Goal: Information Seeking & Learning: Learn about a topic

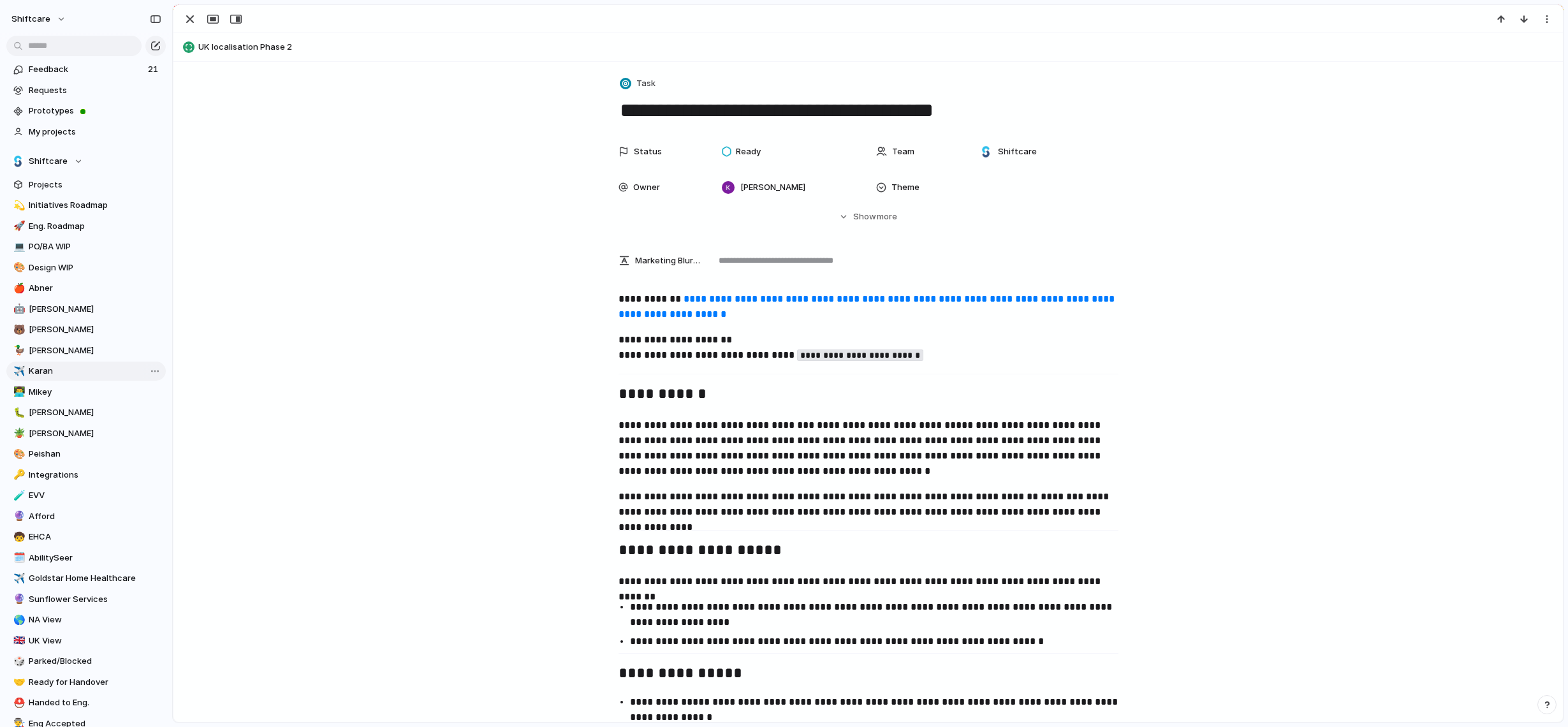
click at [62, 375] on span "Karan" at bounding box center [95, 371] width 133 height 13
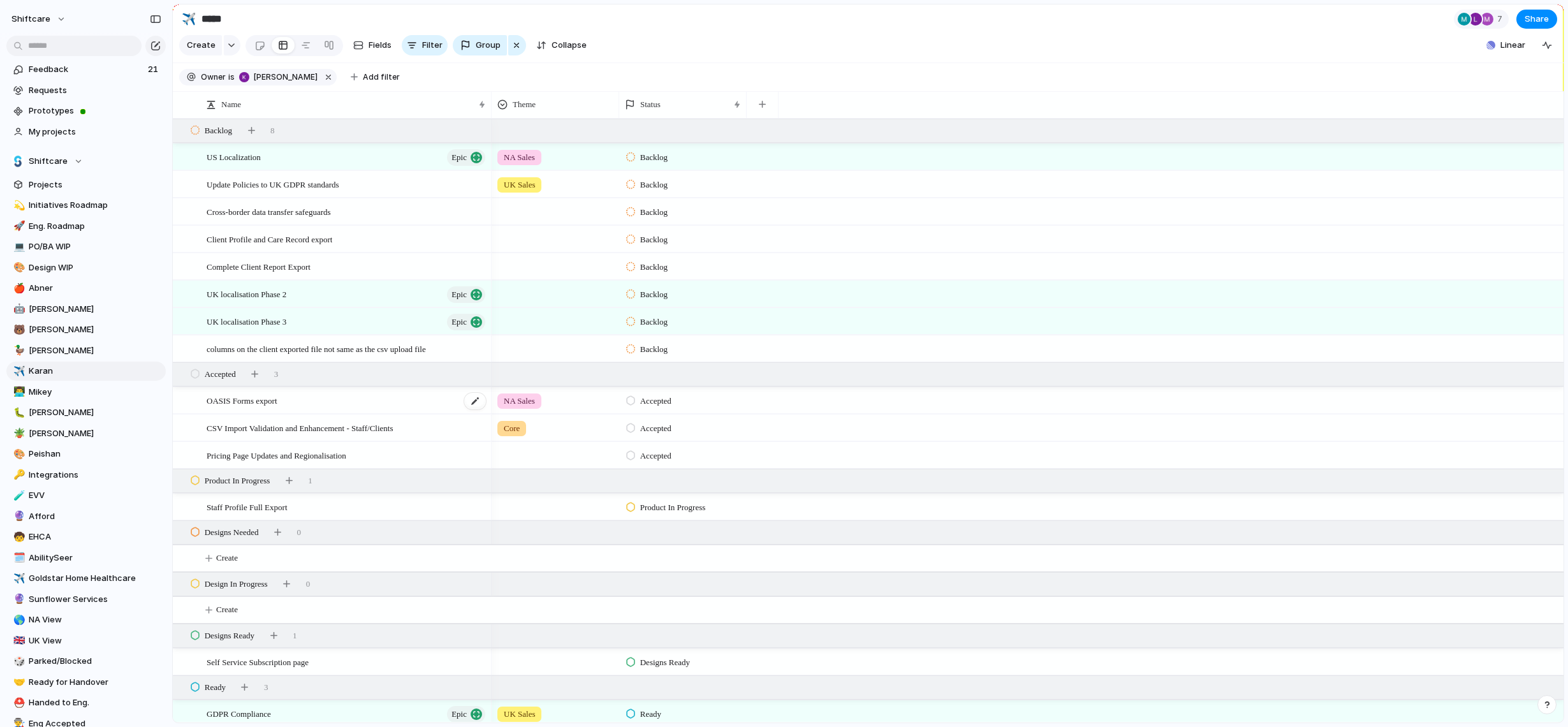
click at [368, 395] on div "OASIS Forms export" at bounding box center [347, 401] width 280 height 26
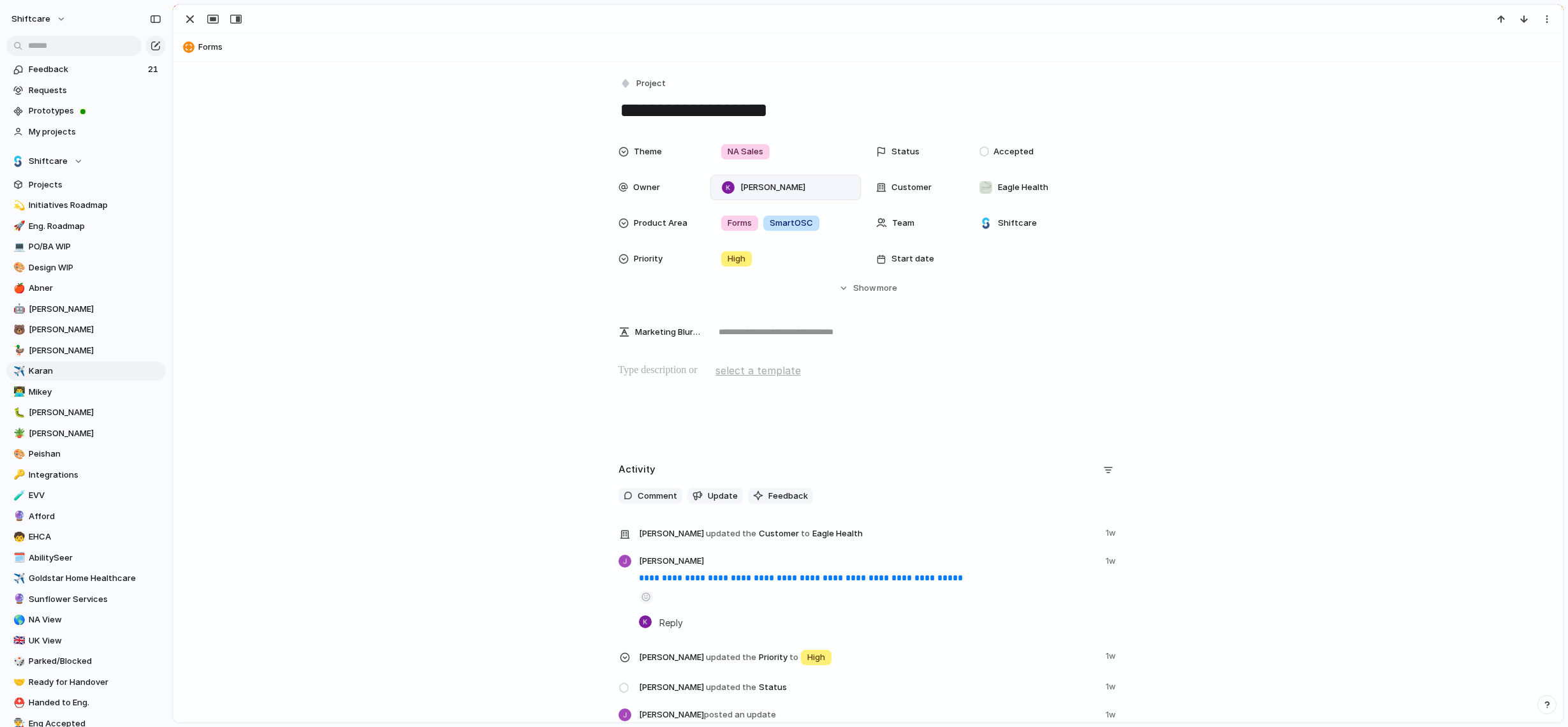
click at [776, 185] on span "Karan Gupta" at bounding box center [772, 187] width 65 height 13
click at [1201, 278] on div "Karan Gupta Christian Iacullo Kaushlendra Tomar manuel.derecho@shiftcare.com Ru…" at bounding box center [784, 363] width 1568 height 727
click at [825, 186] on div "[PERSON_NAME]" at bounding box center [785, 187] width 139 height 14
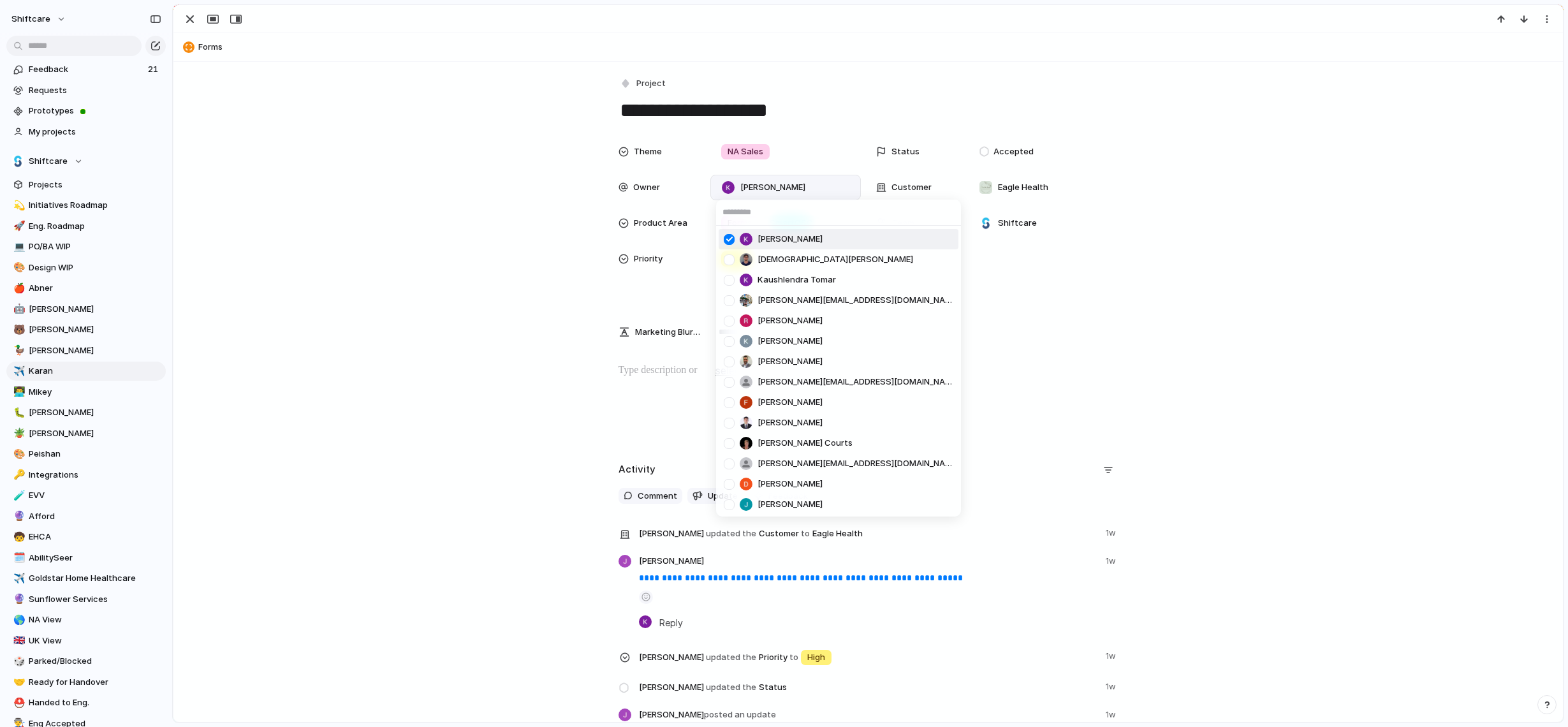
click at [800, 220] on input "text" at bounding box center [838, 212] width 245 height 25
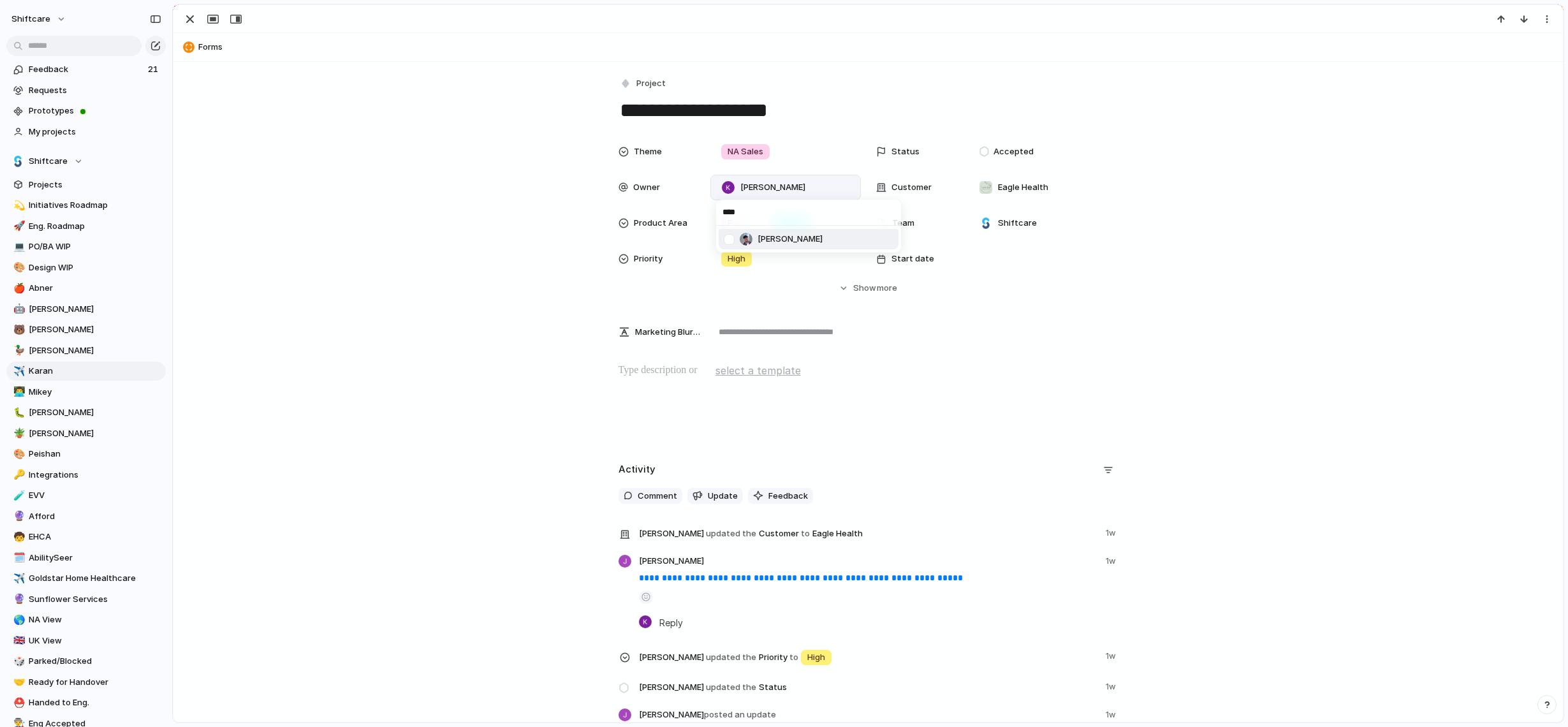
type input "****"
click at [798, 240] on span "[PERSON_NAME]" at bounding box center [789, 239] width 65 height 13
click at [1196, 282] on div "Theme NA Sales Status Accepted Owner Mikey Nanquil , Karan Gupta Customer Eagle…" at bounding box center [868, 216] width 1358 height 156
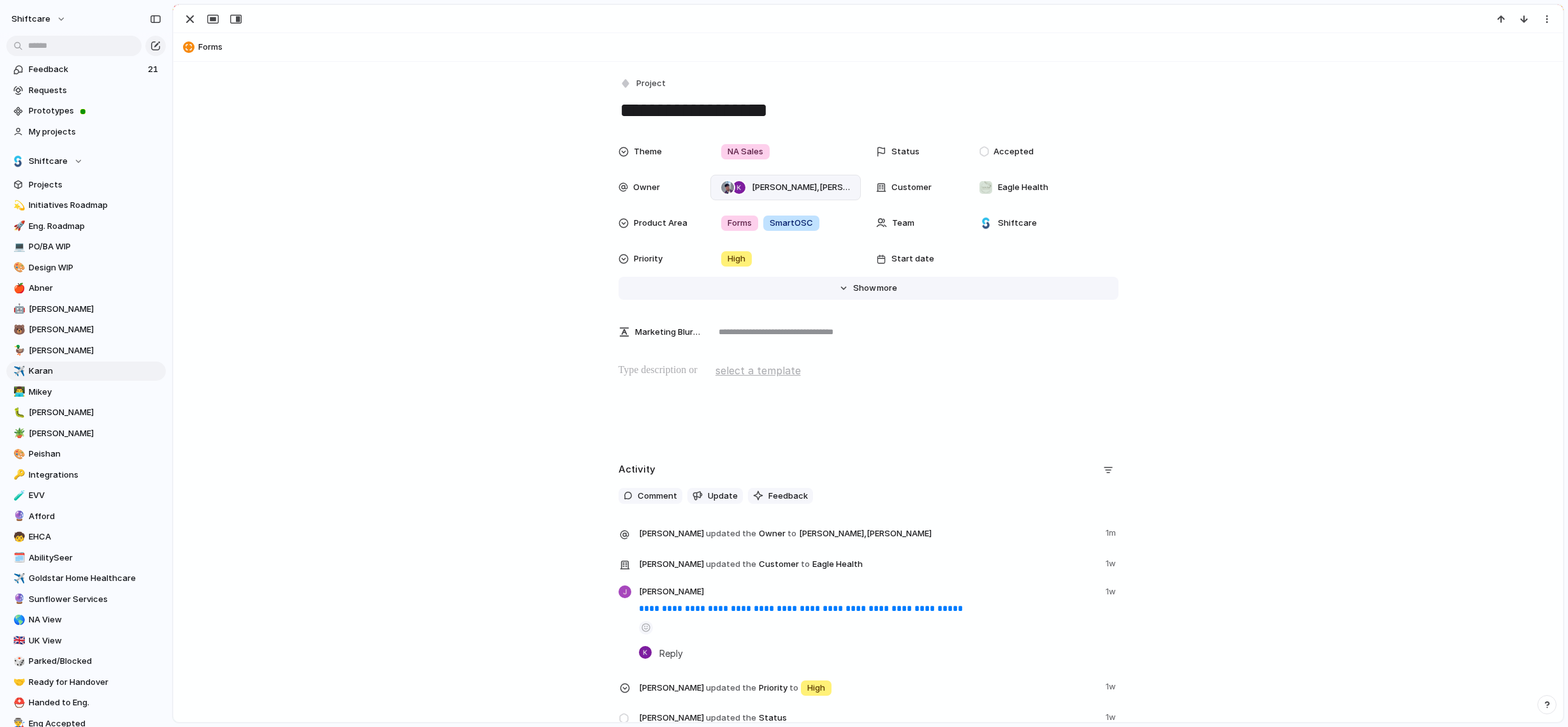
click at [869, 286] on span "Show" at bounding box center [865, 288] width 23 height 13
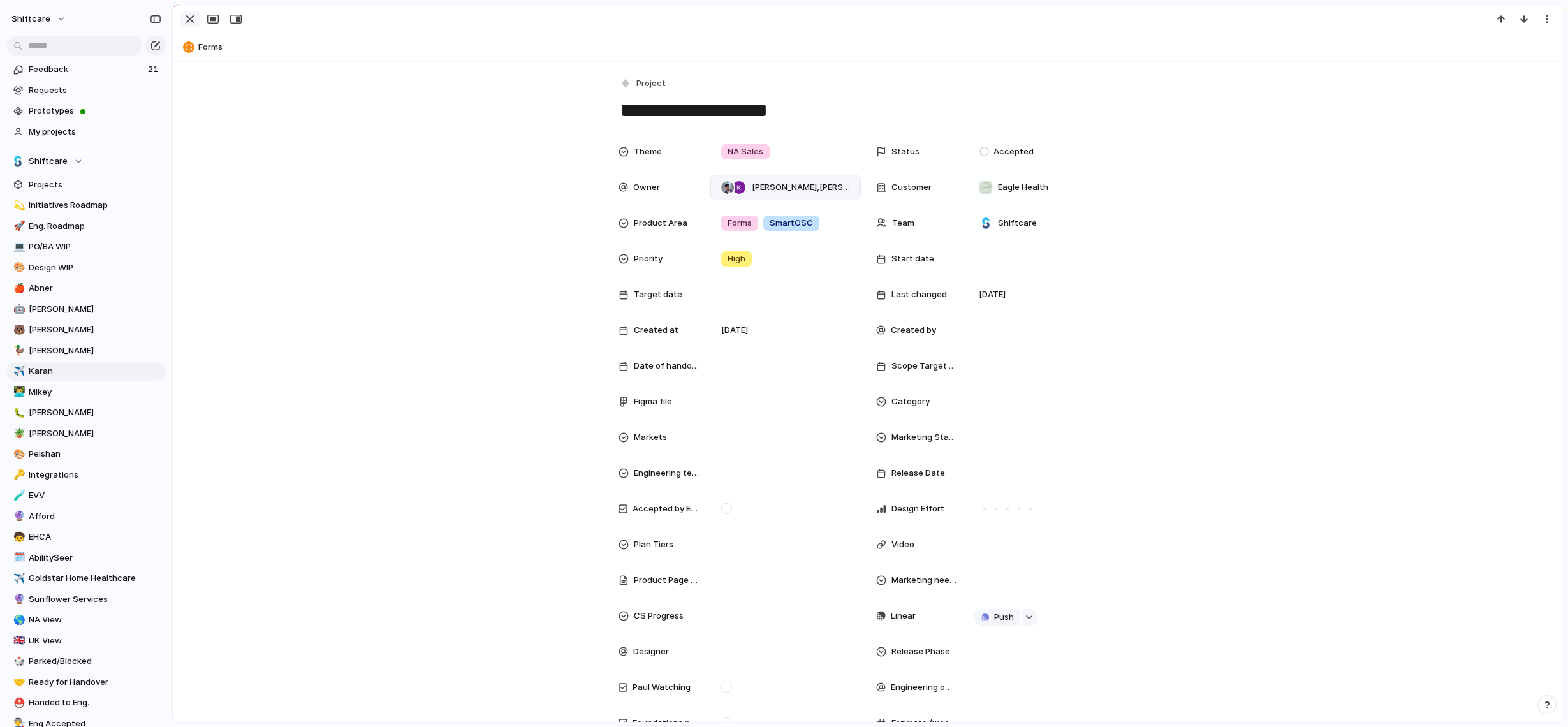
click at [190, 18] on div "button" at bounding box center [189, 19] width 15 height 15
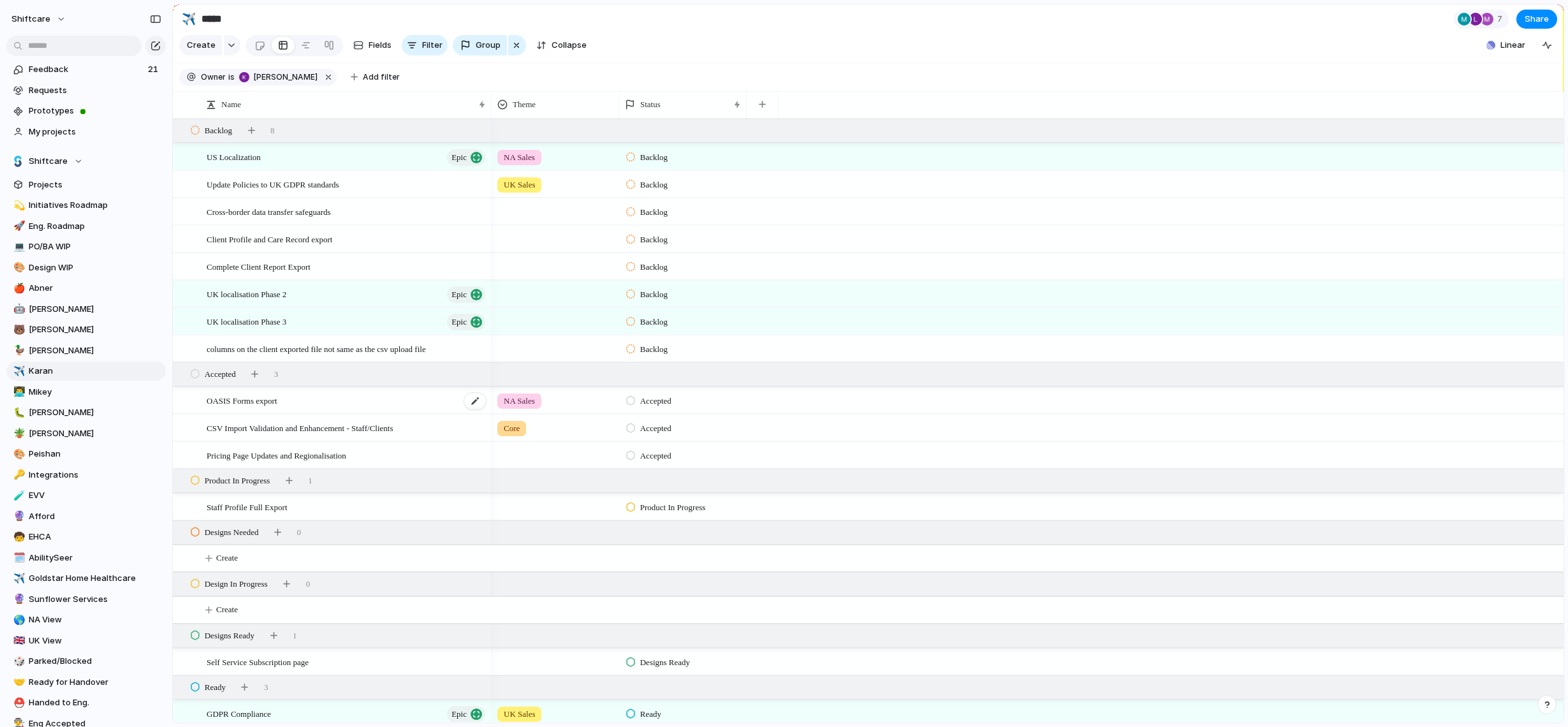
click at [387, 397] on div "OASIS Forms export" at bounding box center [347, 401] width 280 height 26
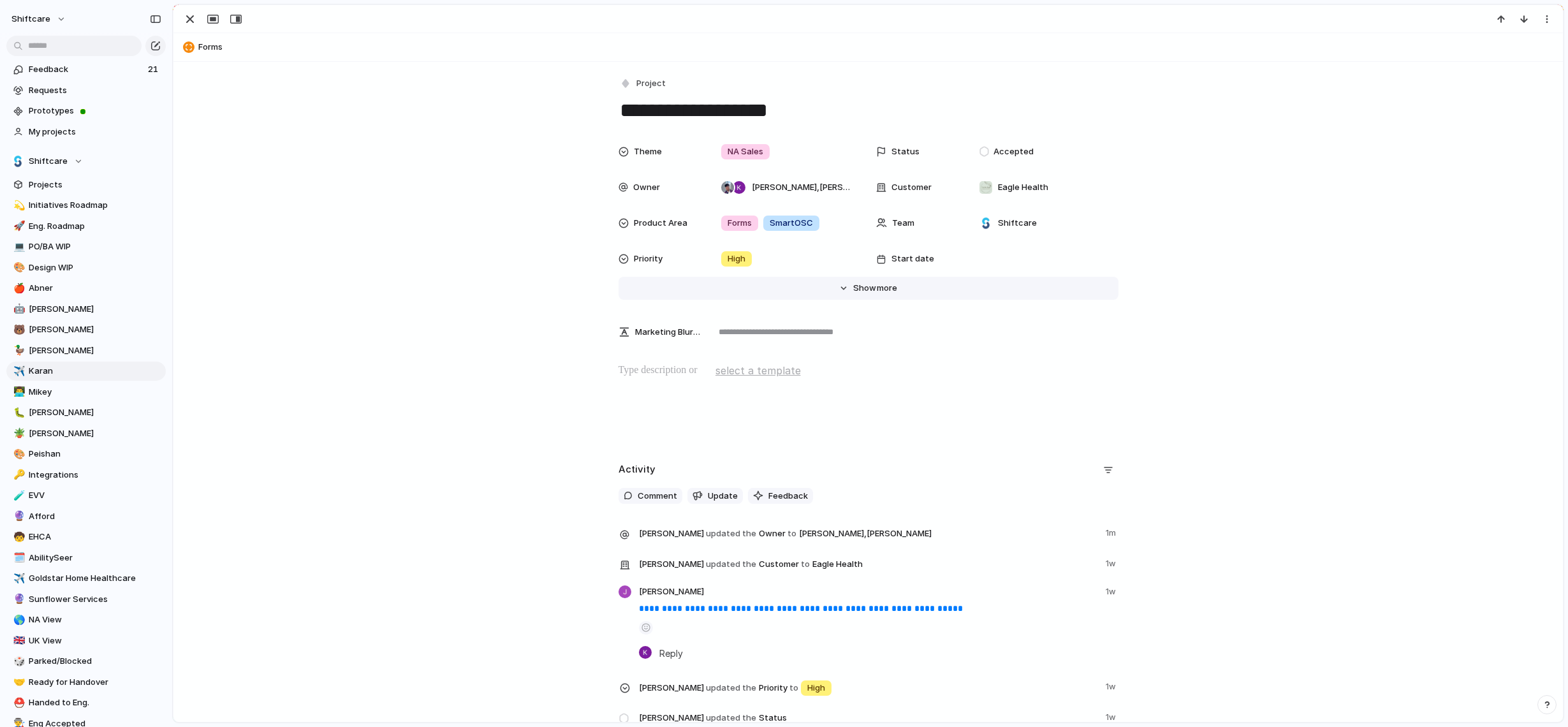
click at [891, 289] on span "more" at bounding box center [887, 288] width 21 height 13
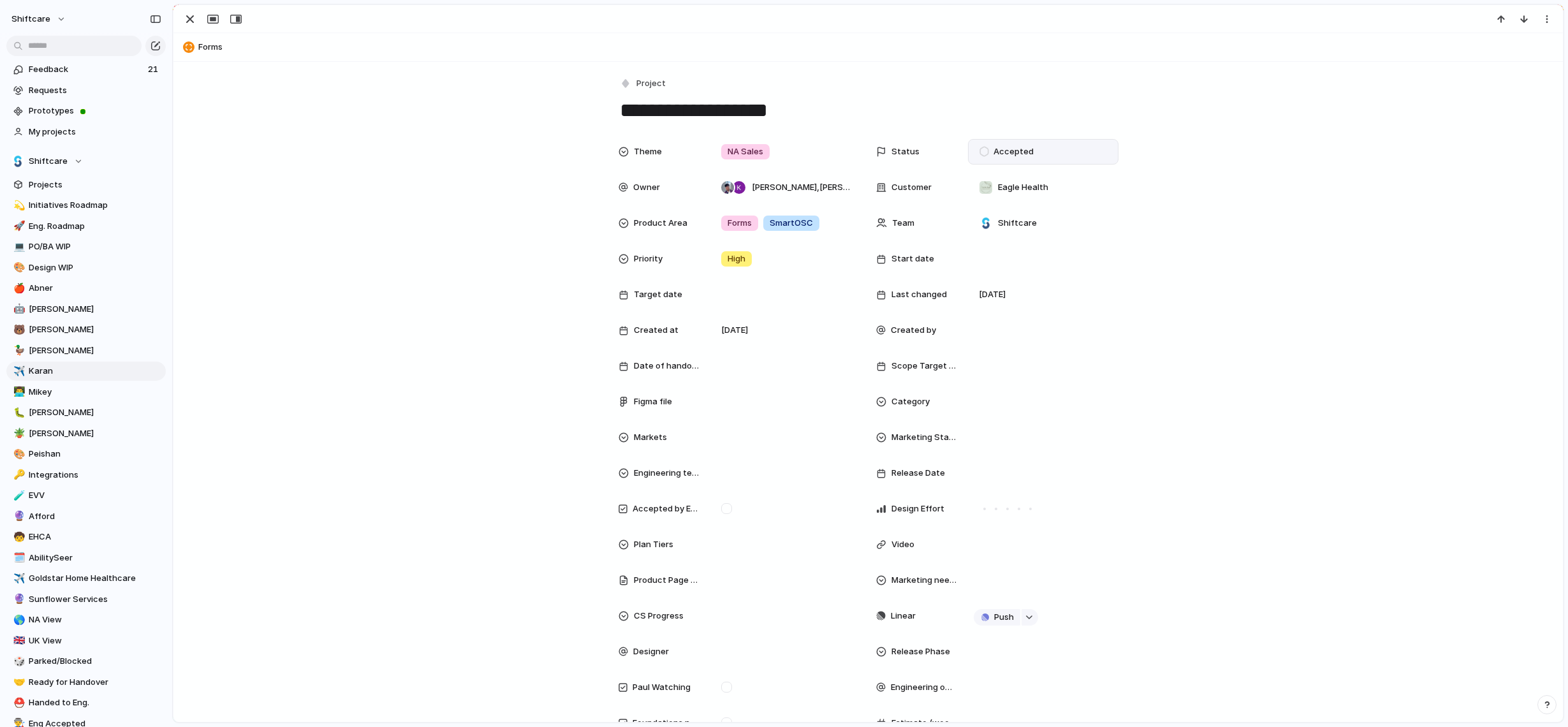
click at [1015, 150] on span "Accepted" at bounding box center [1014, 152] width 40 height 13
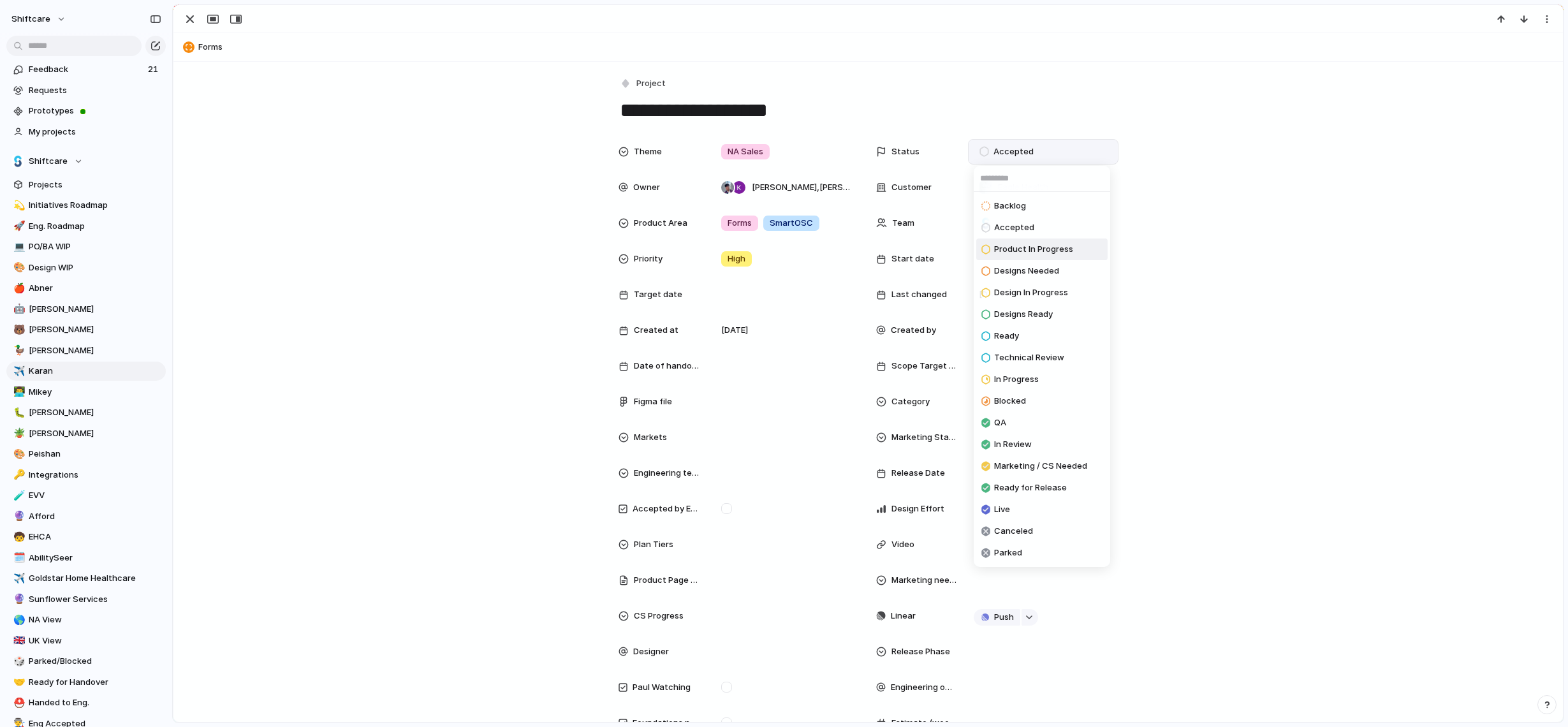
click at [1017, 250] on span "Product In Progress" at bounding box center [1034, 249] width 79 height 13
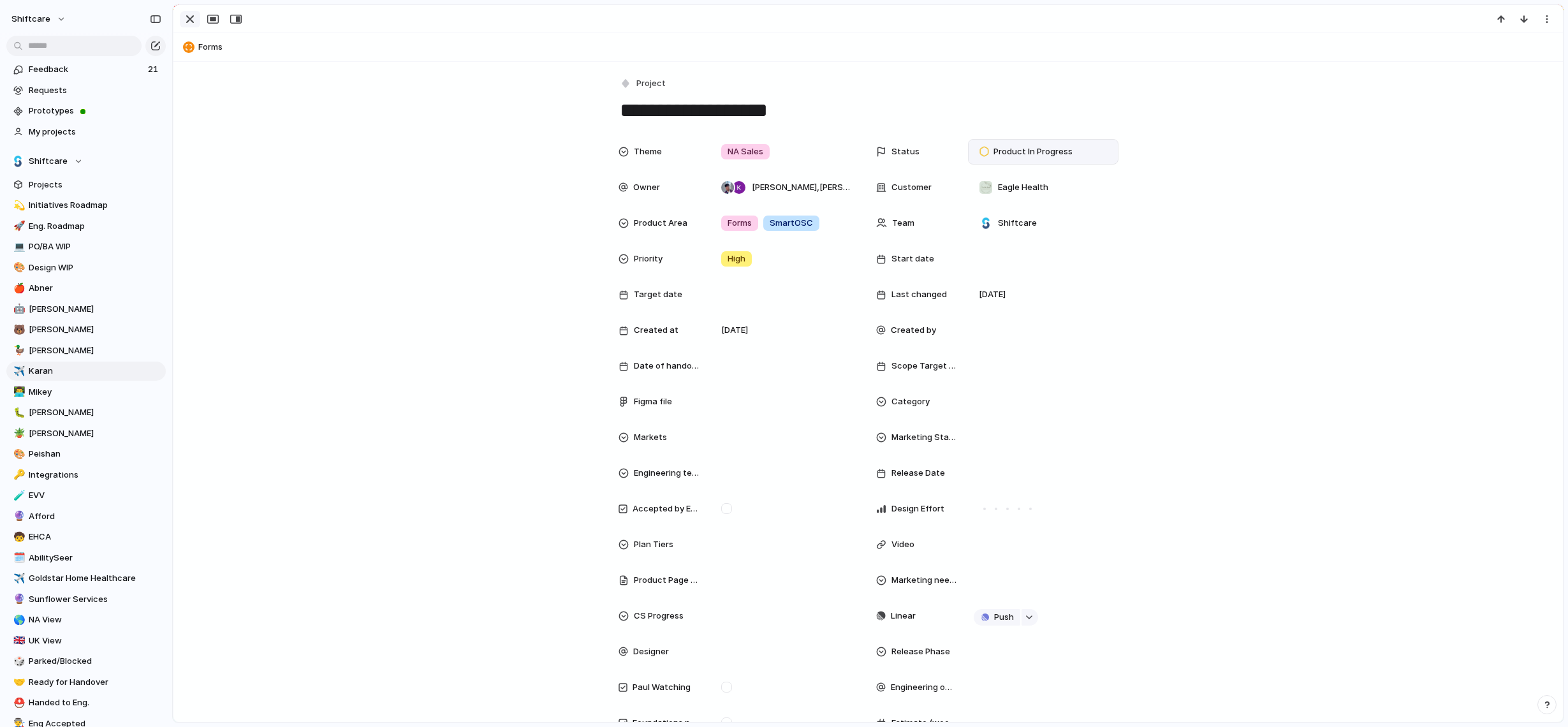
click at [185, 22] on div "button" at bounding box center [189, 19] width 15 height 15
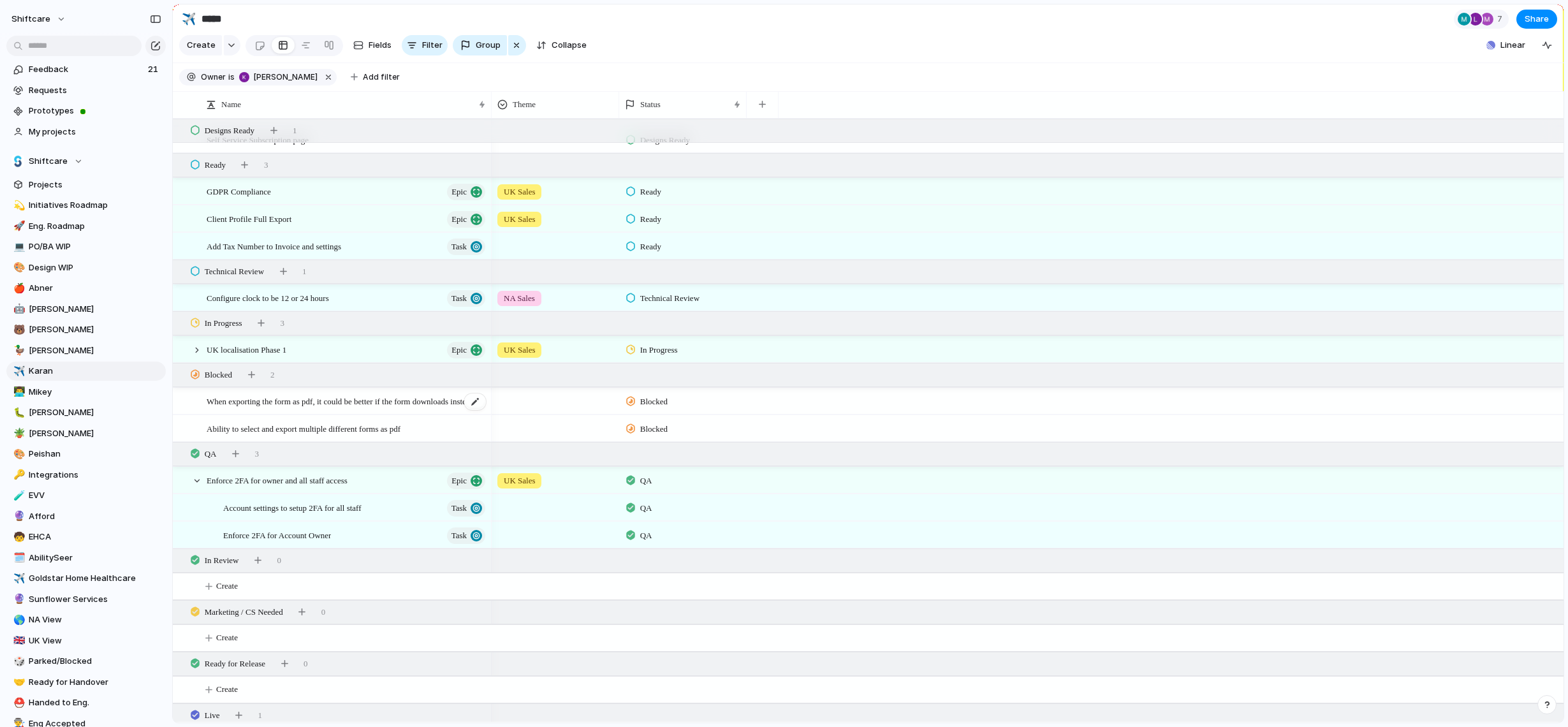
click at [425, 401] on span "When exporting the form as pdf, it could be better if the form downloads instea…" at bounding box center [347, 401] width 280 height 15
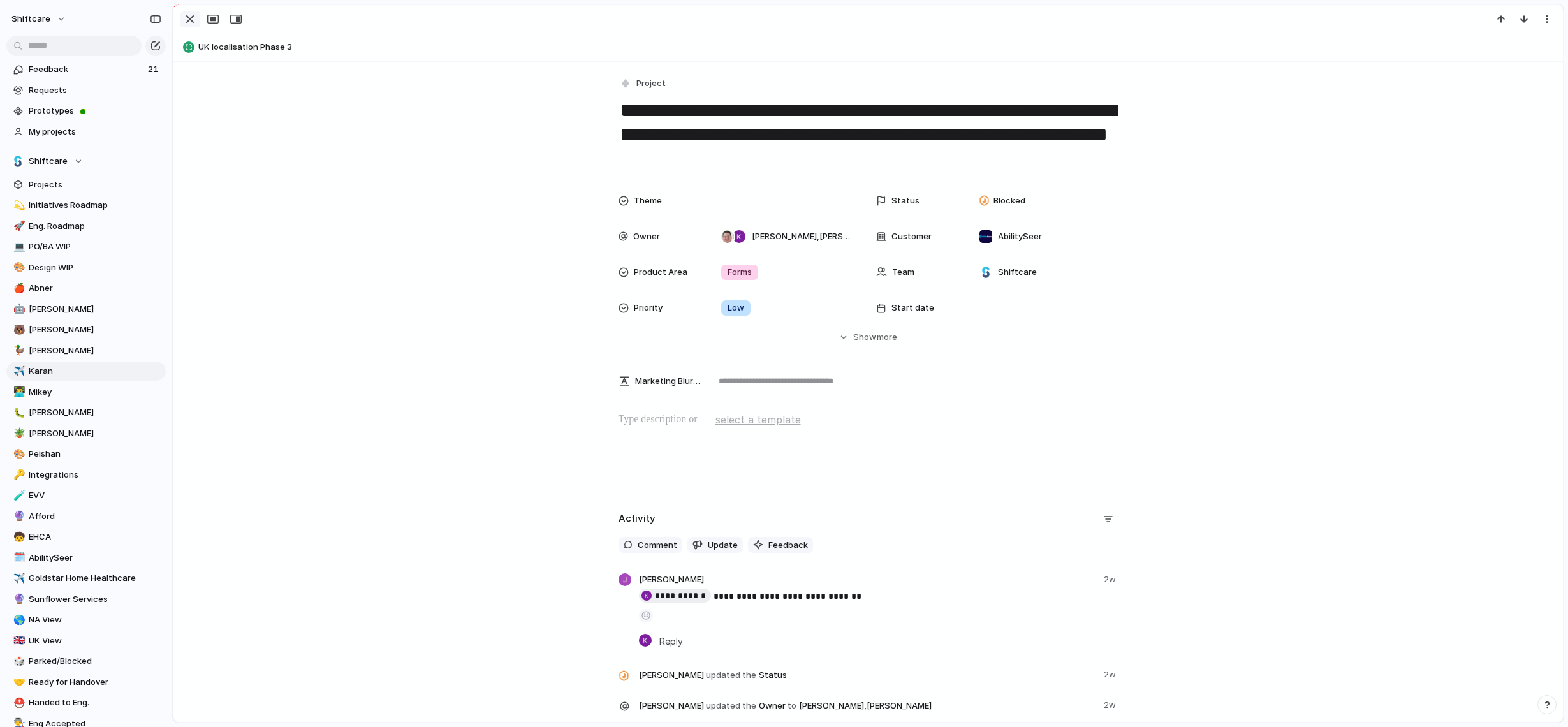
click at [190, 21] on div "button" at bounding box center [189, 19] width 15 height 15
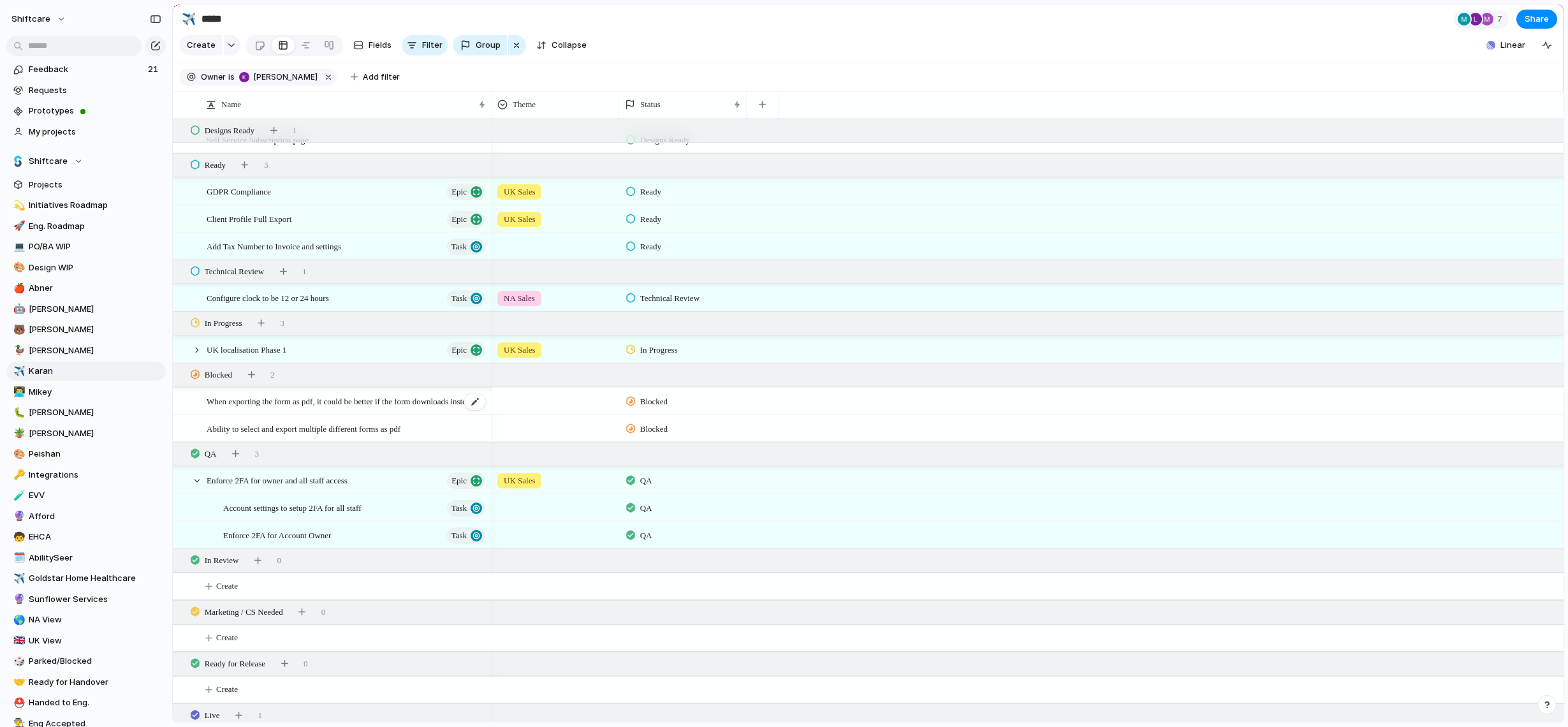
click at [387, 405] on span "When exporting the form as pdf, it could be better if the form downloads instea…" at bounding box center [347, 401] width 280 height 15
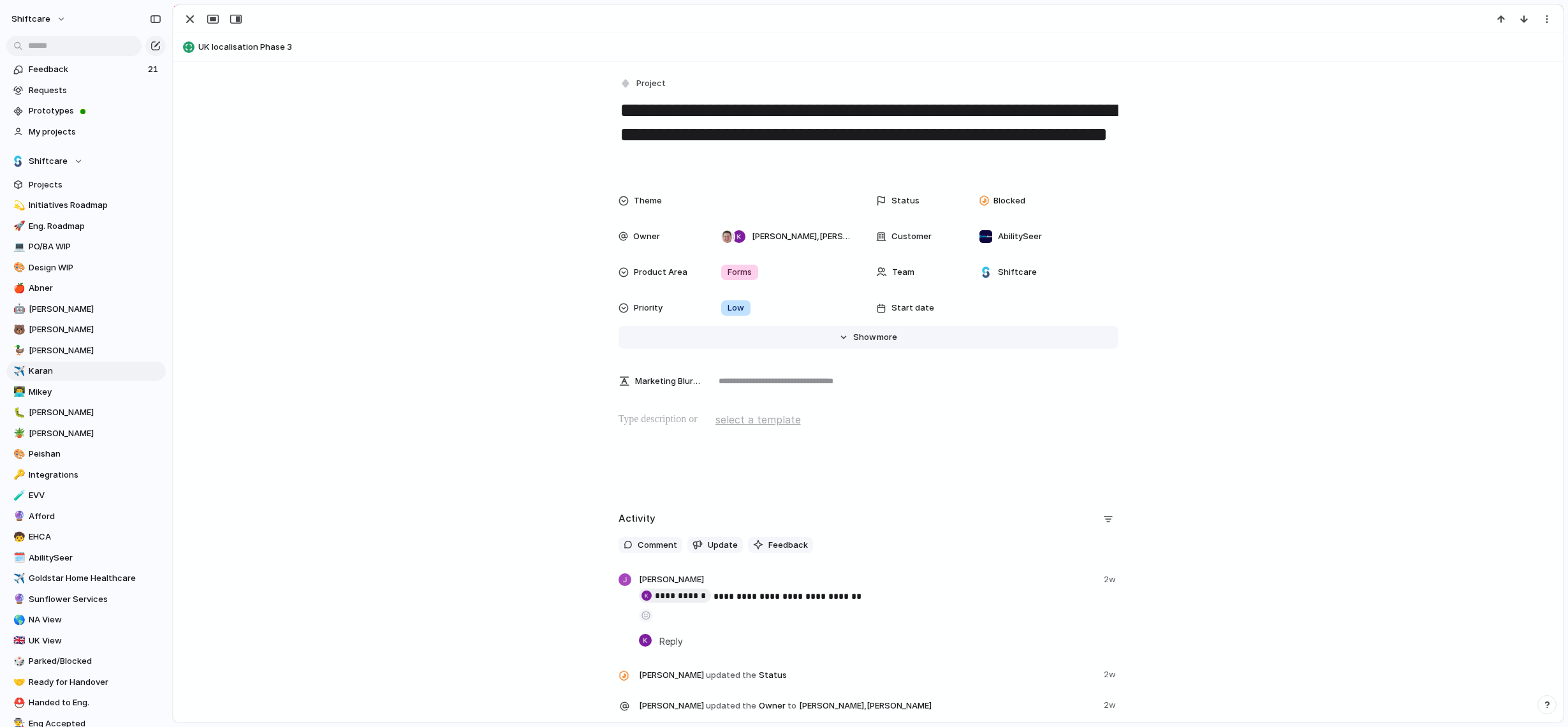
click at [868, 338] on span "Show" at bounding box center [865, 337] width 23 height 13
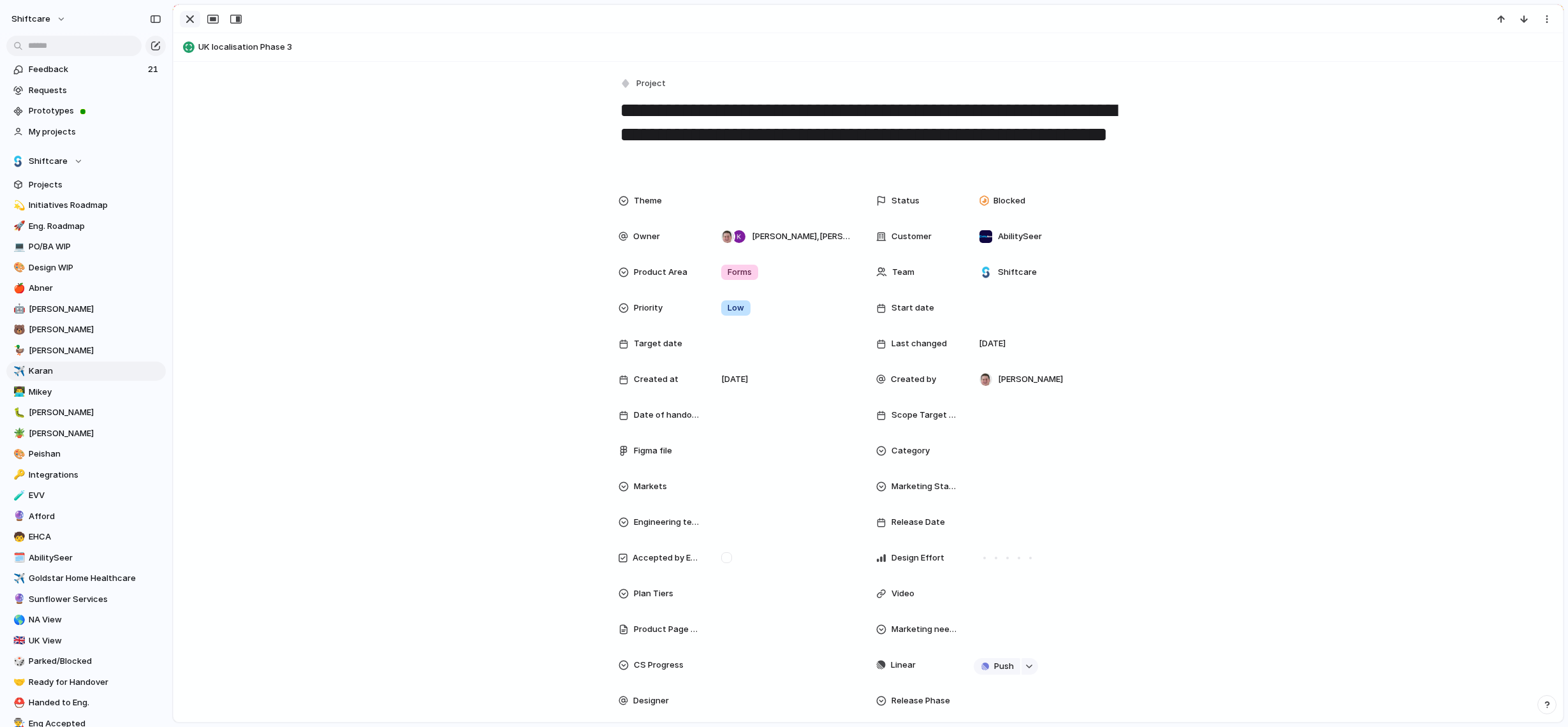
click at [186, 27] on button "button" at bounding box center [189, 19] width 21 height 17
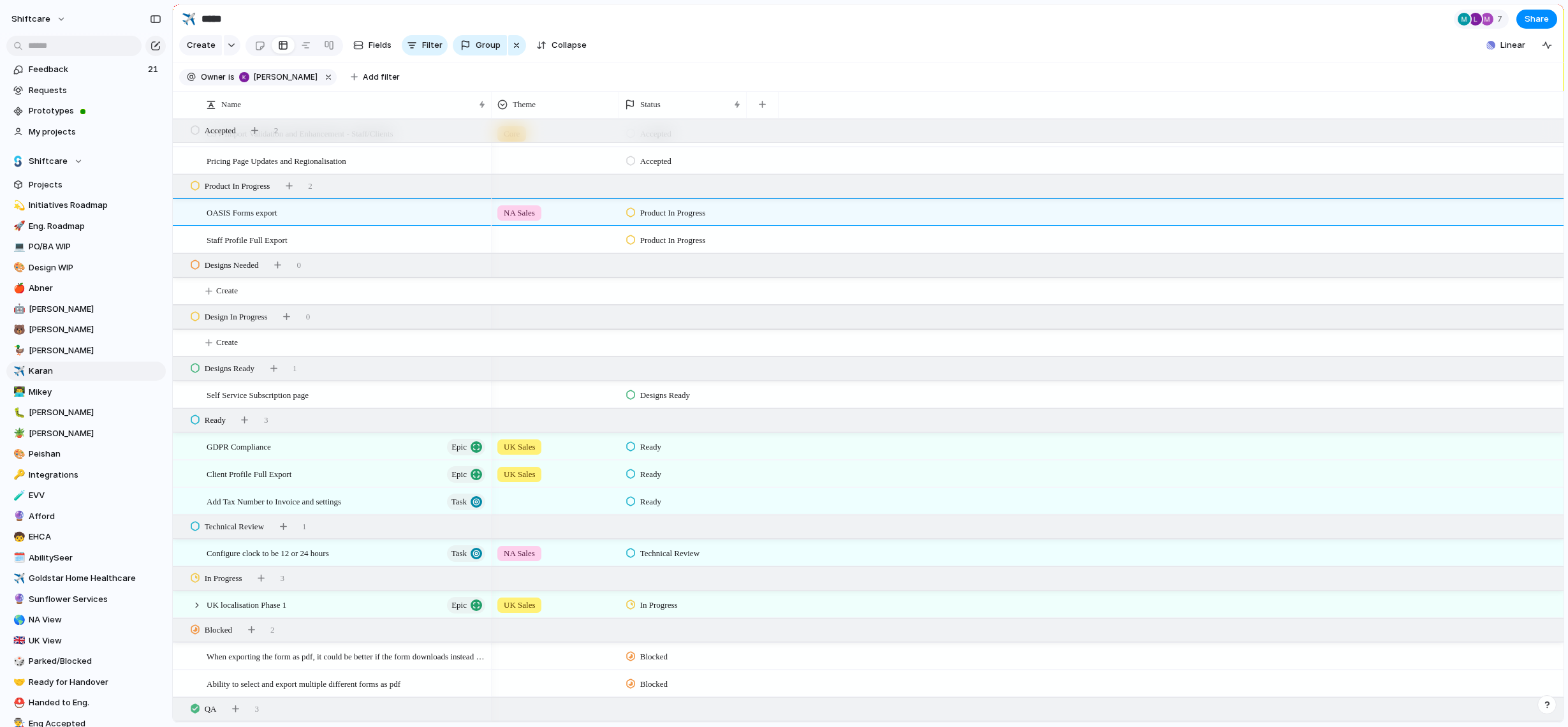
scroll to position [232, 0]
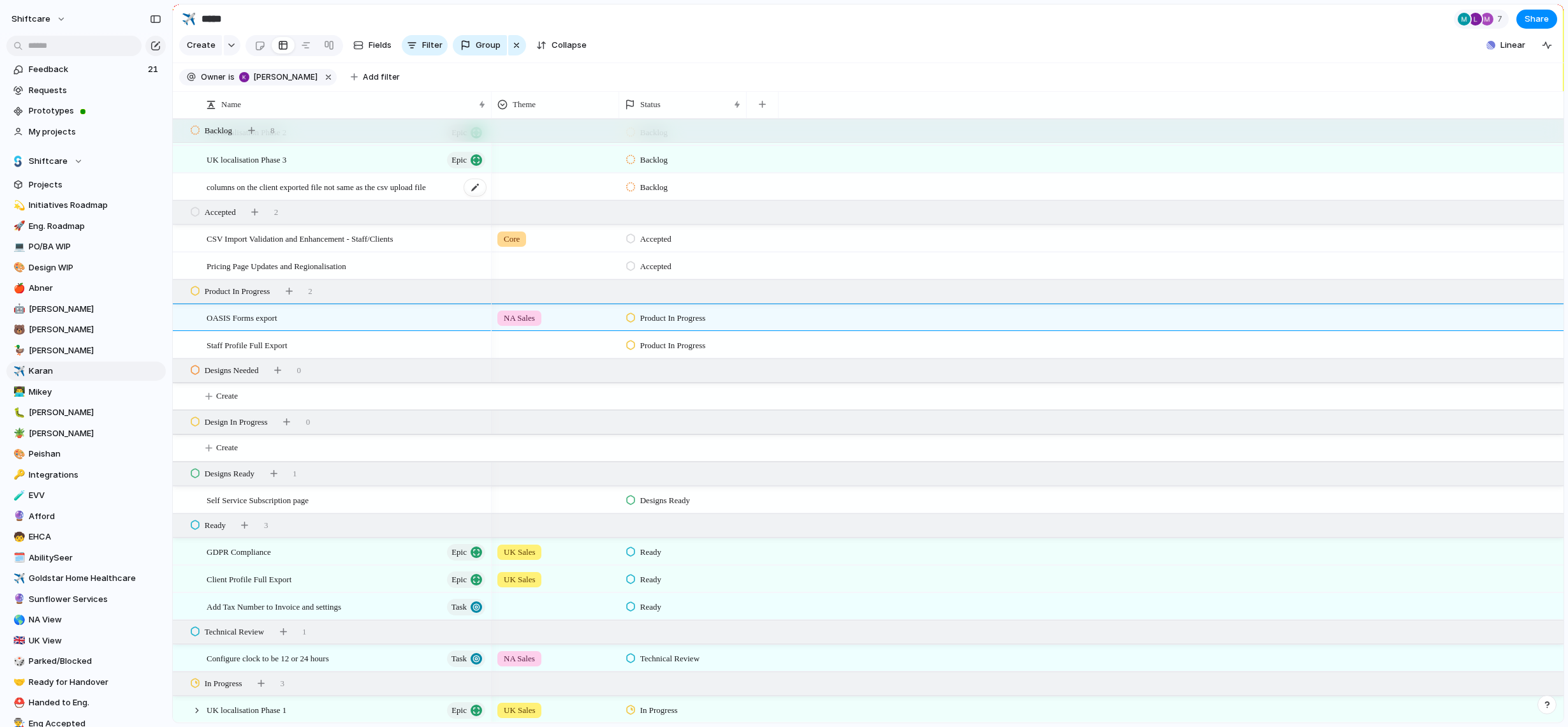
click at [390, 185] on span "columns on the client exported file not same as the csv upload file" at bounding box center [316, 187] width 220 height 15
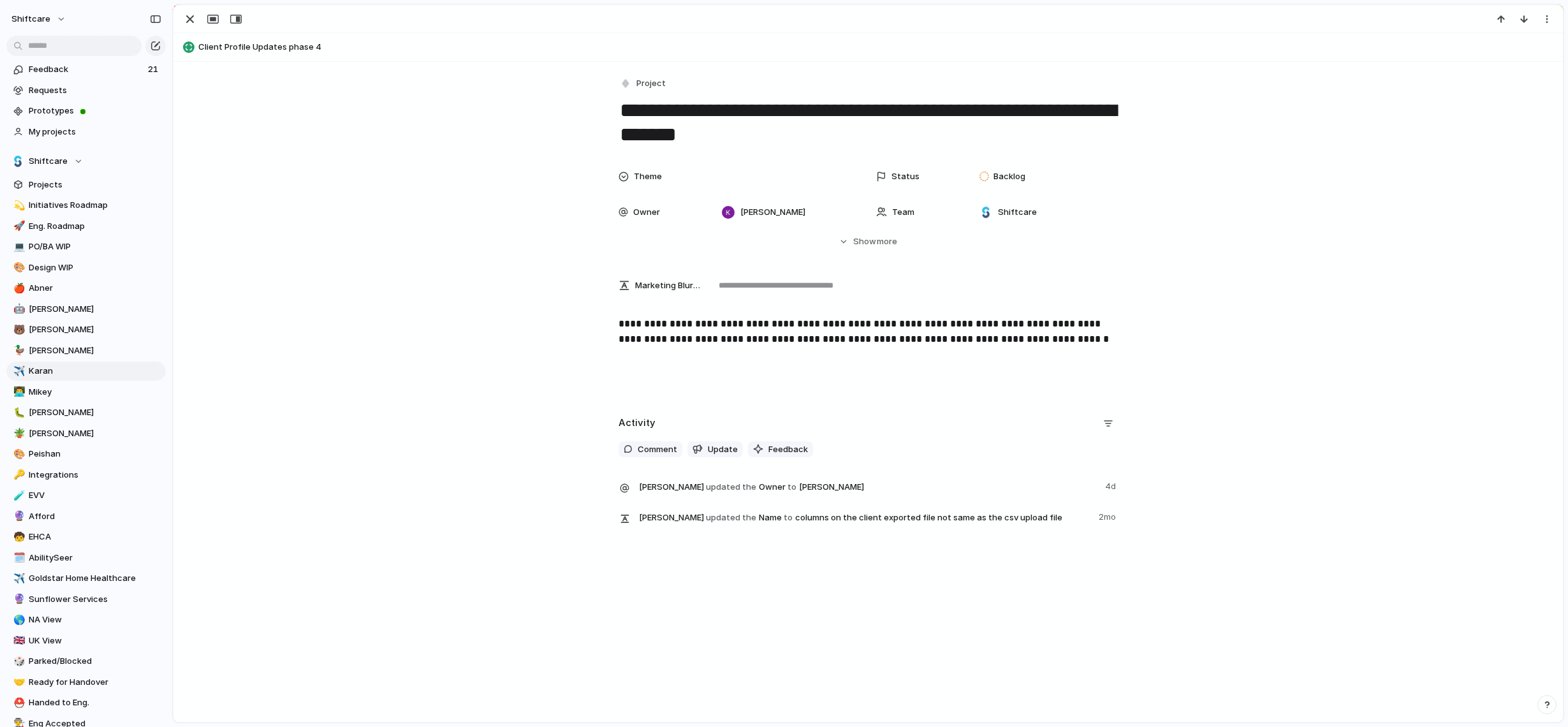
click at [661, 282] on span "Marketing Blurb (15-20 Words)" at bounding box center [667, 286] width 65 height 13
click at [192, 19] on div "button" at bounding box center [189, 19] width 15 height 15
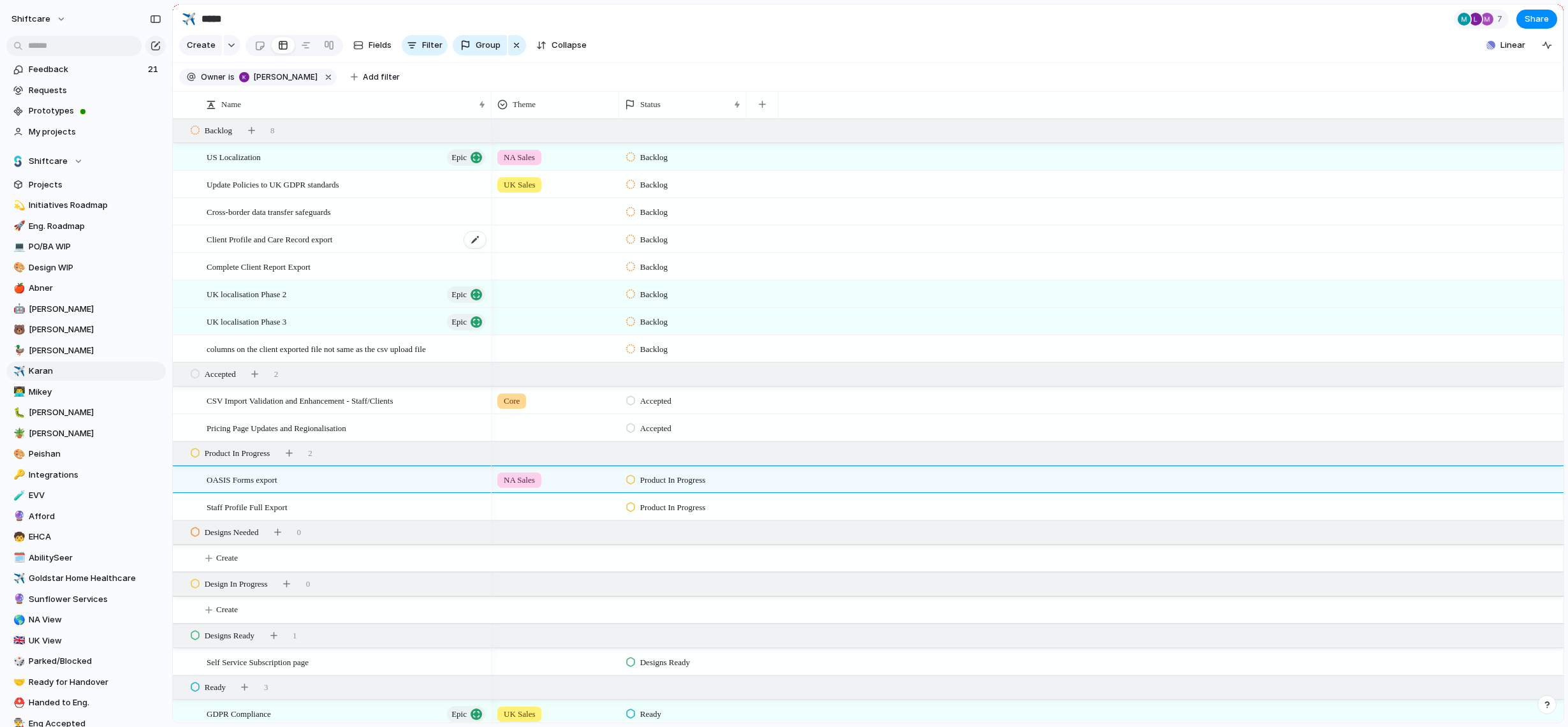
click at [358, 242] on div "Client Profile and Care Record export" at bounding box center [347, 239] width 280 height 26
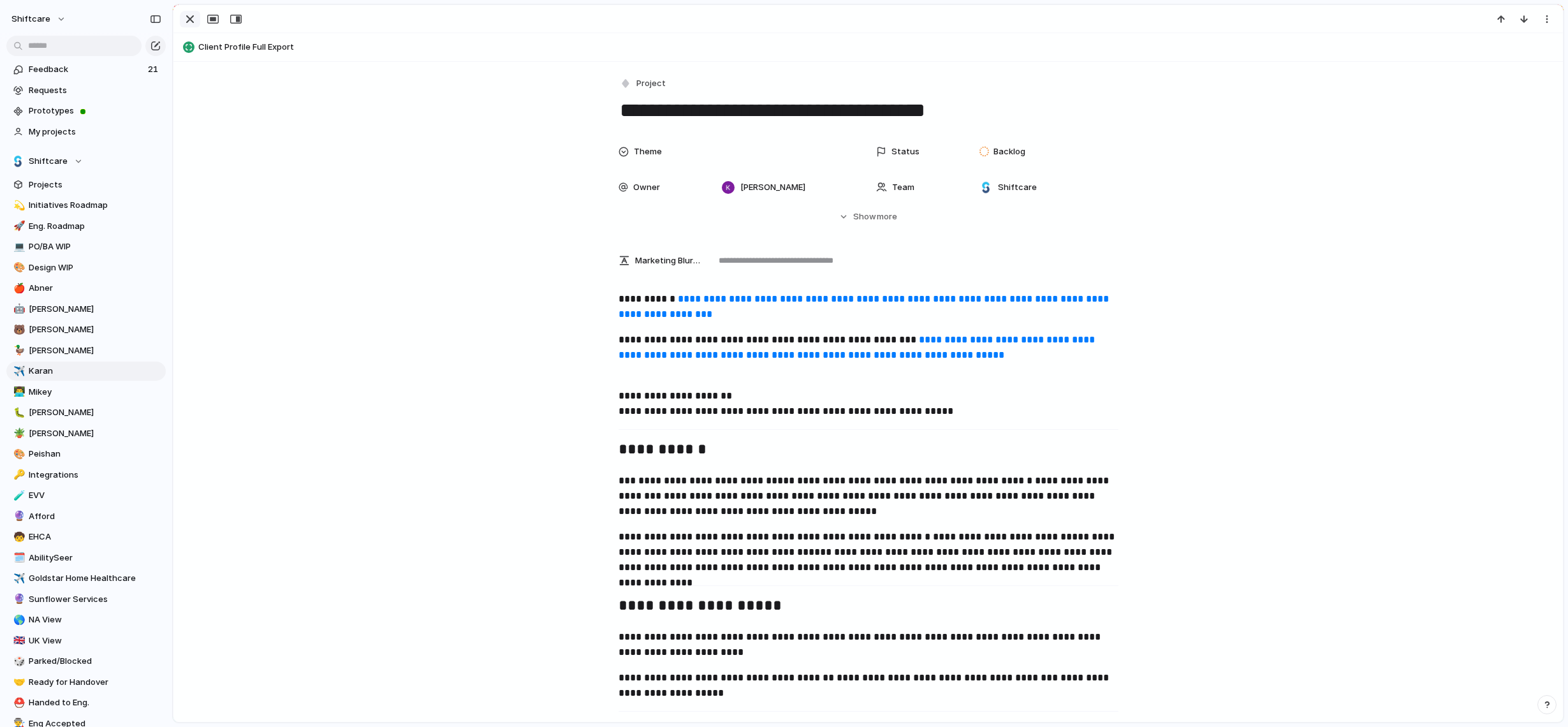
click at [189, 15] on div "button" at bounding box center [189, 19] width 15 height 15
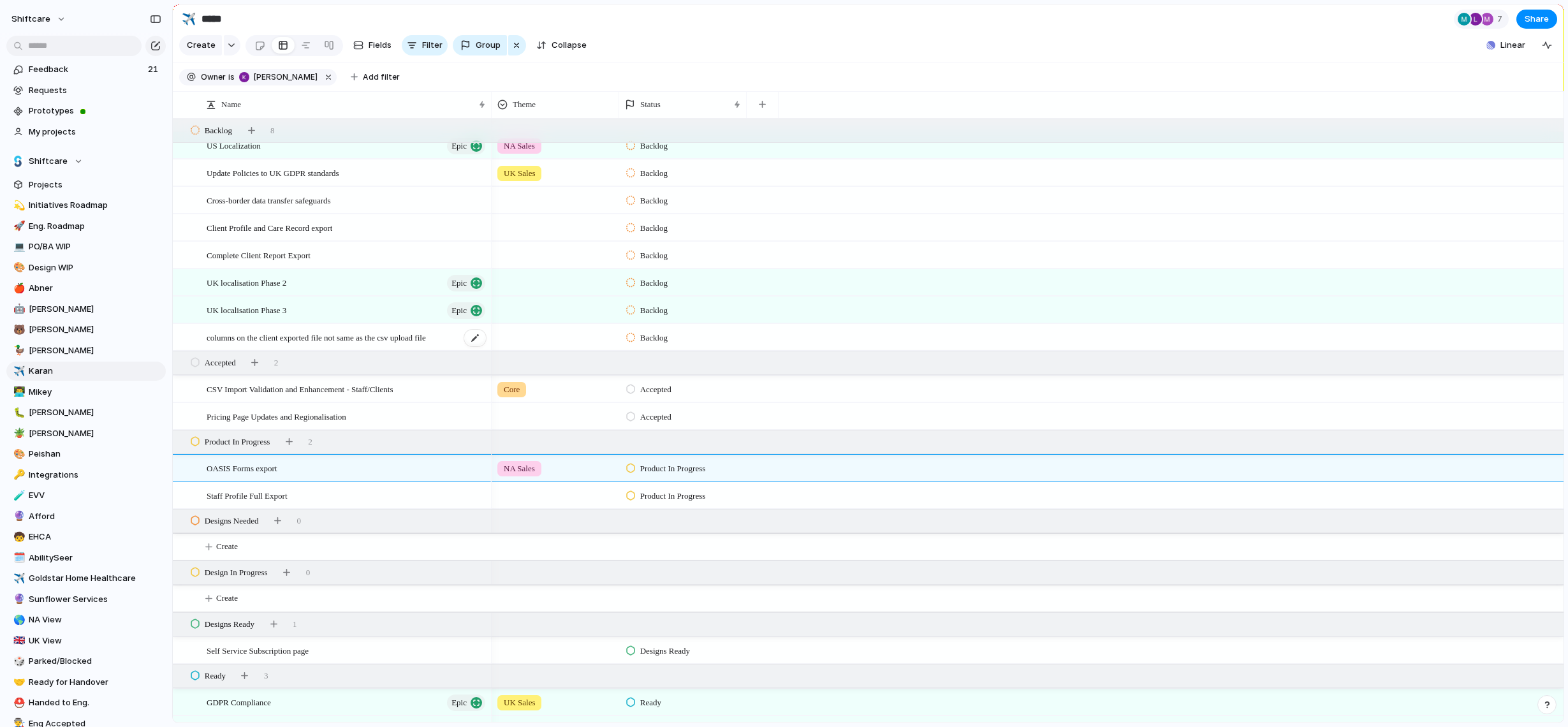
scroll to position [16, 0]
click at [393, 380] on span "CSV Import Validation and Enhancement - Staff/Clients" at bounding box center [300, 385] width 186 height 15
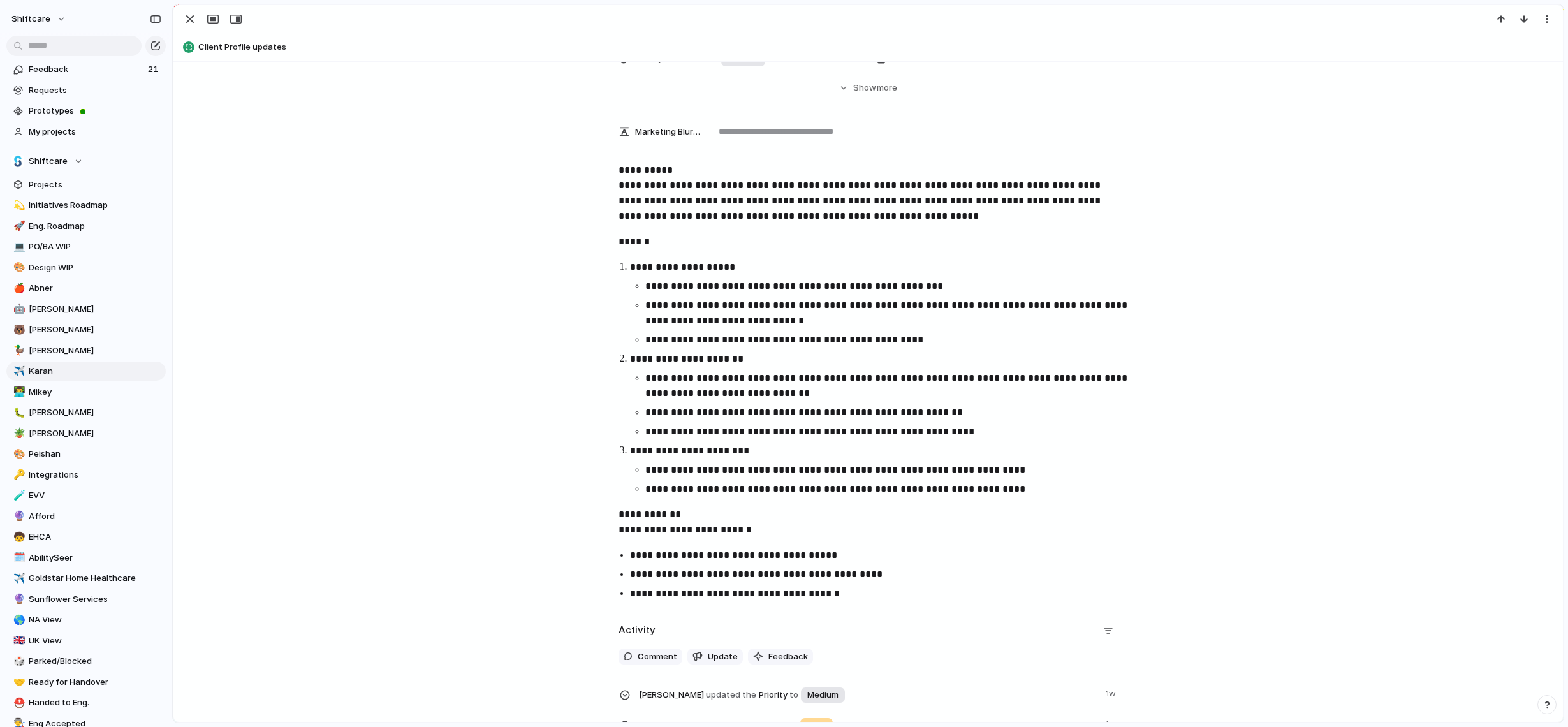
scroll to position [154, 0]
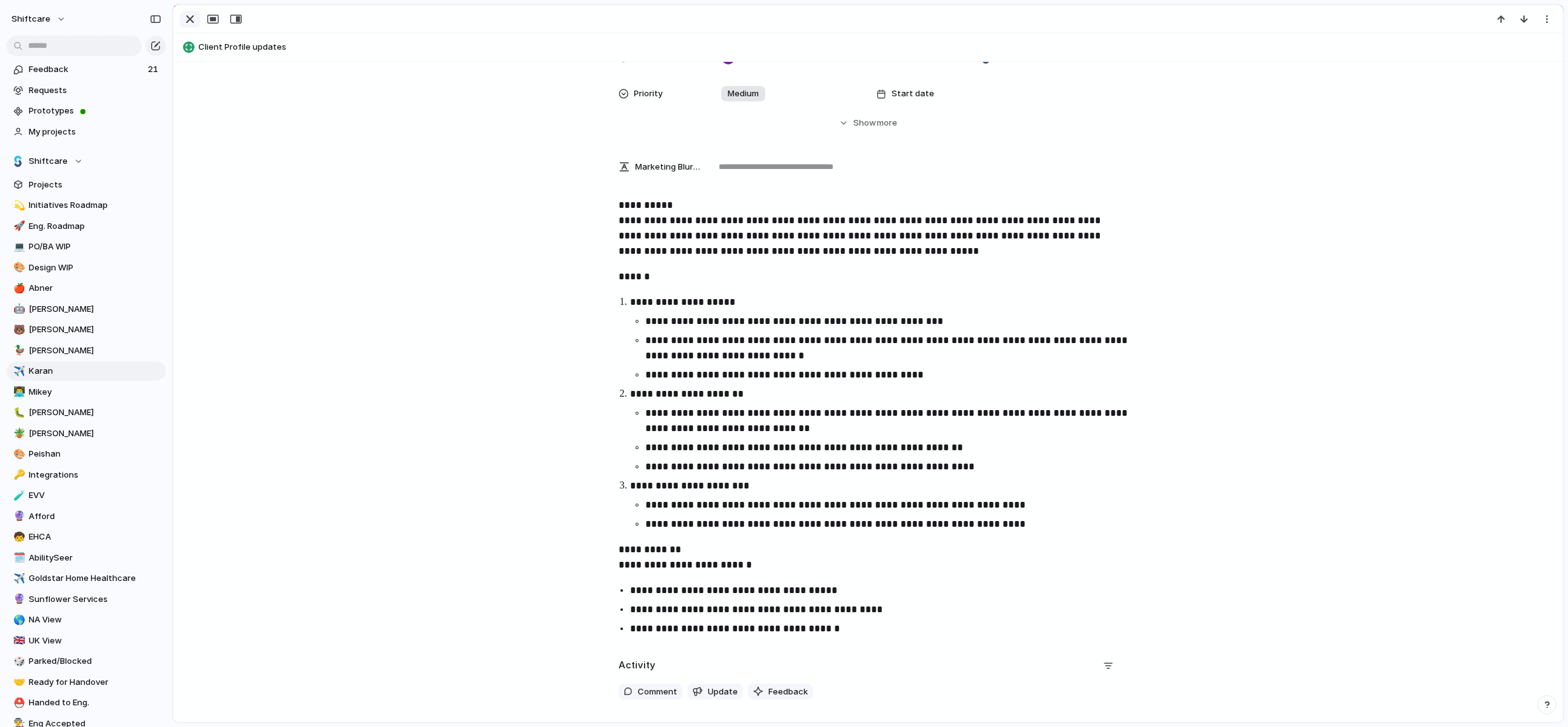
click at [188, 25] on div "button" at bounding box center [189, 19] width 15 height 15
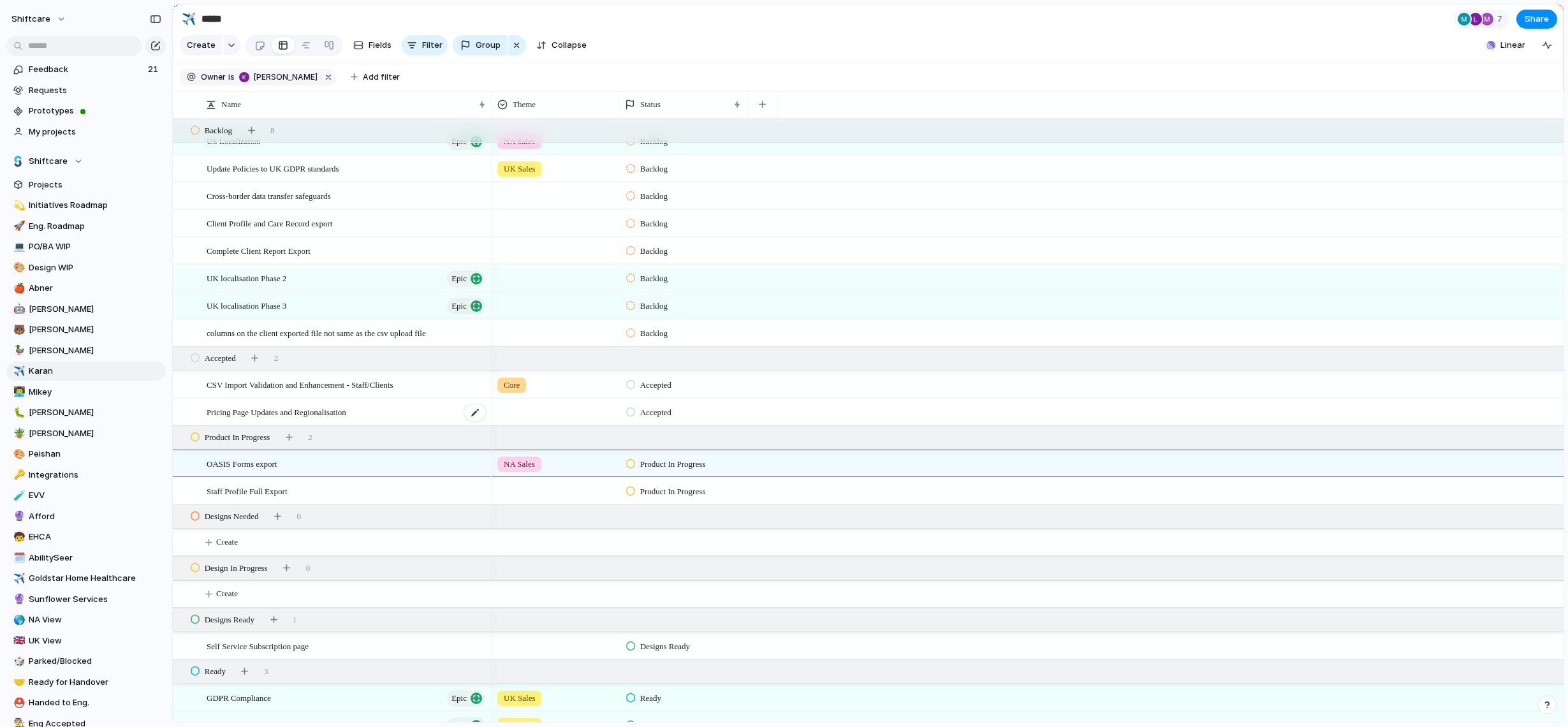
click at [398, 414] on div "Pricing Page Updates and Regionalisation" at bounding box center [347, 412] width 280 height 26
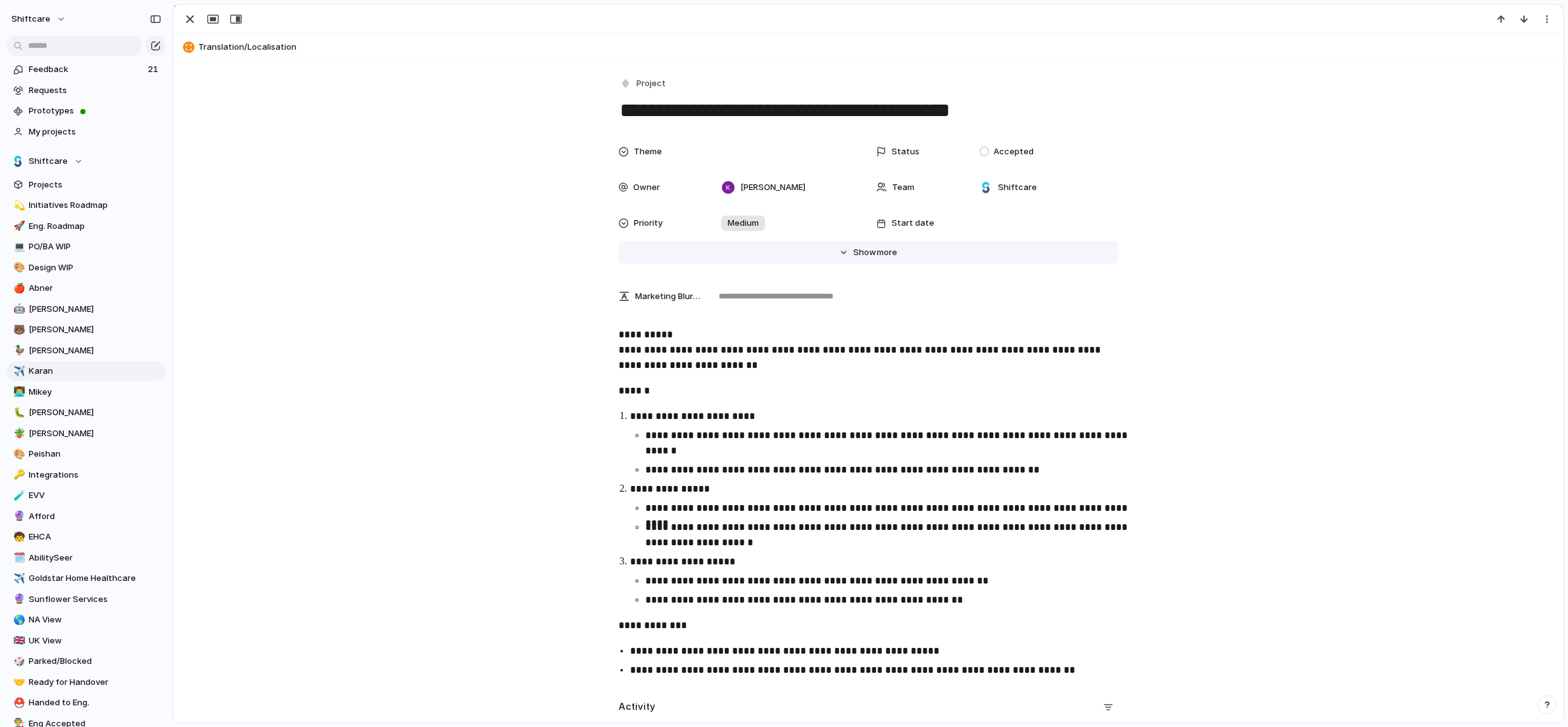
click at [863, 251] on span "Show" at bounding box center [865, 252] width 23 height 13
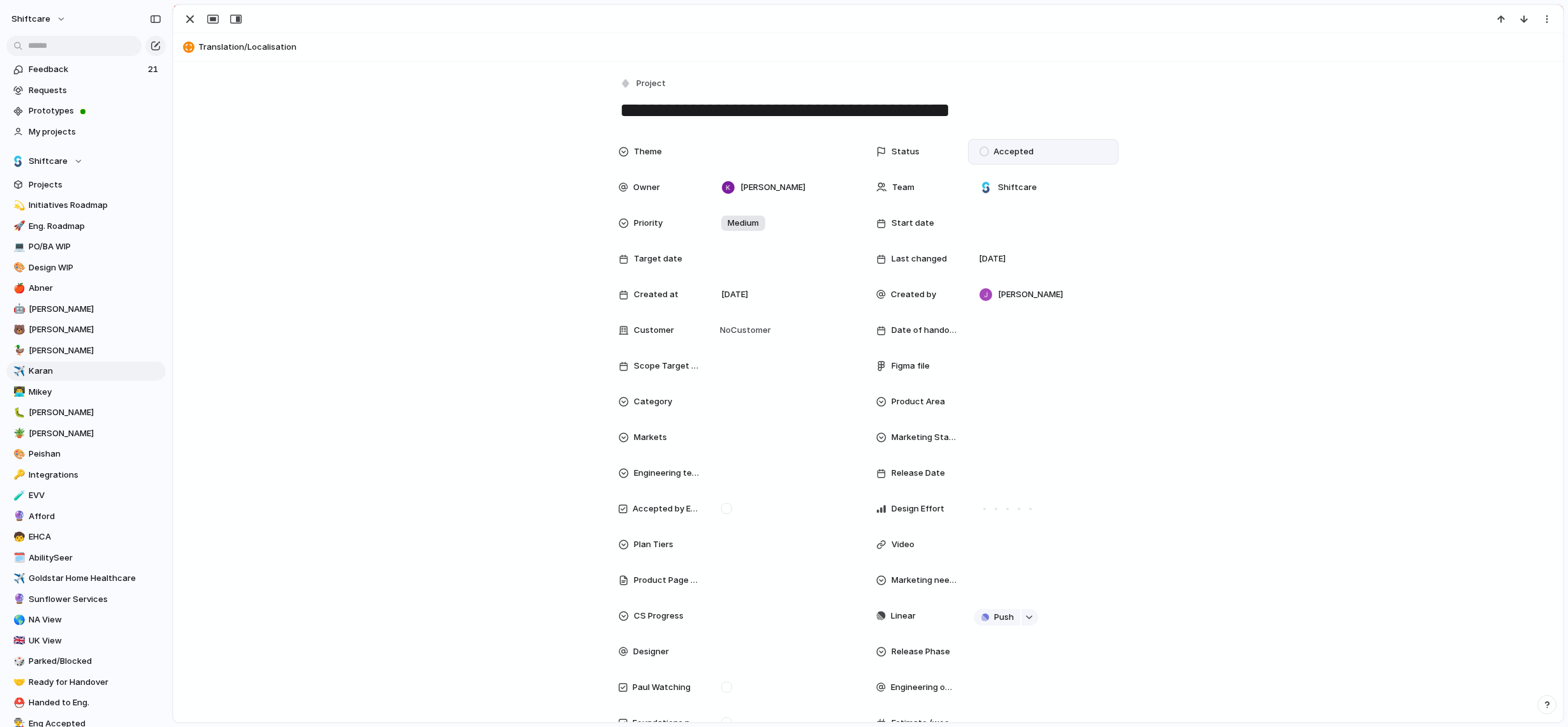
click at [1008, 156] on span "Accepted" at bounding box center [1014, 152] width 40 height 13
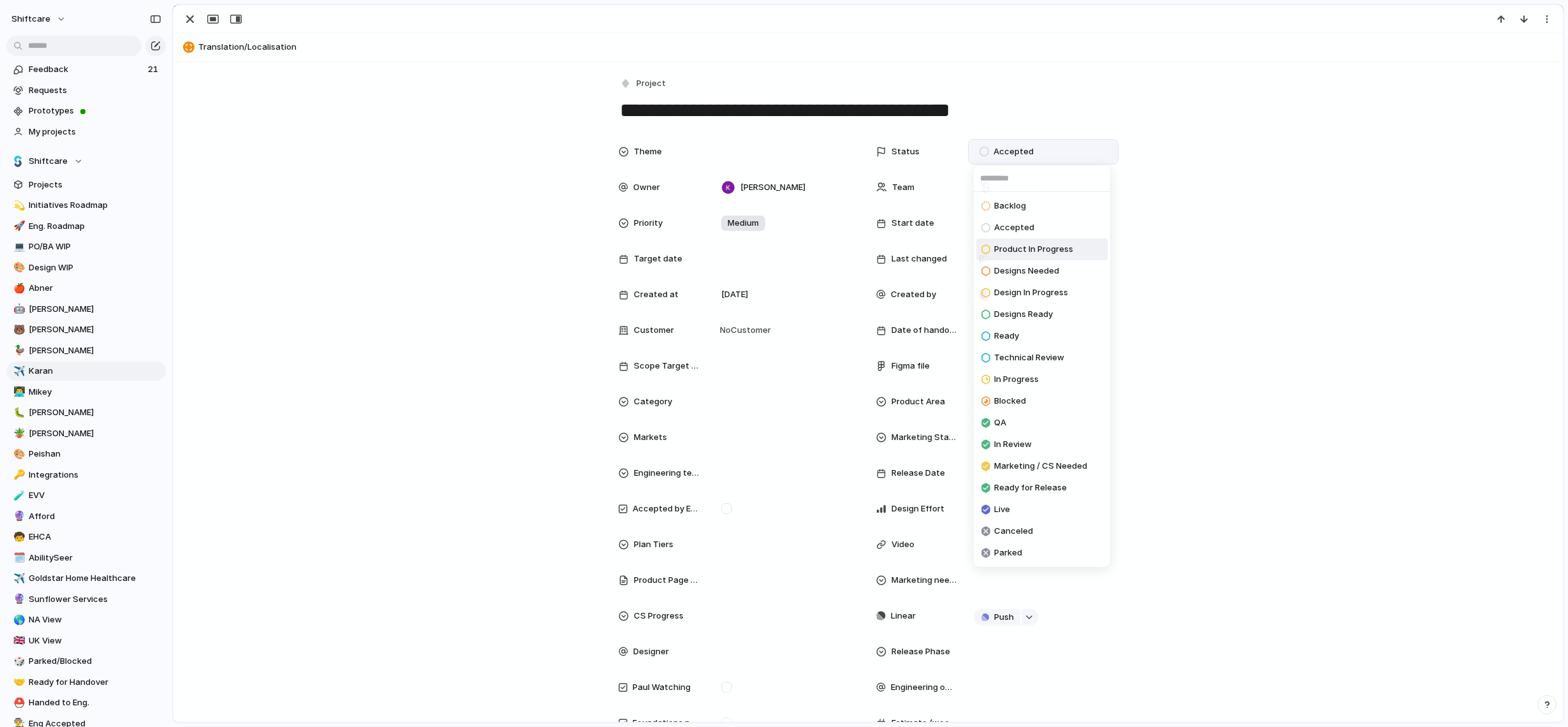
click at [1011, 250] on span "Product In Progress" at bounding box center [1034, 249] width 79 height 13
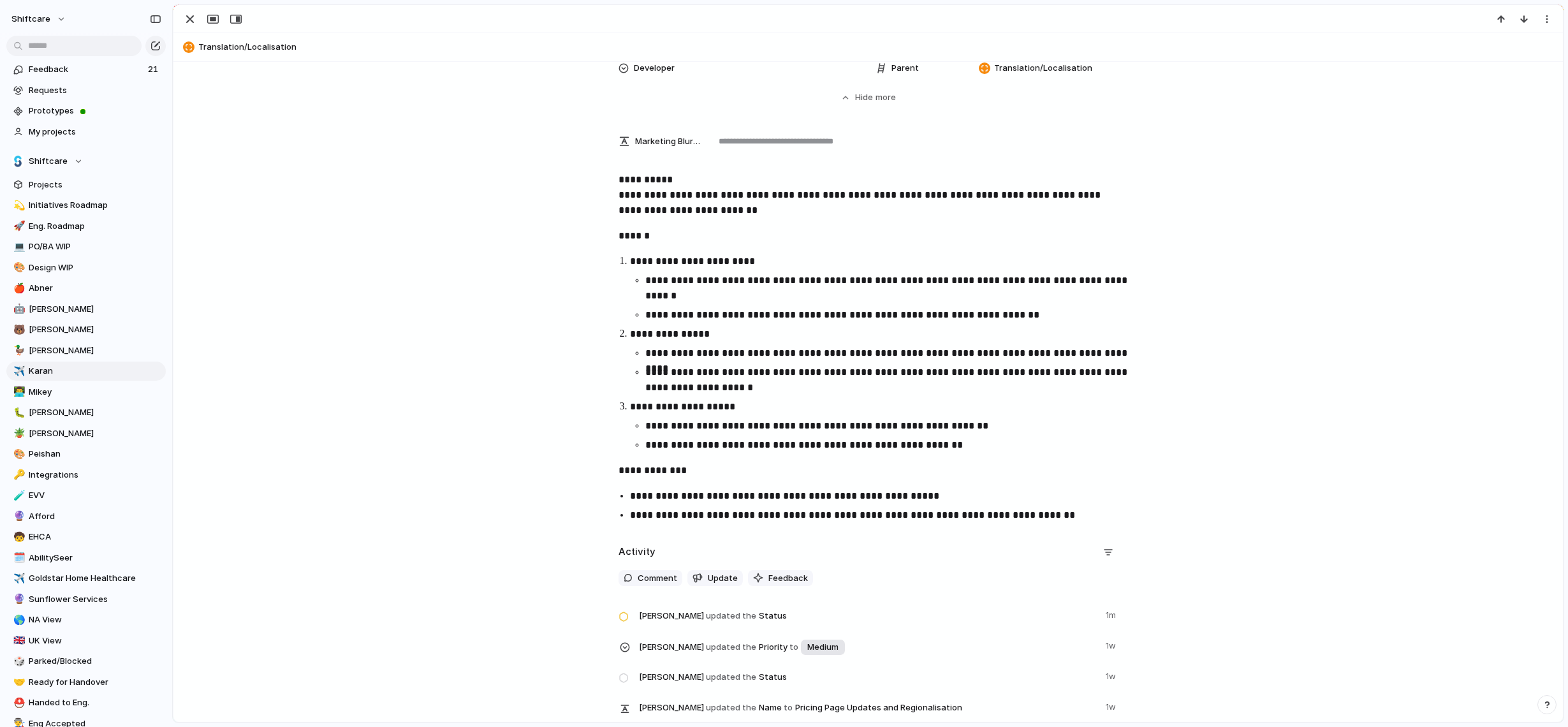
scroll to position [796, 0]
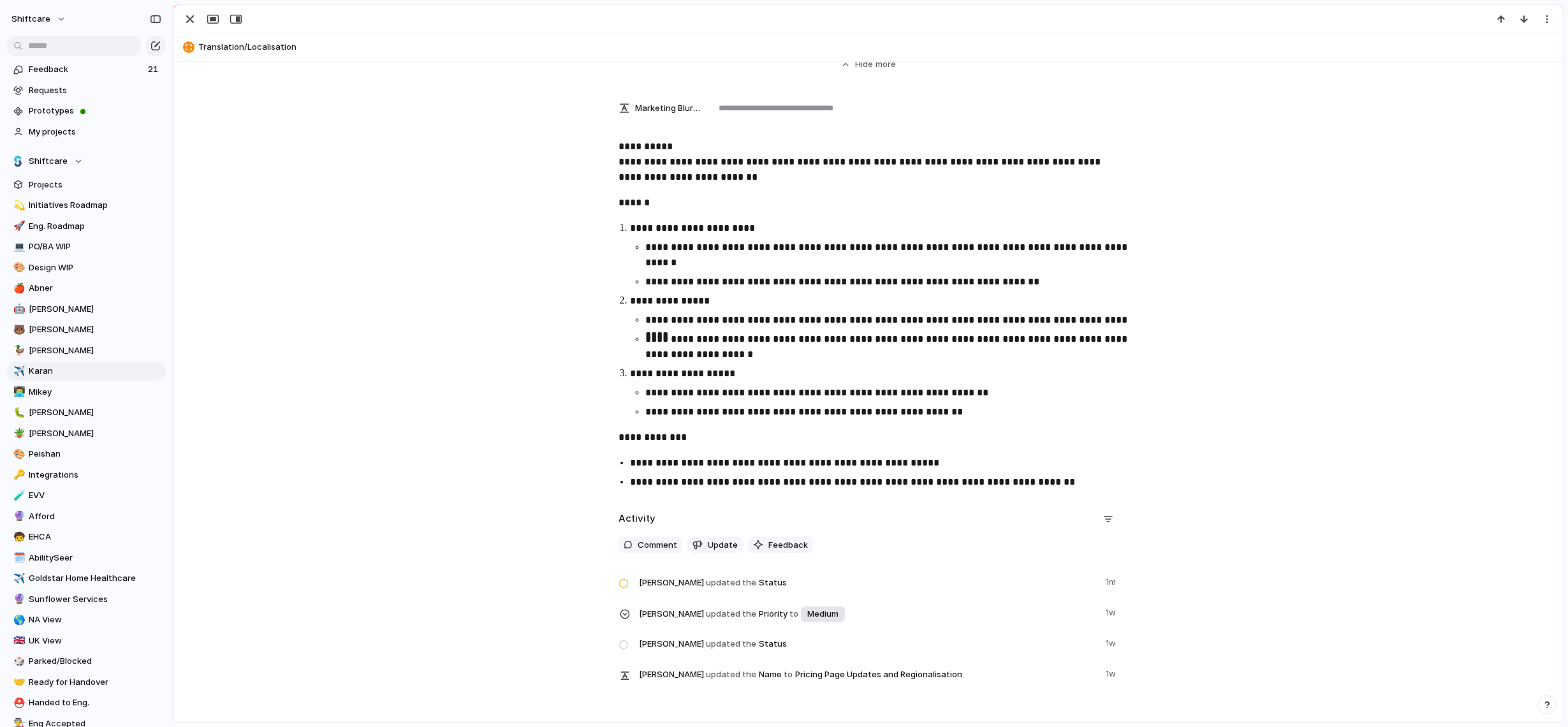
click at [1068, 483] on p "**********" at bounding box center [879, 482] width 500 height 15
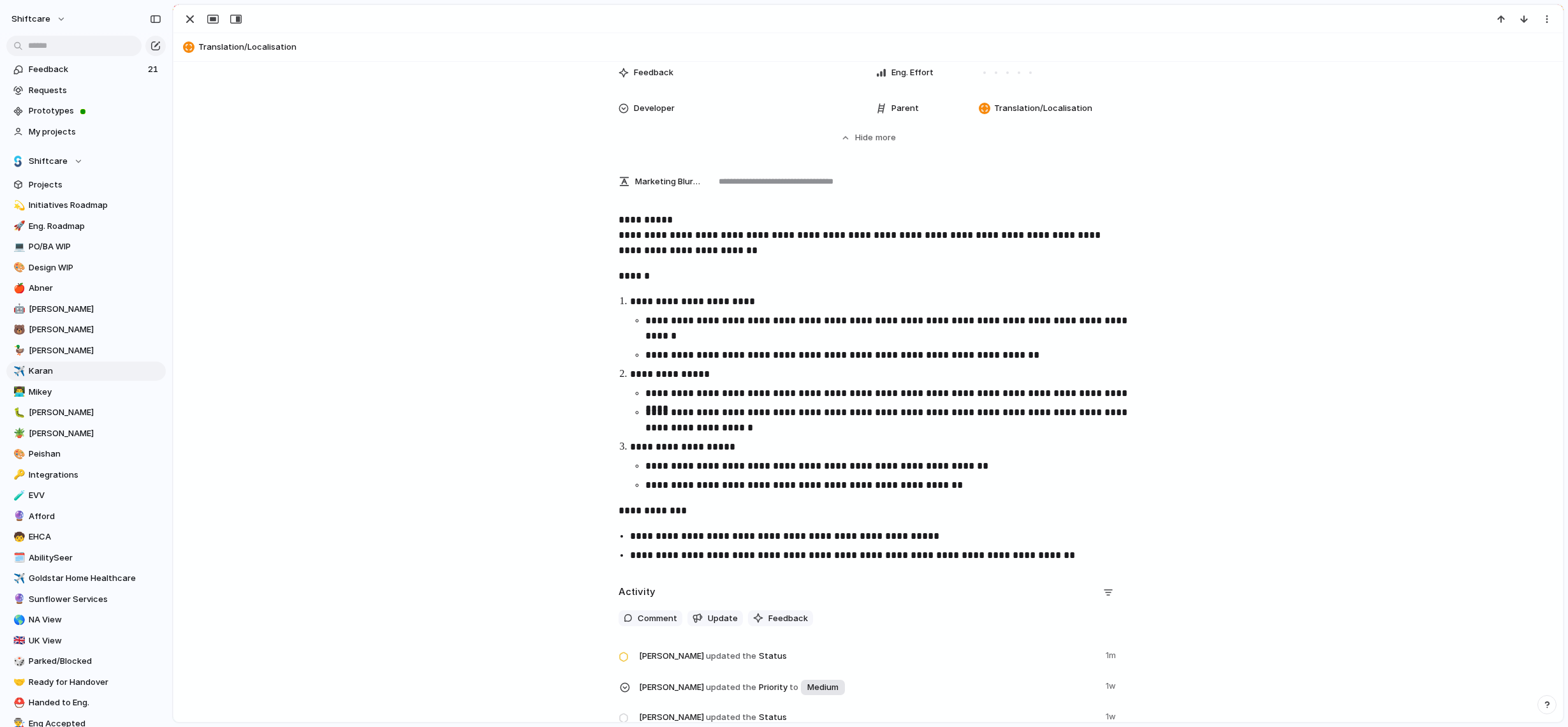
scroll to position [725, 0]
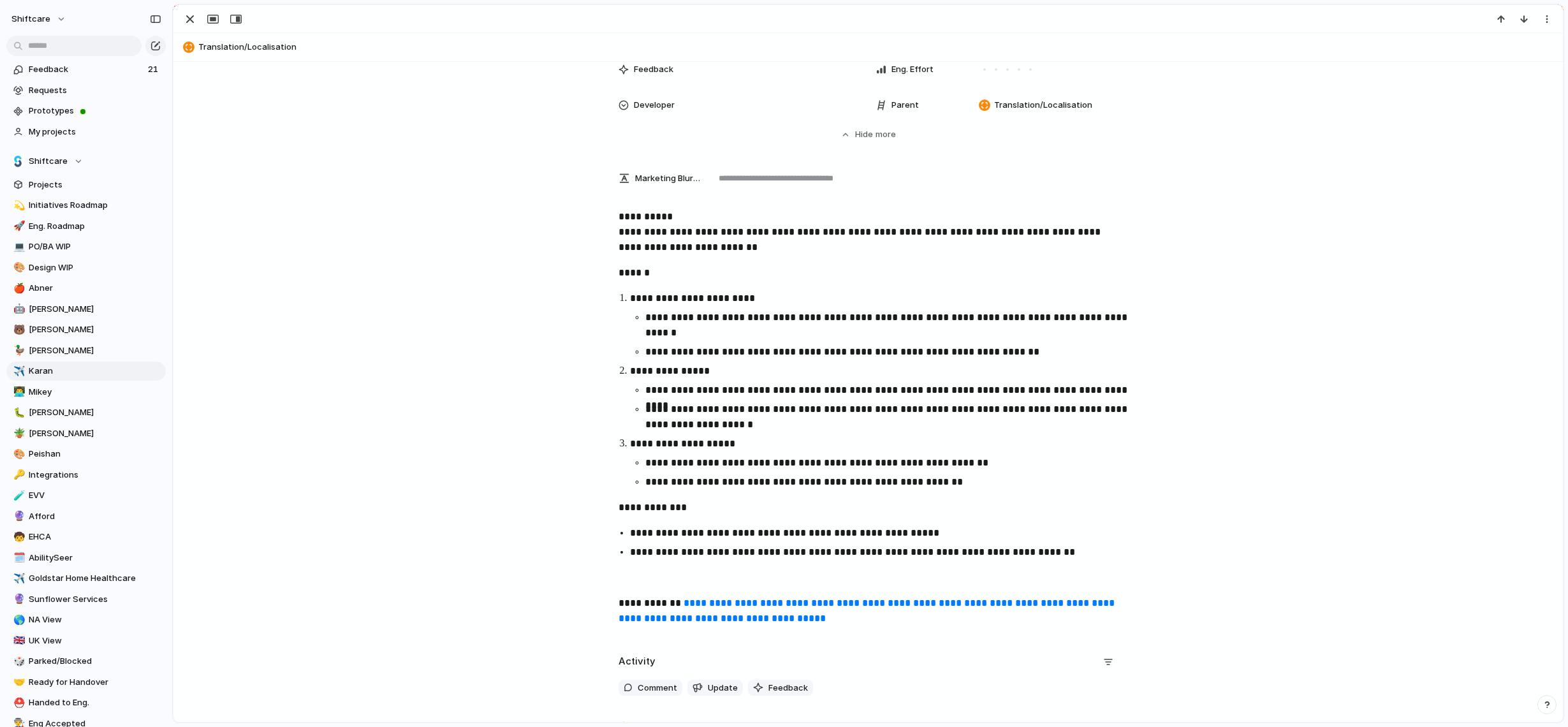
click at [598, 581] on div "**********" at bounding box center [868, 423] width 1358 height 427
drag, startPoint x: 669, startPoint y: 604, endPoint x: 578, endPoint y: 604, distance: 91.0
click at [578, 604] on div "**********" at bounding box center [868, 423] width 1358 height 427
click at [630, 577] on button "button" at bounding box center [631, 577] width 25 height 21
click at [699, 491] on div "**********" at bounding box center [868, 423] width 1358 height 427
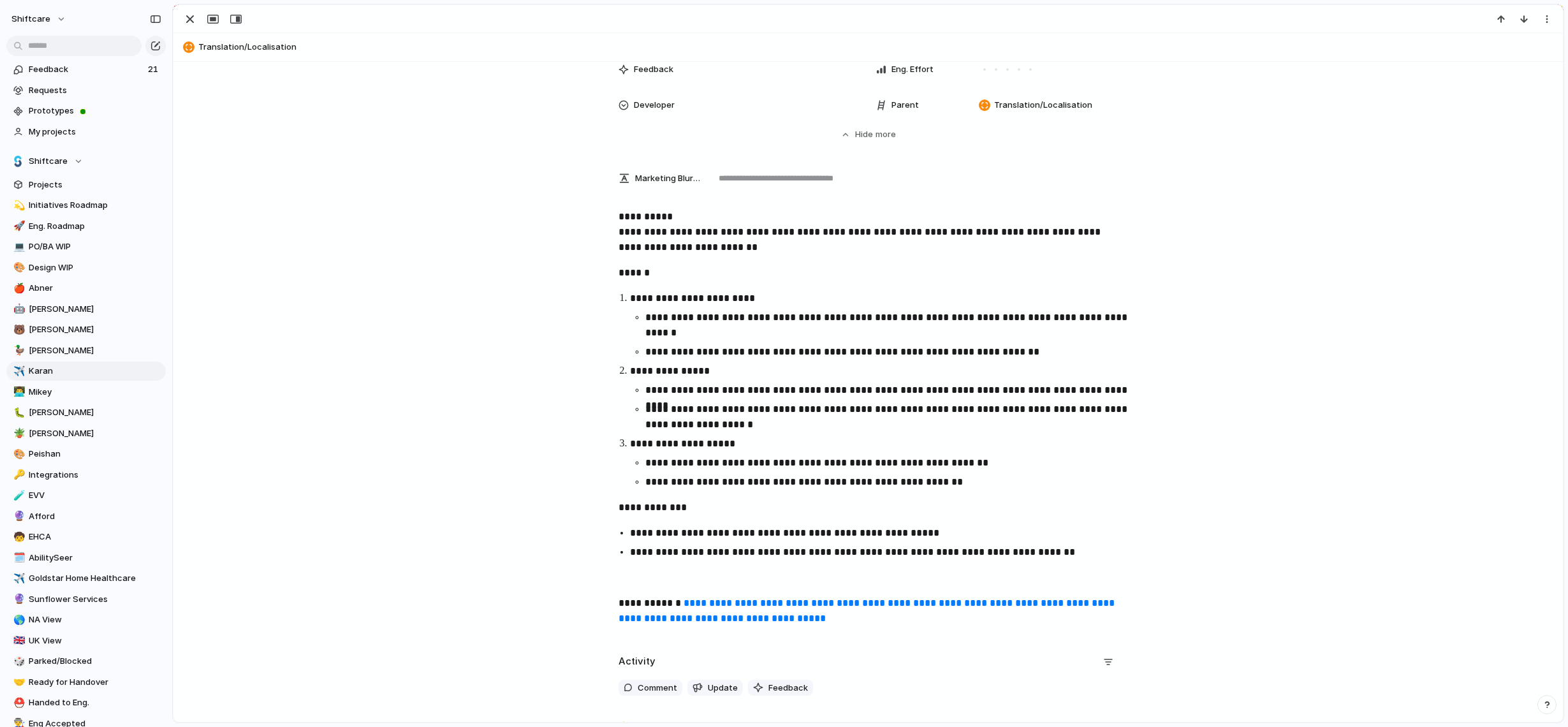
click at [630, 451] on li "**********" at bounding box center [879, 463] width 500 height 53
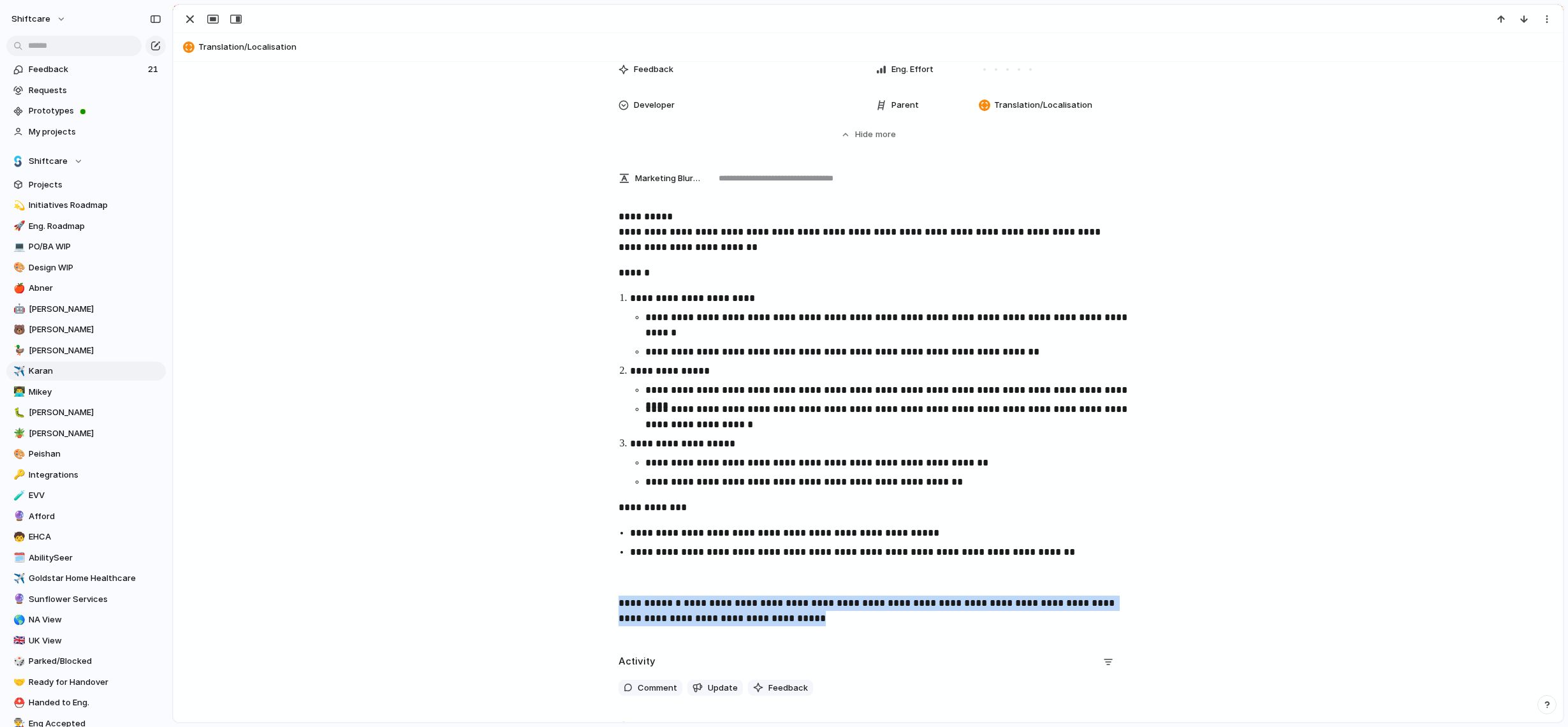
drag, startPoint x: 898, startPoint y: 621, endPoint x: 615, endPoint y: 602, distance: 283.6
click at [615, 602] on div "**********" at bounding box center [868, 423] width 1358 height 427
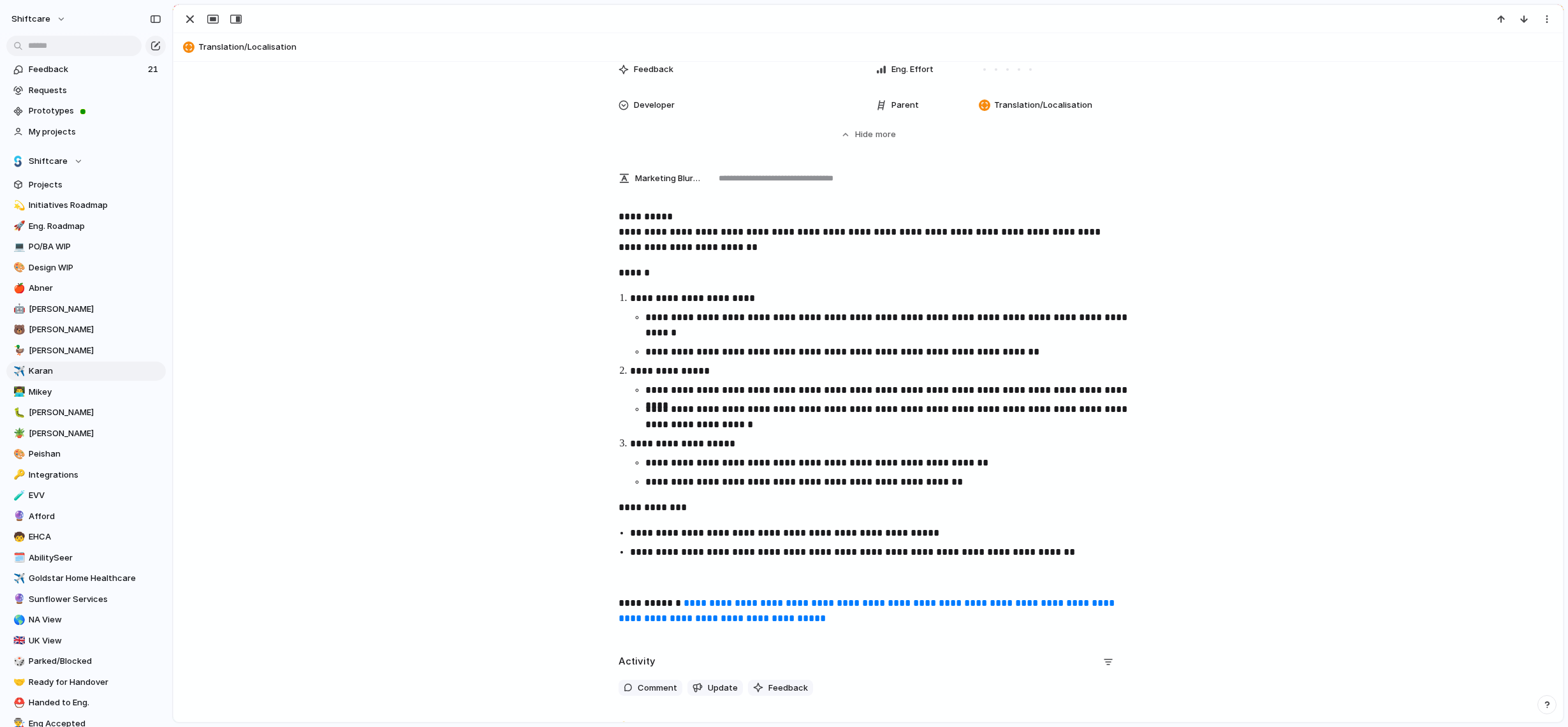
click at [630, 467] on ul "**********" at bounding box center [879, 473] width 500 height 35
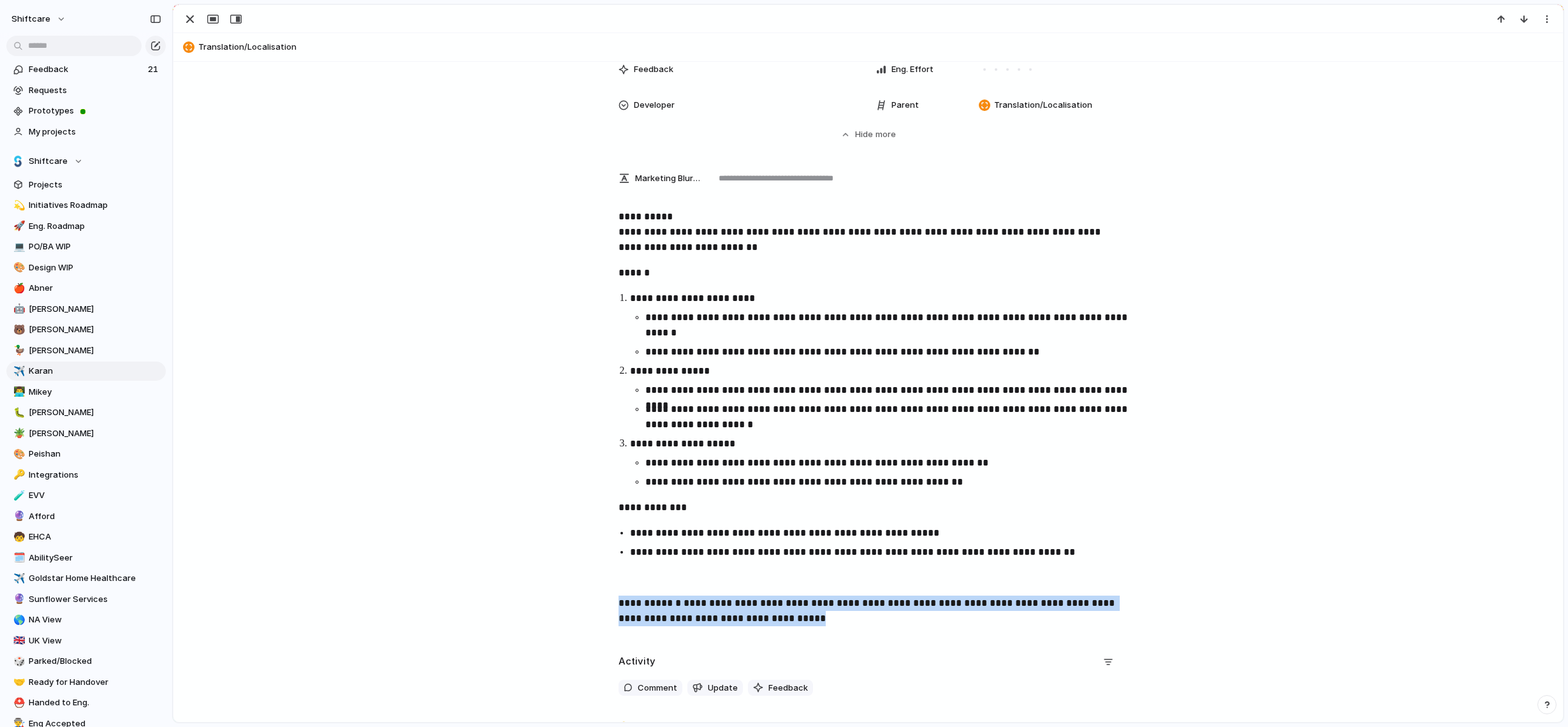
drag, startPoint x: 614, startPoint y: 609, endPoint x: 888, endPoint y: 645, distance: 276.4
click at [888, 645] on div "**********" at bounding box center [868, 87] width 1389 height 1502
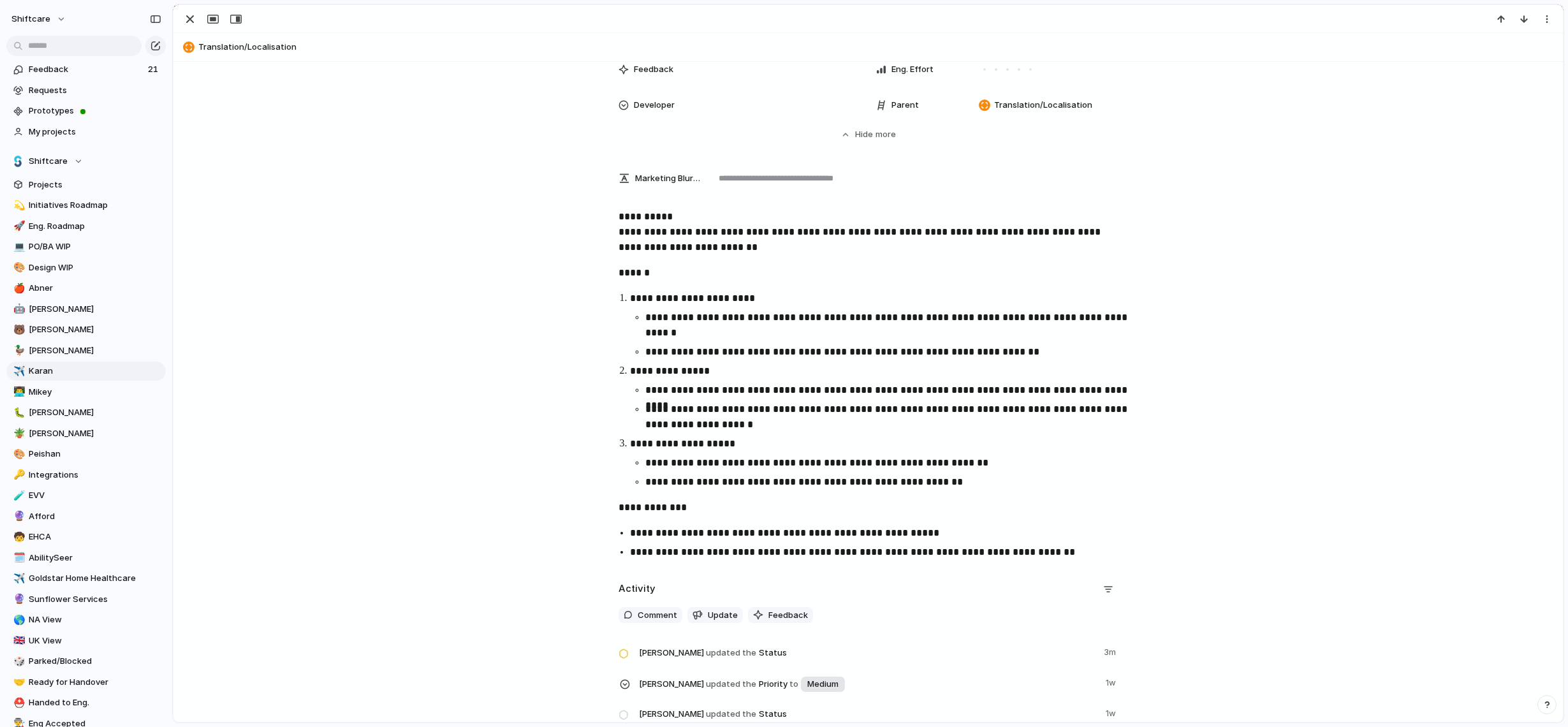
scroll to position [688, 0]
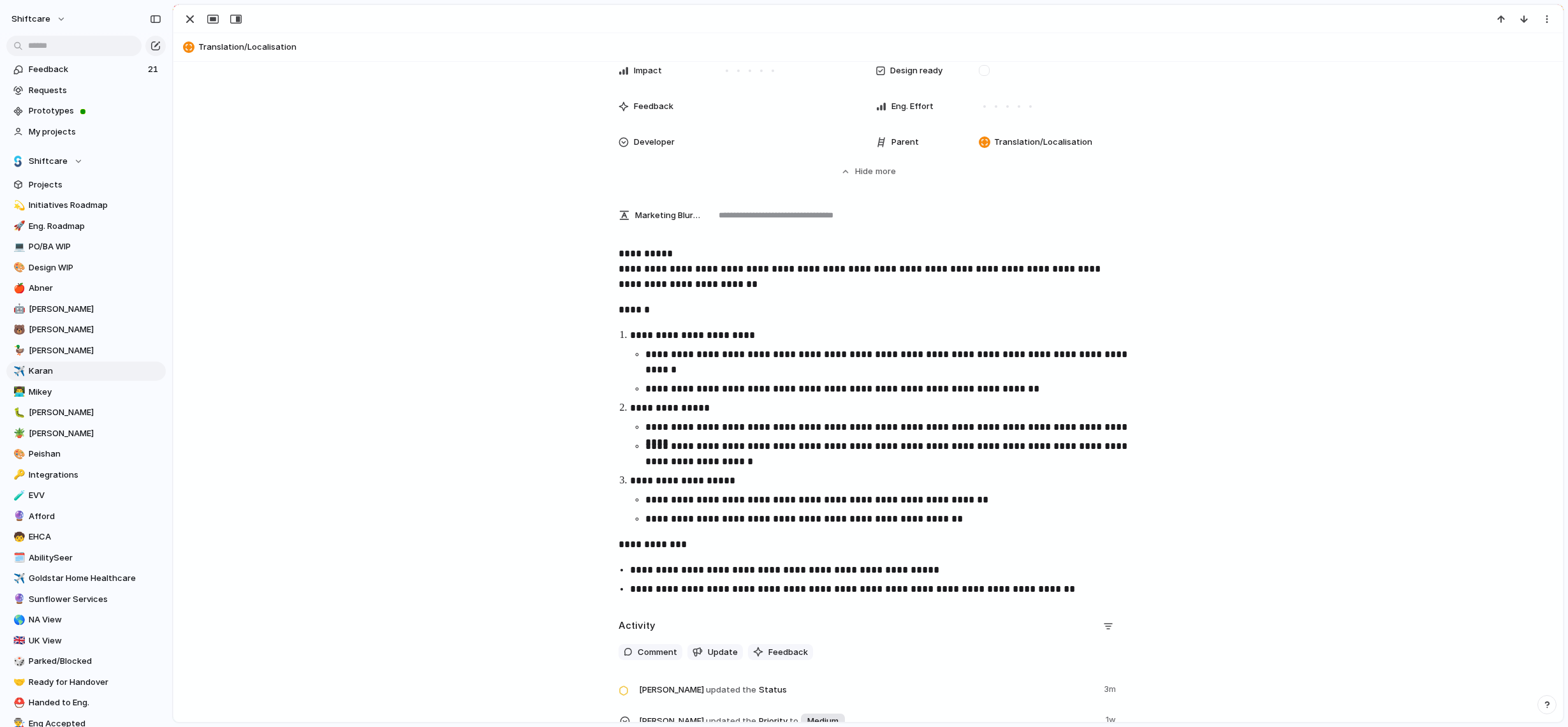
click at [622, 257] on strong "**********" at bounding box center [645, 254] width 54 height 9
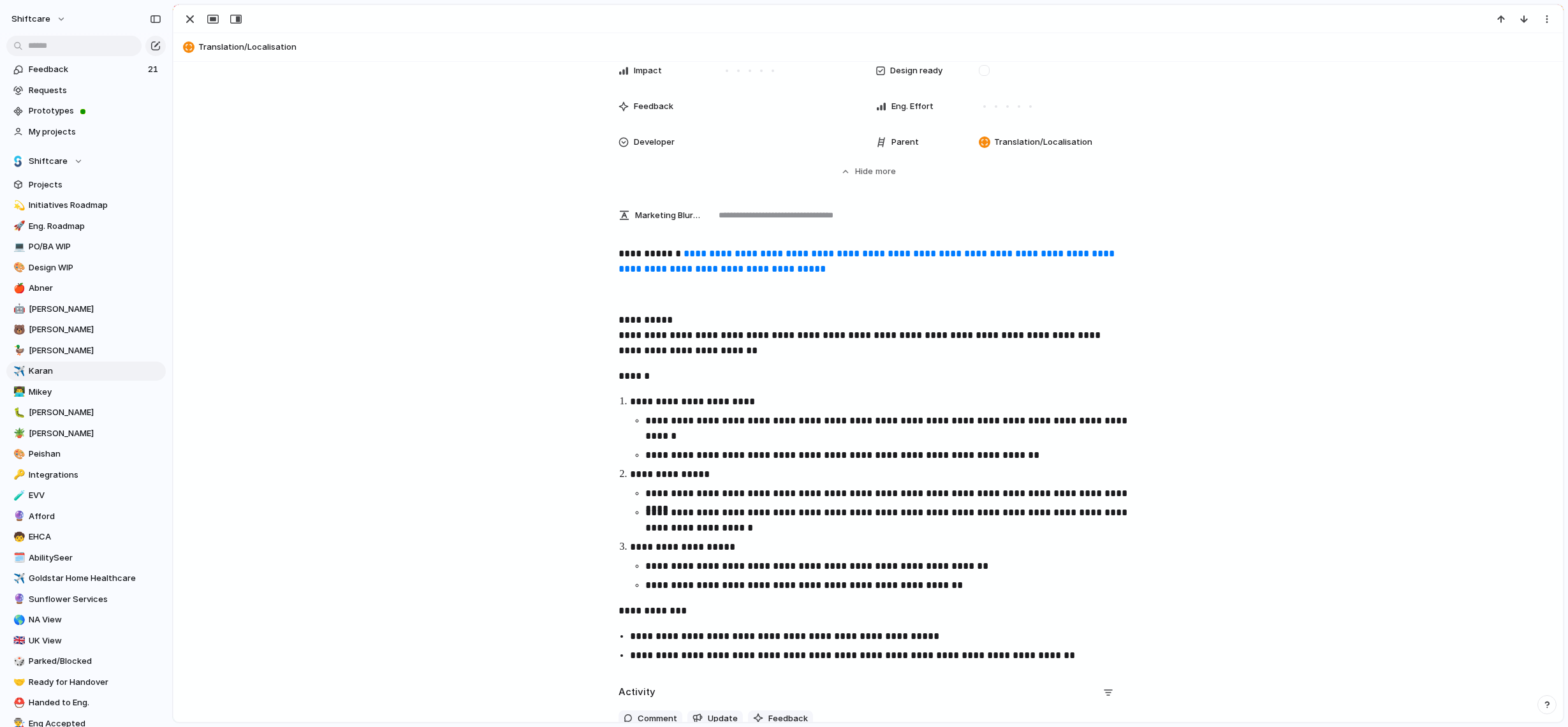
click at [651, 383] on div "**********" at bounding box center [868, 457] width 1358 height 421
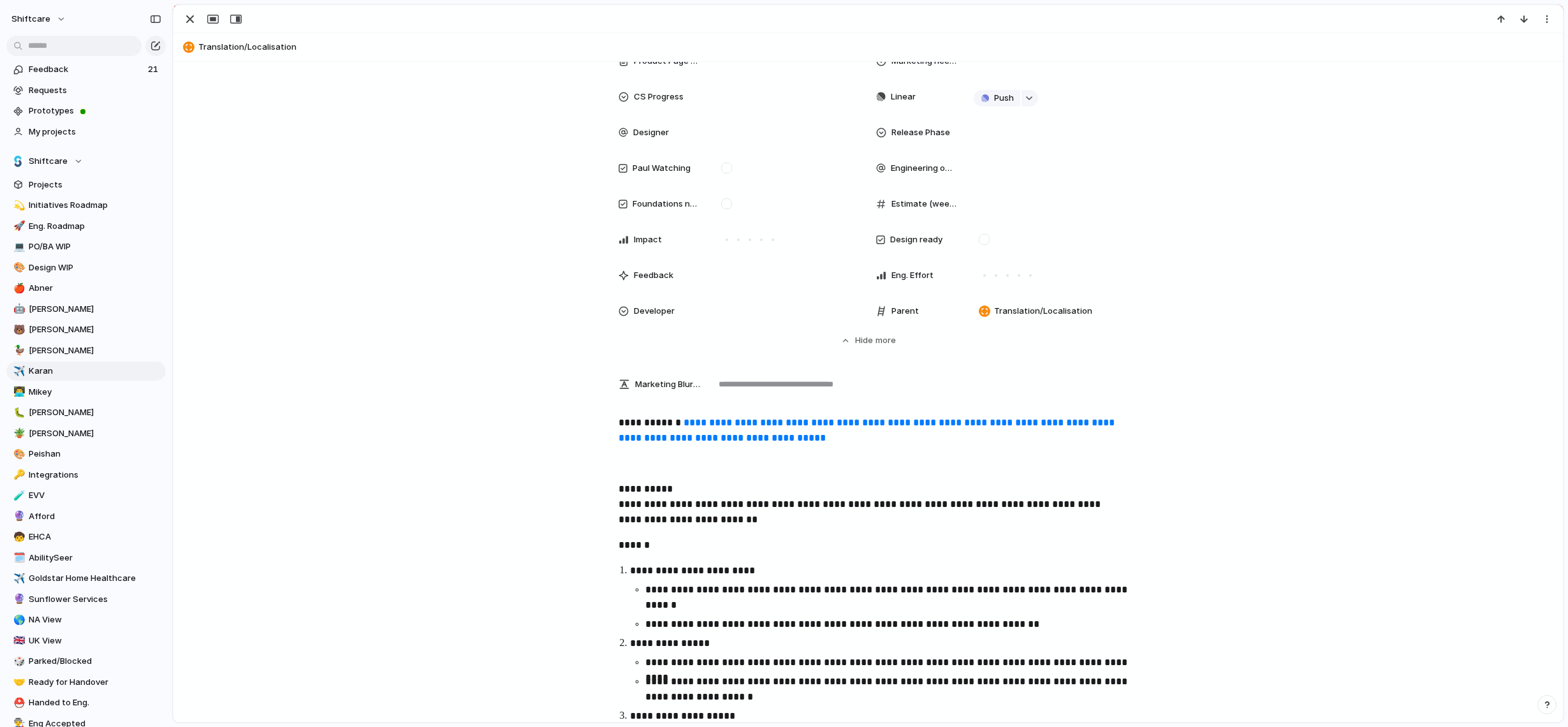
scroll to position [0, 0]
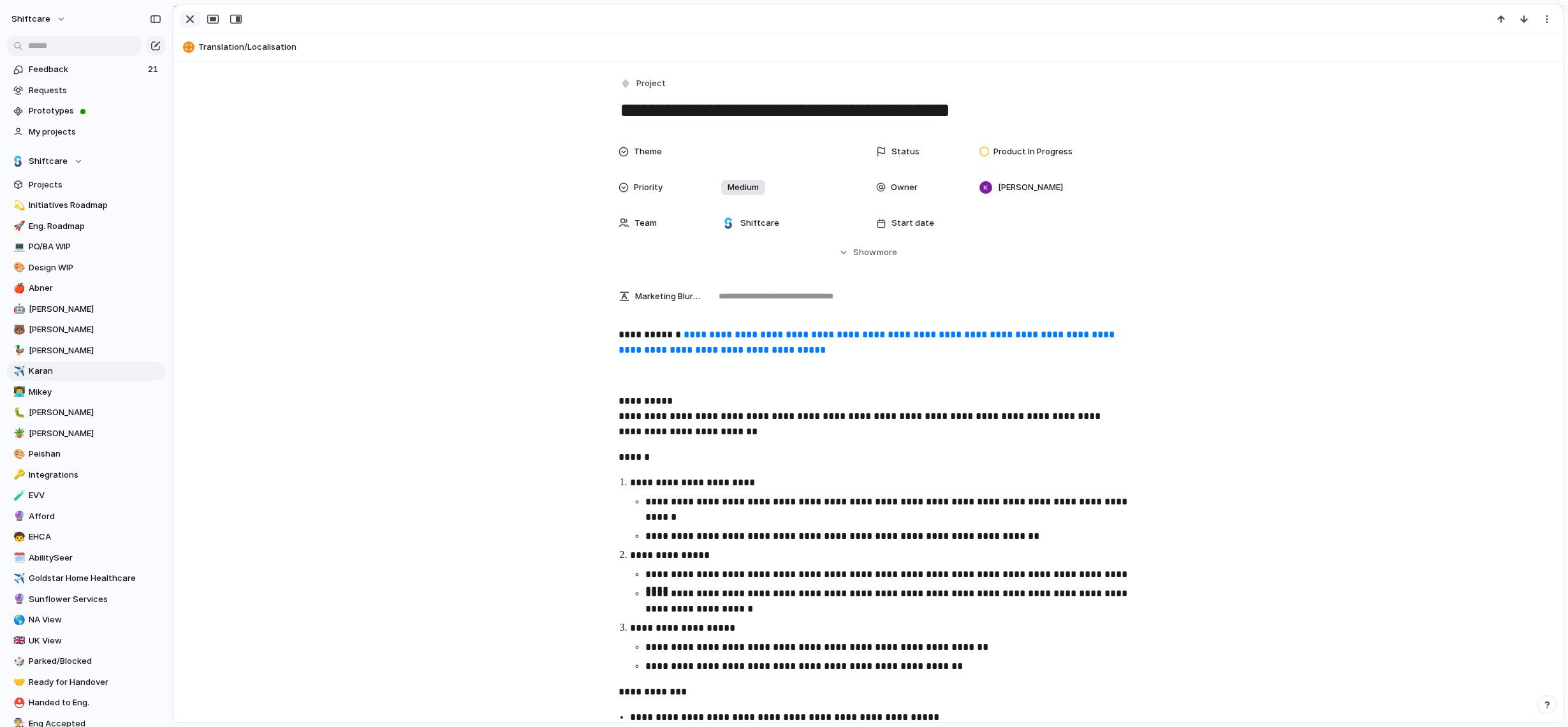
click at [192, 20] on div "button" at bounding box center [189, 19] width 15 height 15
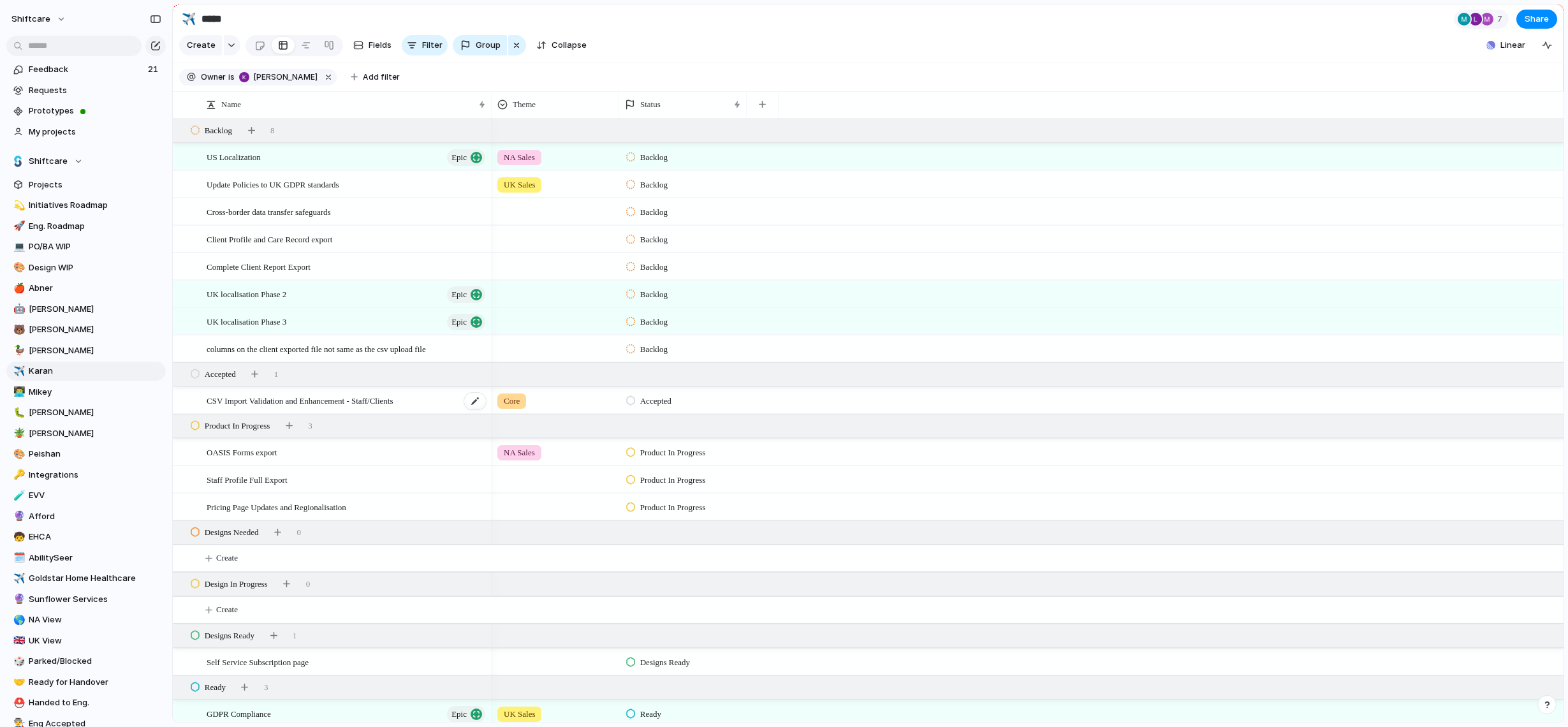
click at [414, 410] on div "CSV Import Validation and Enhancement - Staff/Clients" at bounding box center [347, 401] width 280 height 26
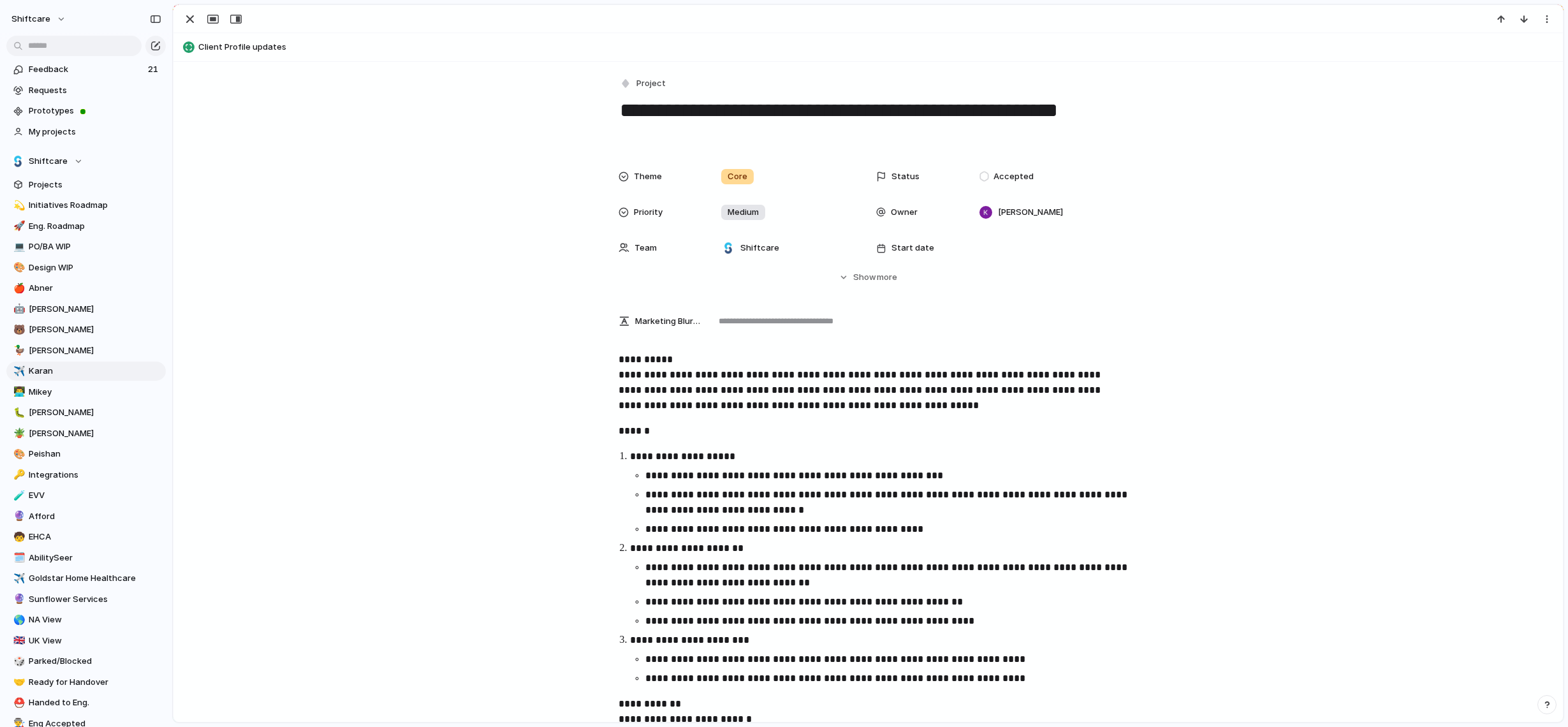
scroll to position [3, 0]
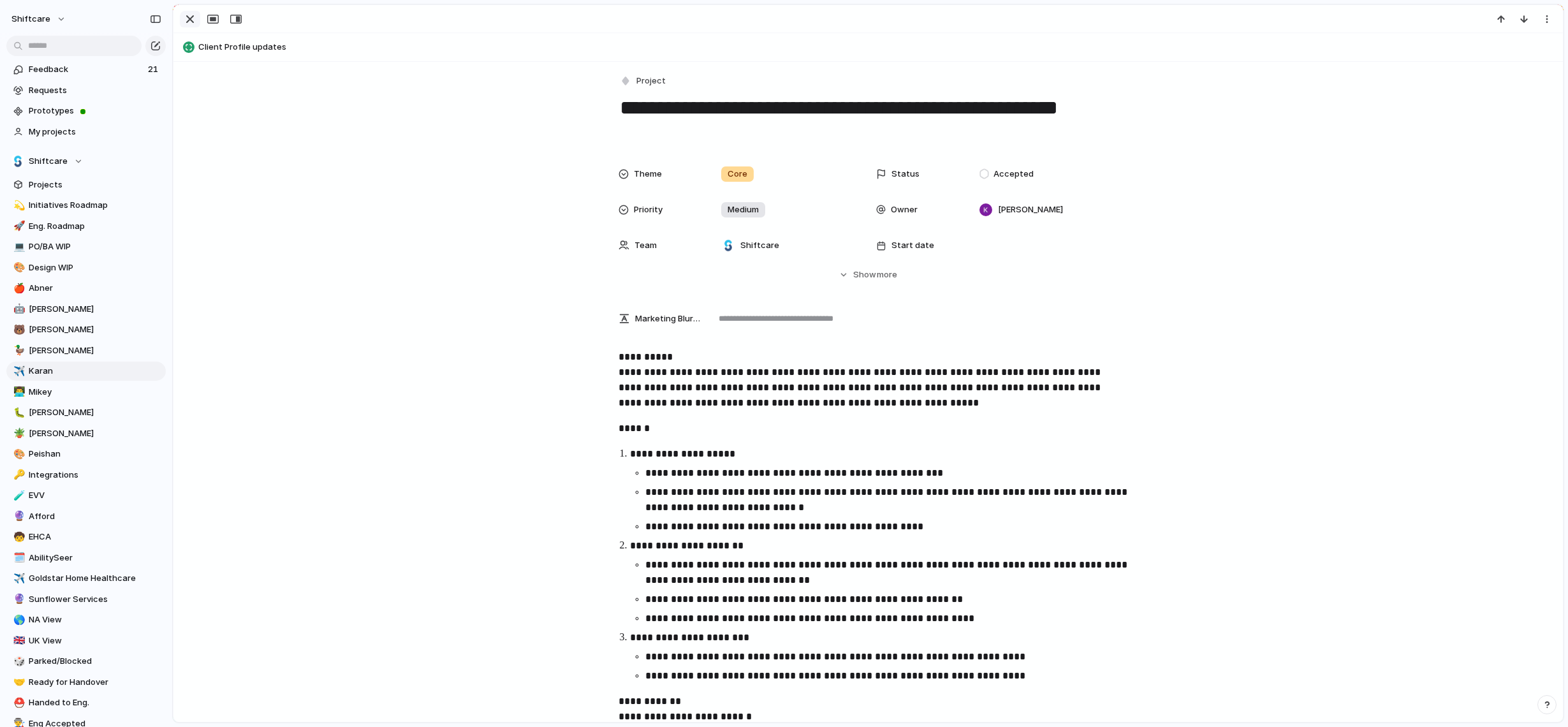
click at [184, 23] on div "button" at bounding box center [189, 19] width 15 height 15
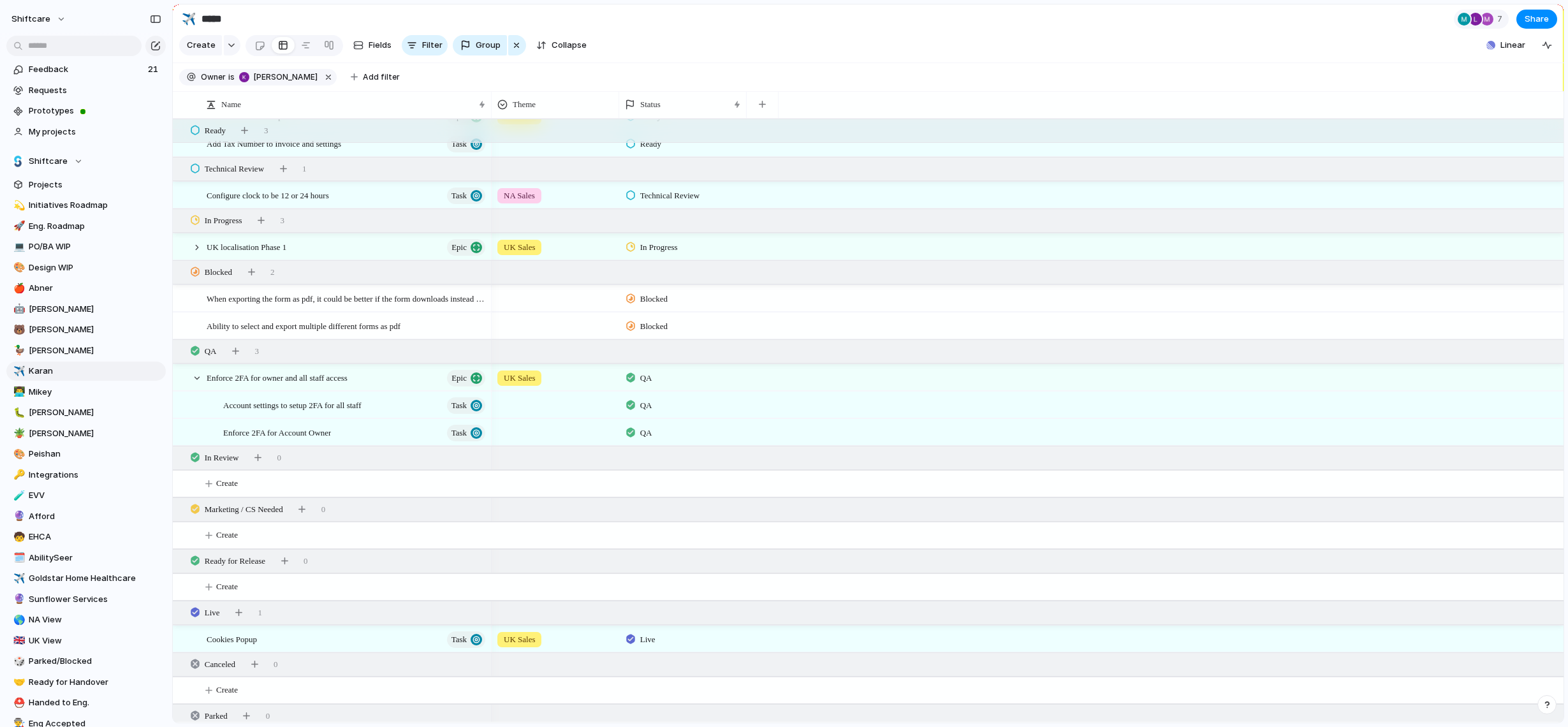
scroll to position [658, 0]
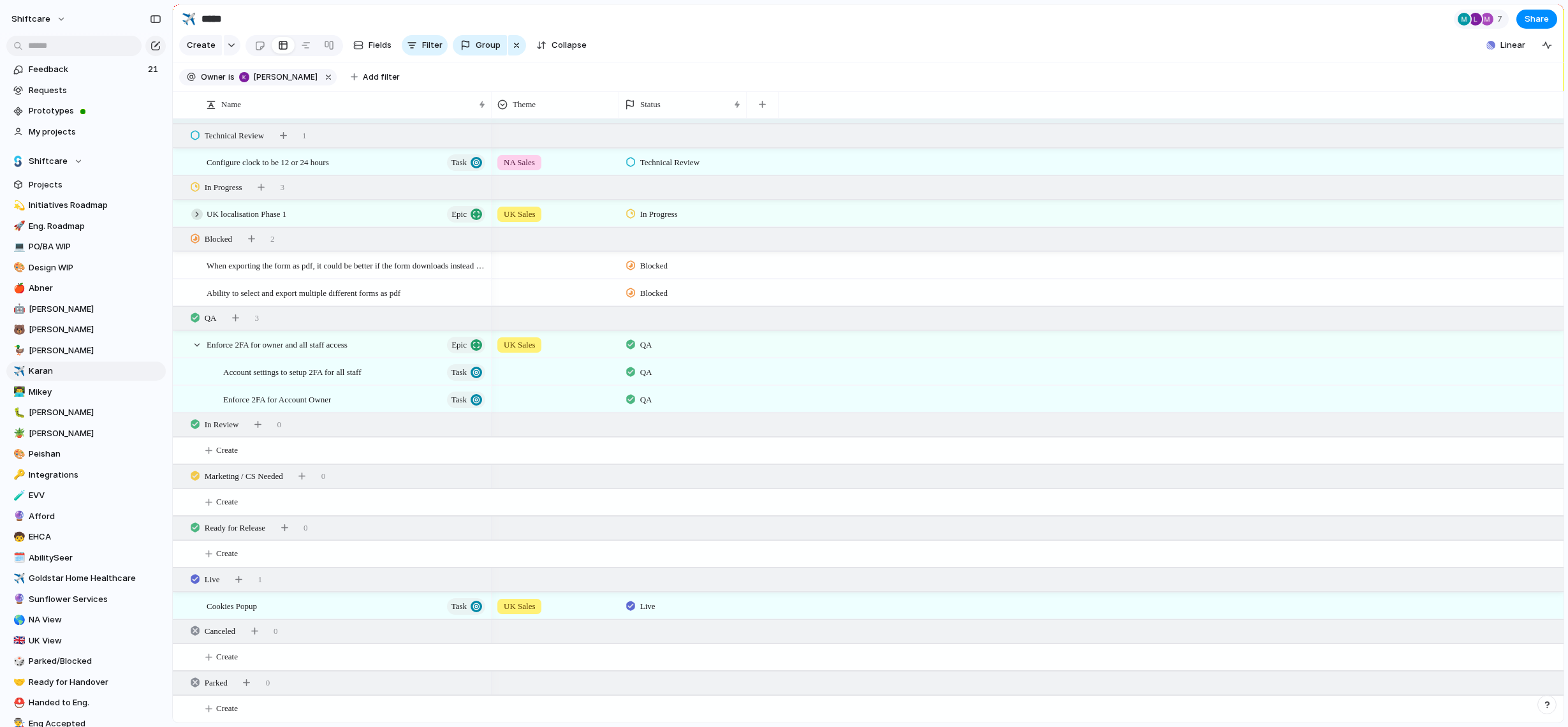
click at [196, 216] on div at bounding box center [197, 214] width 11 height 11
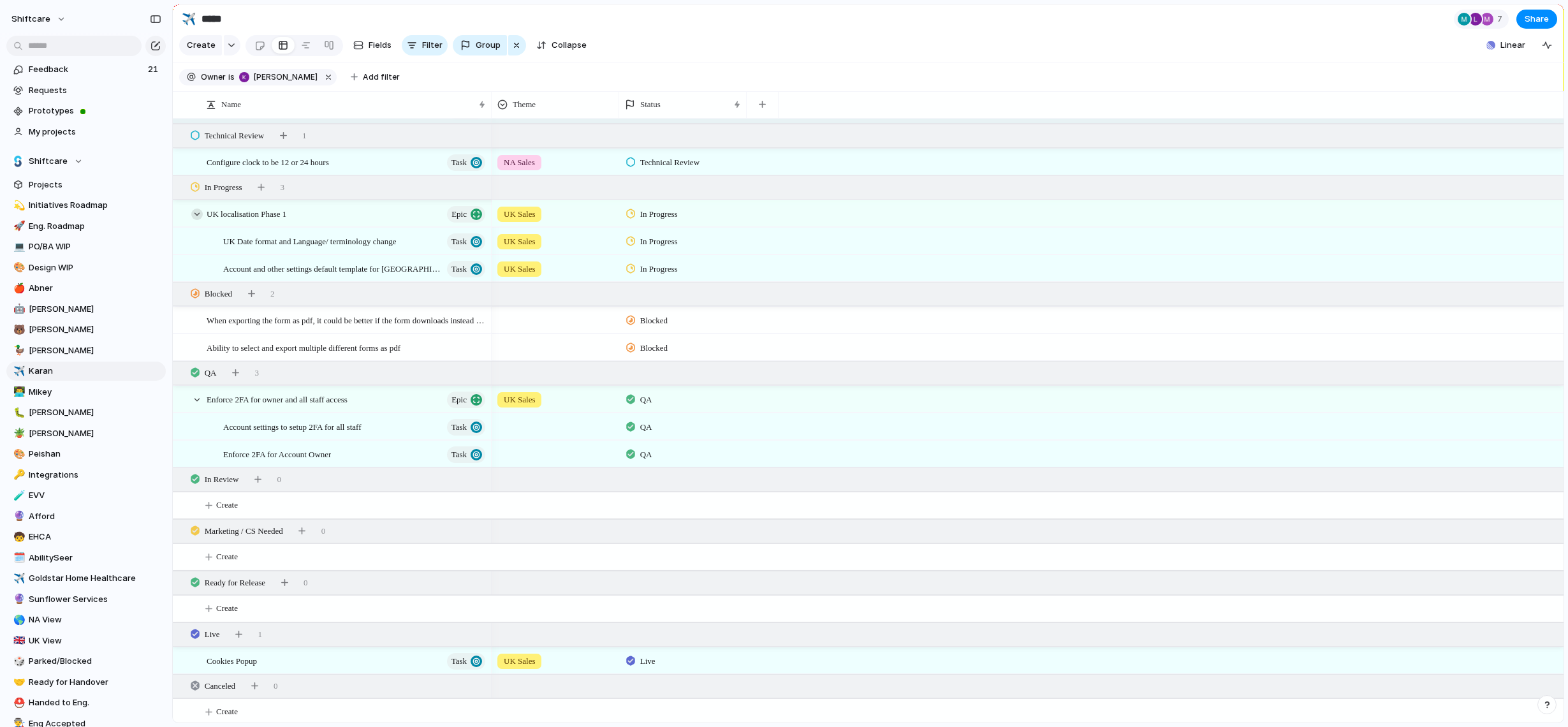
click at [196, 216] on div at bounding box center [197, 214] width 11 height 11
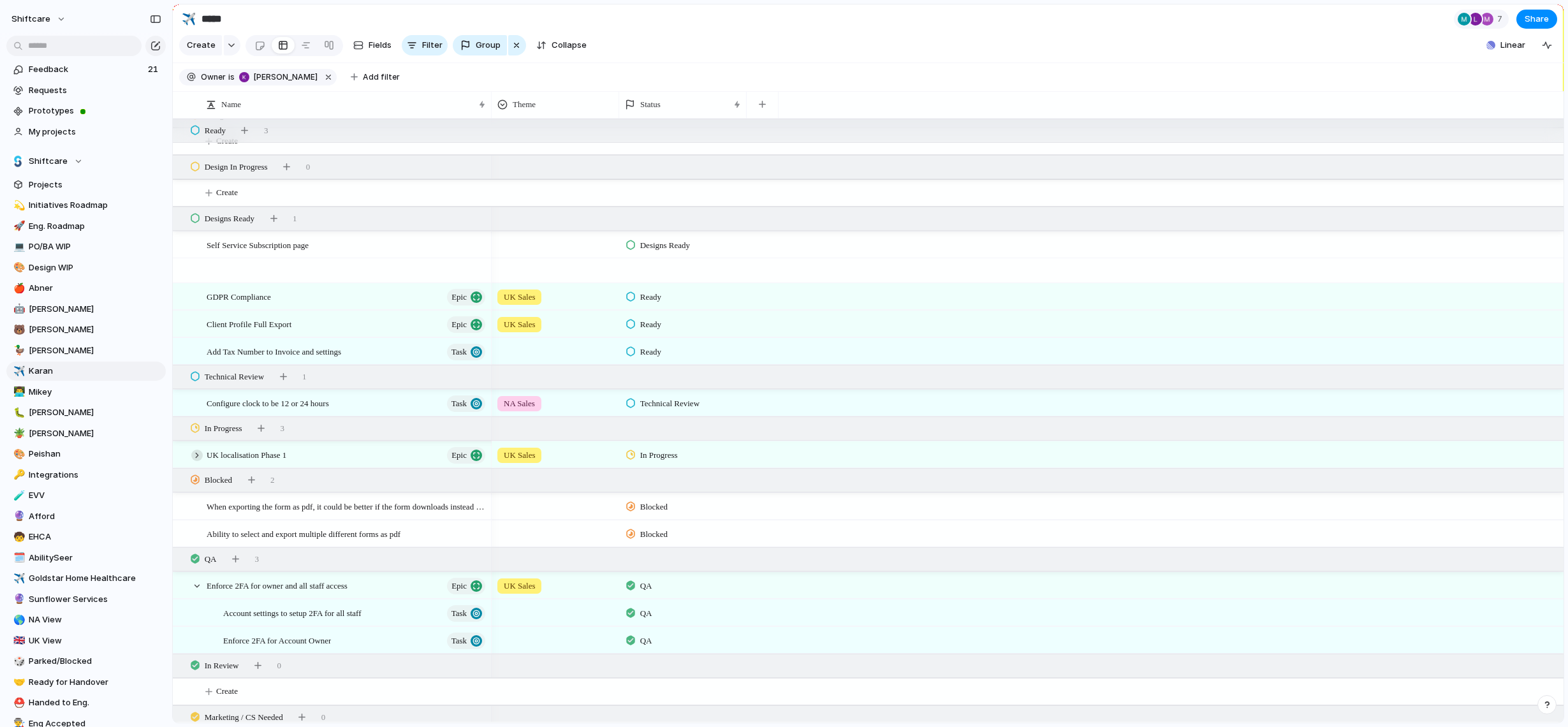
scroll to position [298, 0]
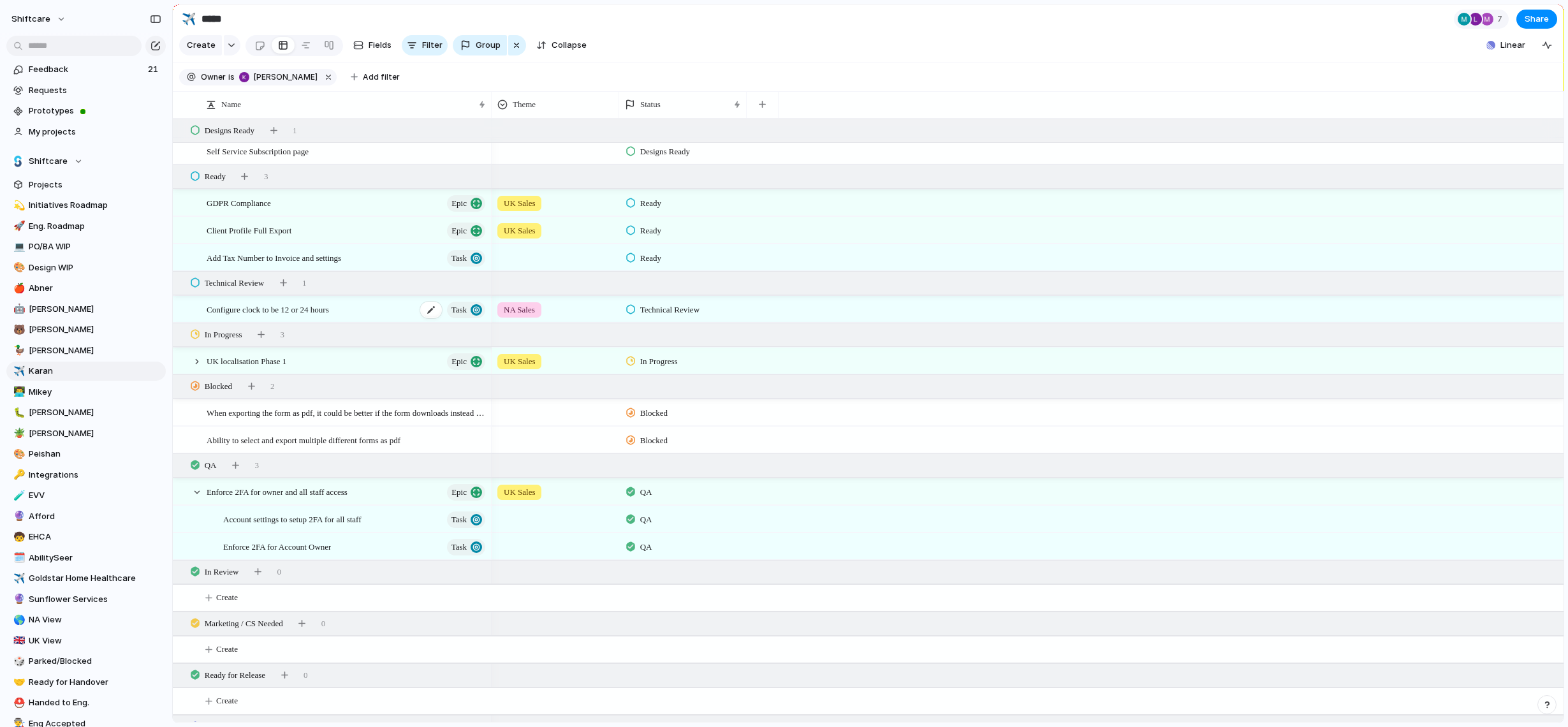
click at [384, 316] on div "Configure clock to be 12 or 24 hours Task" at bounding box center [347, 309] width 280 height 26
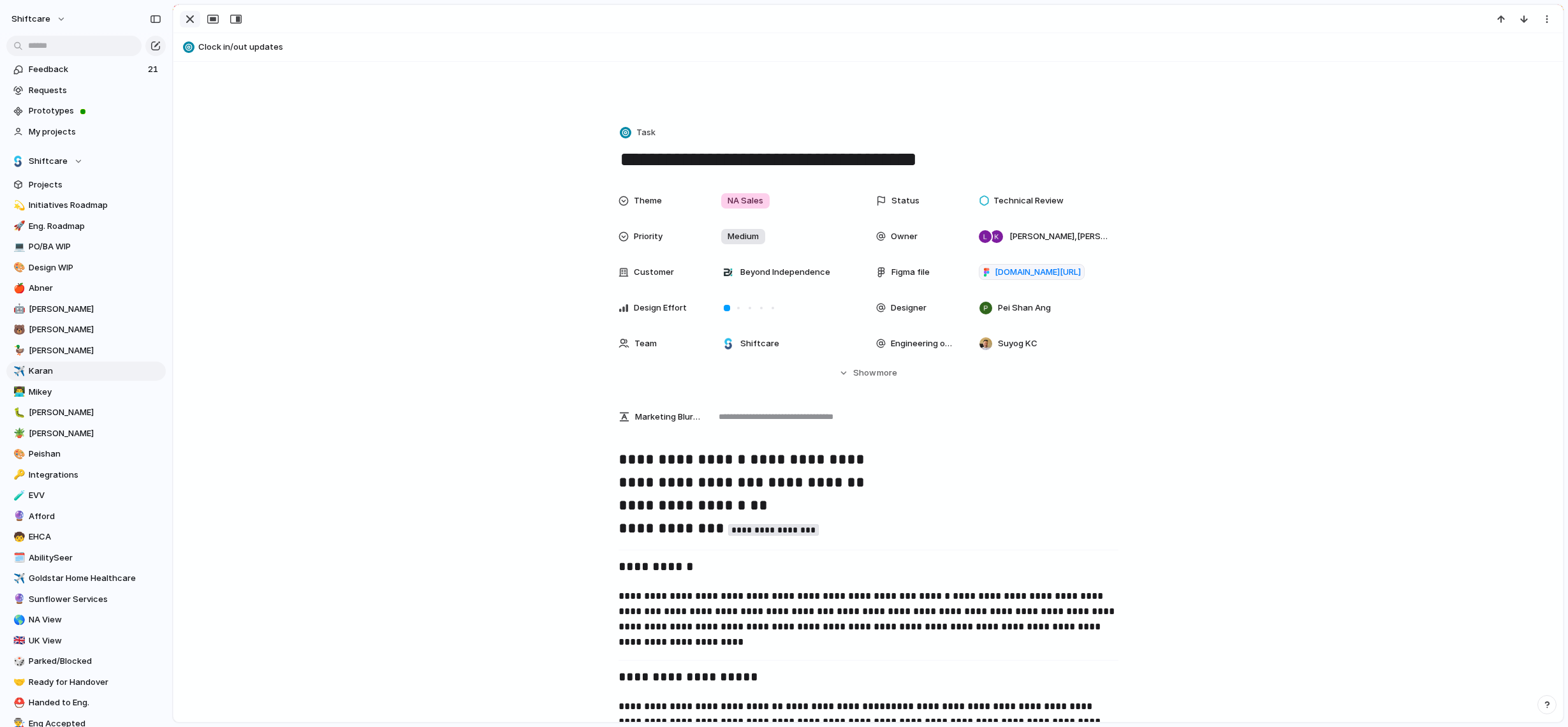
click at [185, 21] on div "button" at bounding box center [189, 19] width 15 height 15
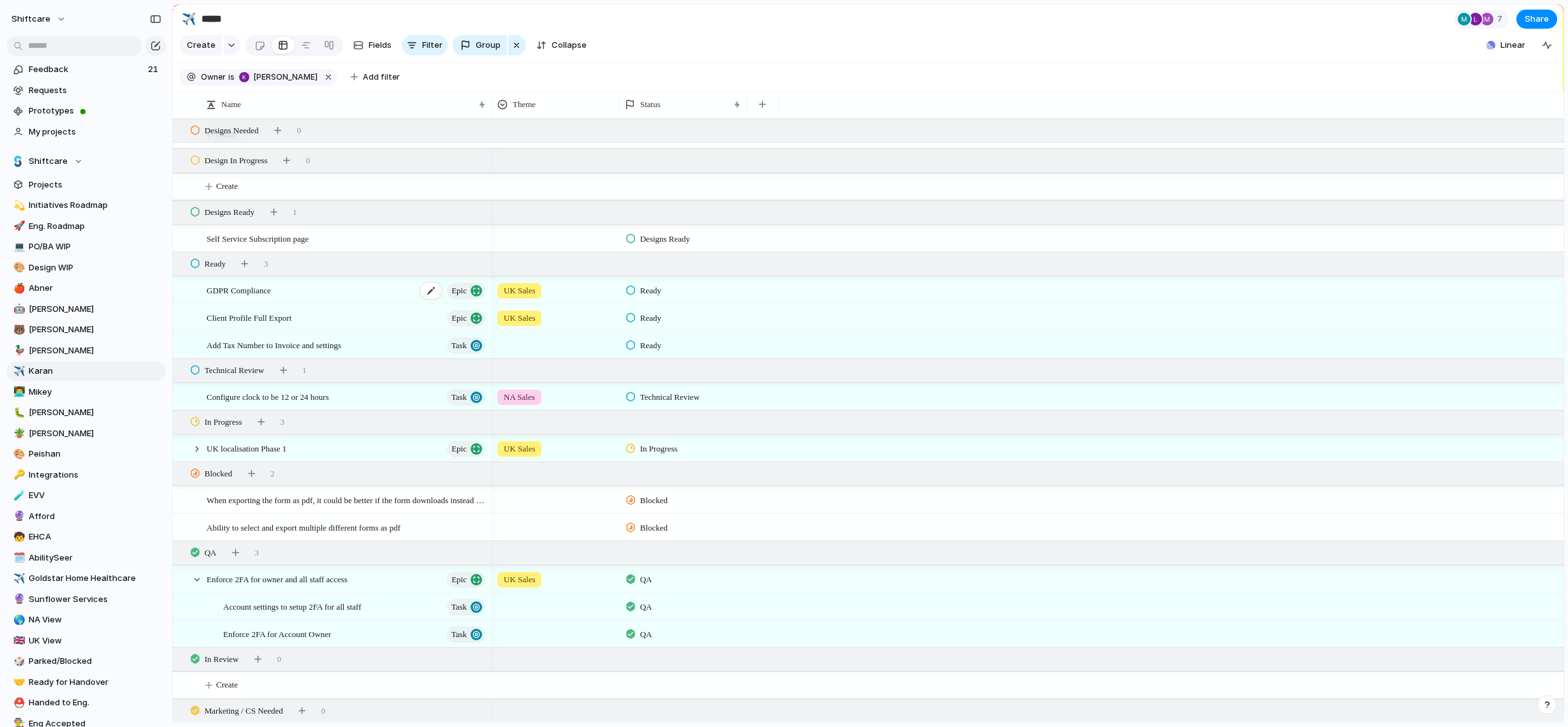
click at [365, 298] on div "GDPR Compliance Epic" at bounding box center [347, 290] width 280 height 26
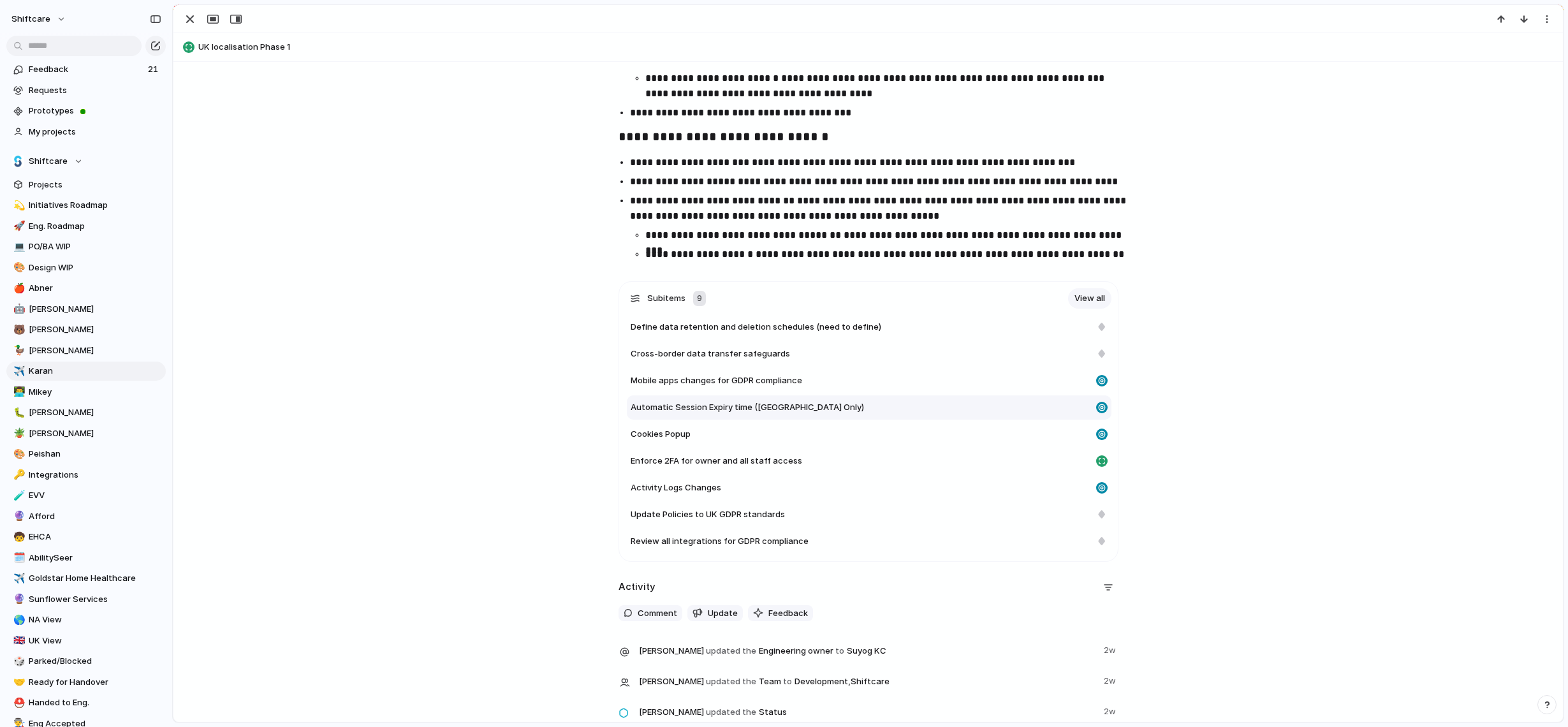
click at [813, 405] on div "Automatic Session Expiry time ([GEOGRAPHIC_DATA] Only)" at bounding box center [861, 407] width 460 height 13
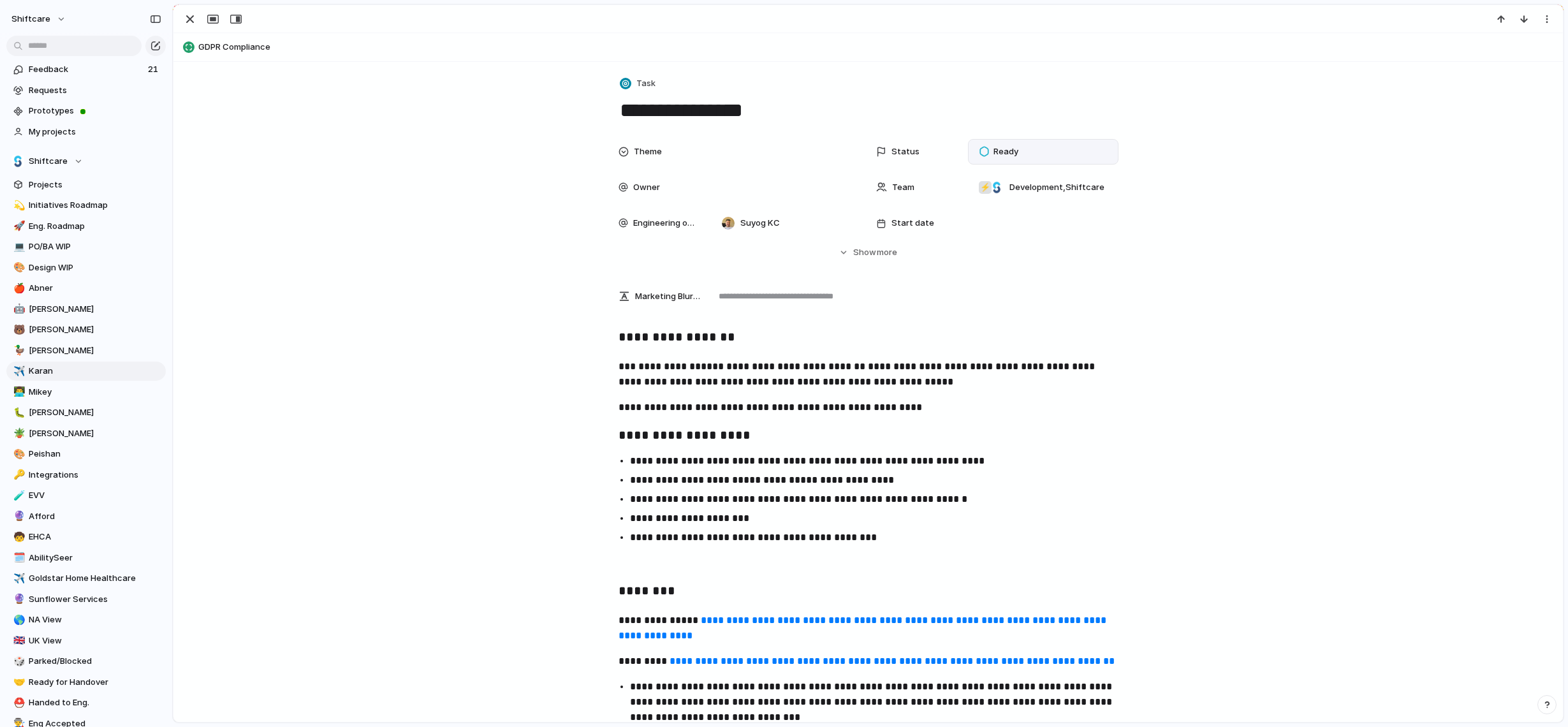
click at [1018, 158] on div "Ready" at bounding box center [1002, 152] width 43 height 15
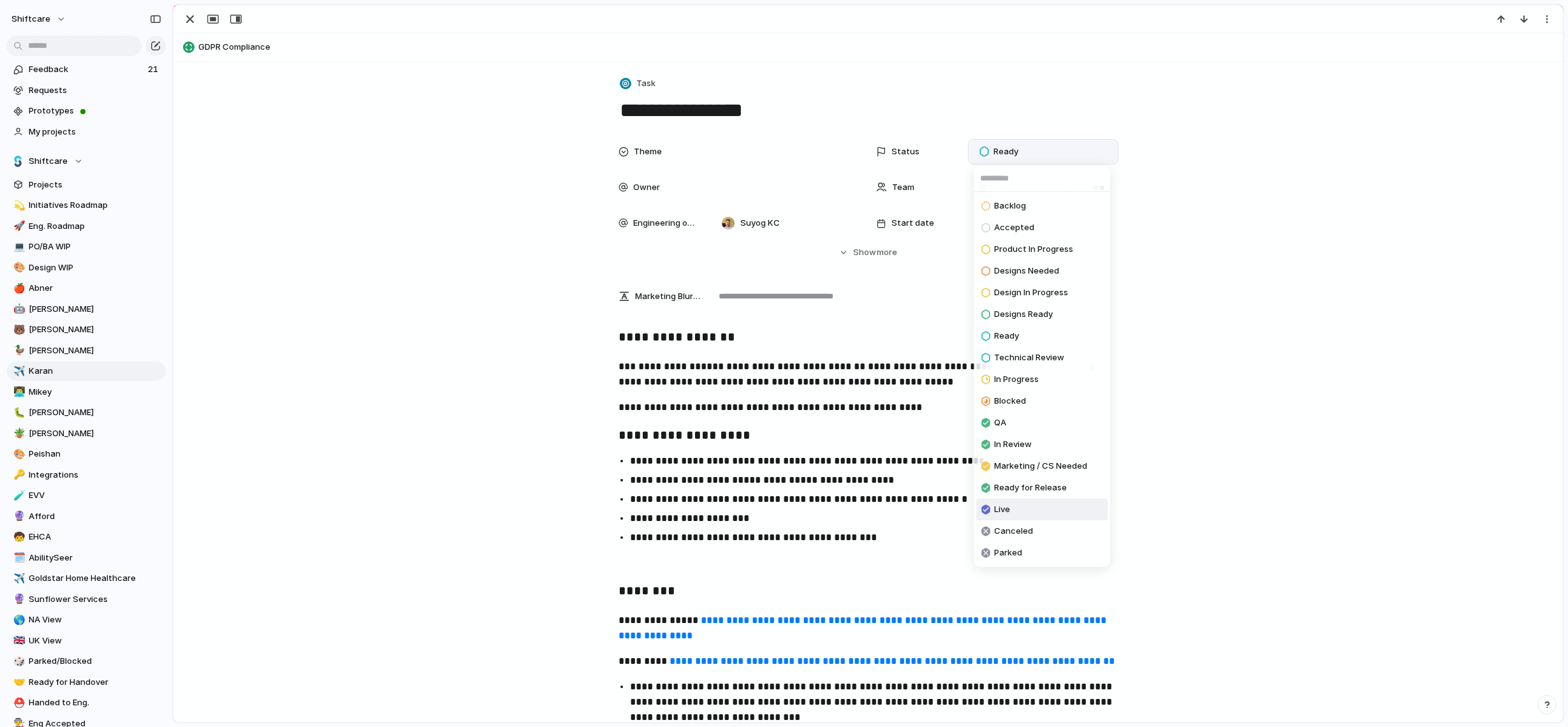
click at [1008, 509] on span "Live" at bounding box center [1002, 509] width 16 height 13
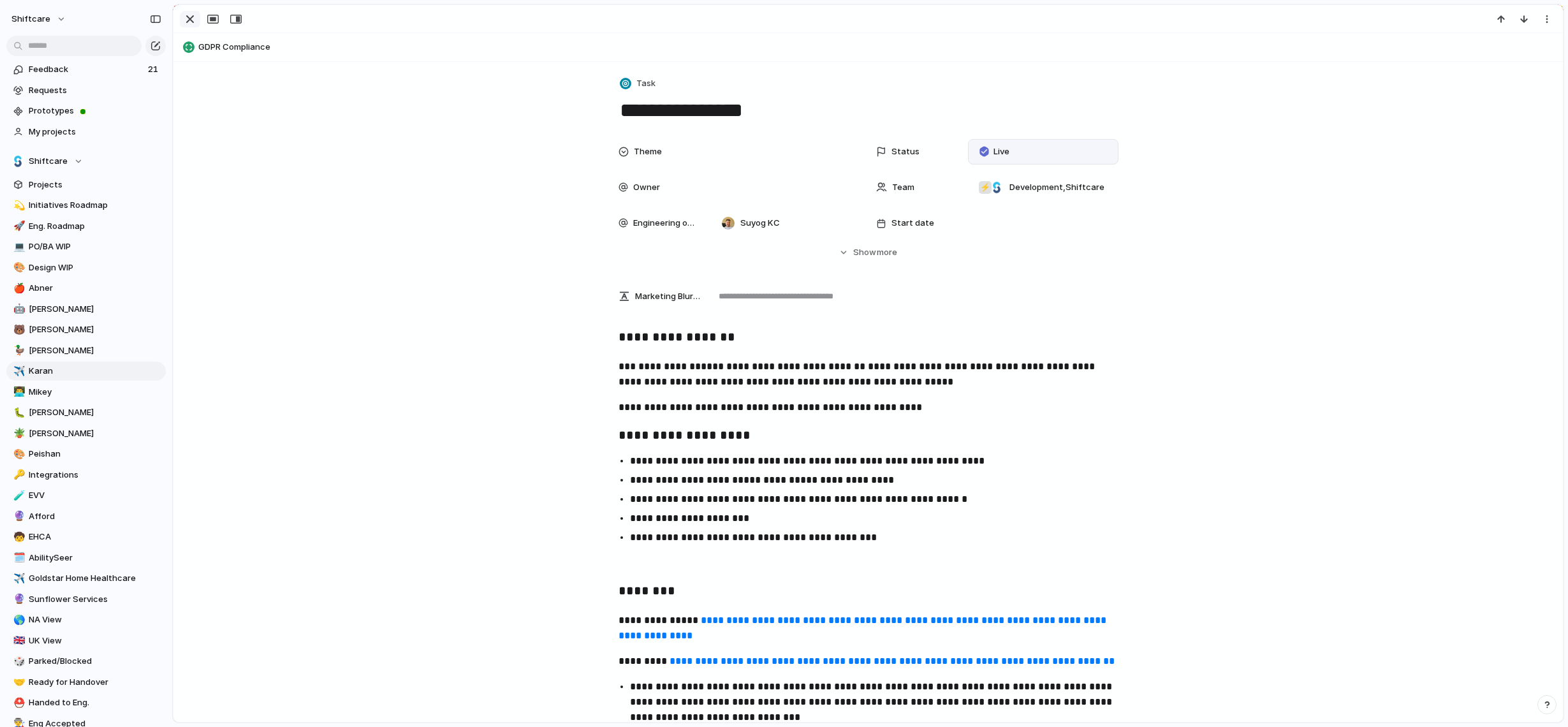
click at [191, 19] on div "button" at bounding box center [189, 19] width 15 height 15
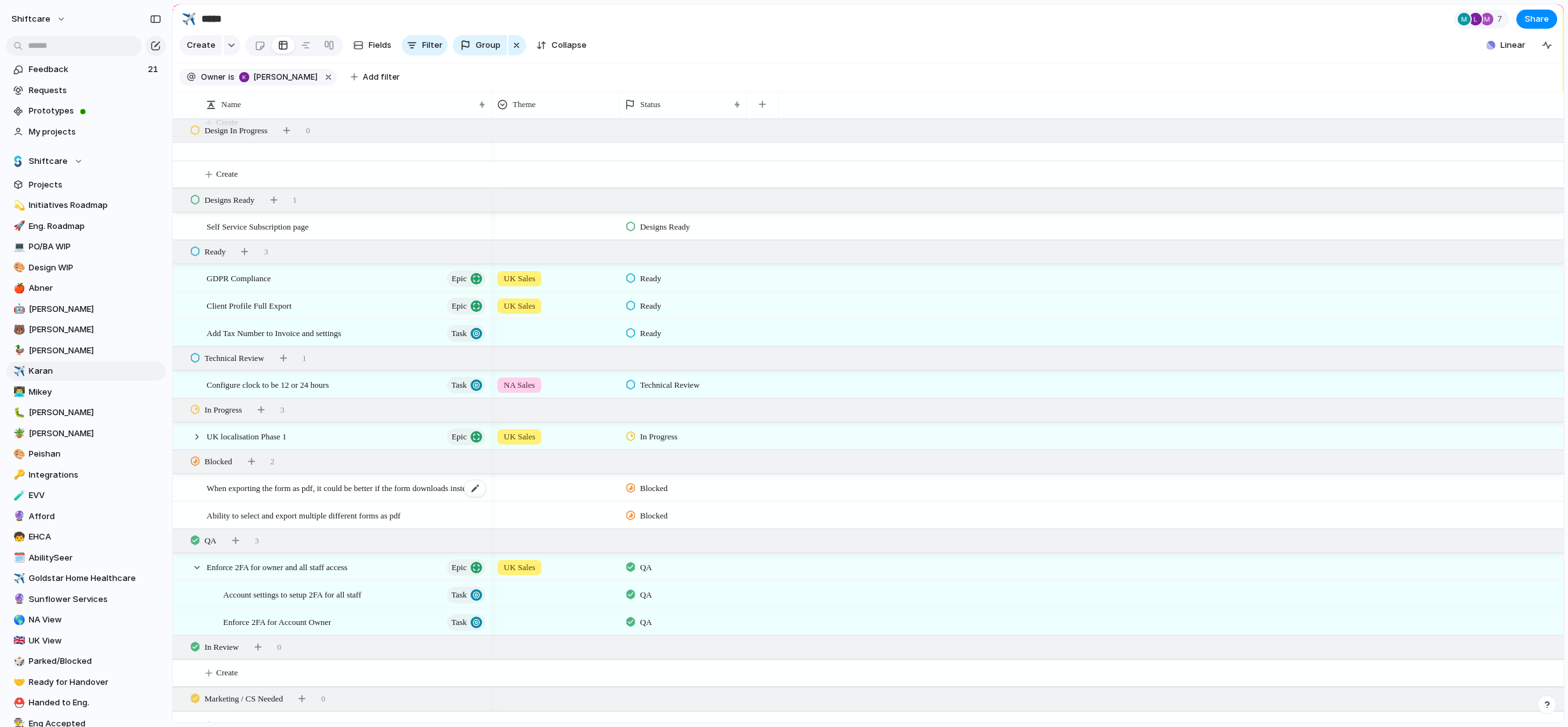
scroll to position [426, 0]
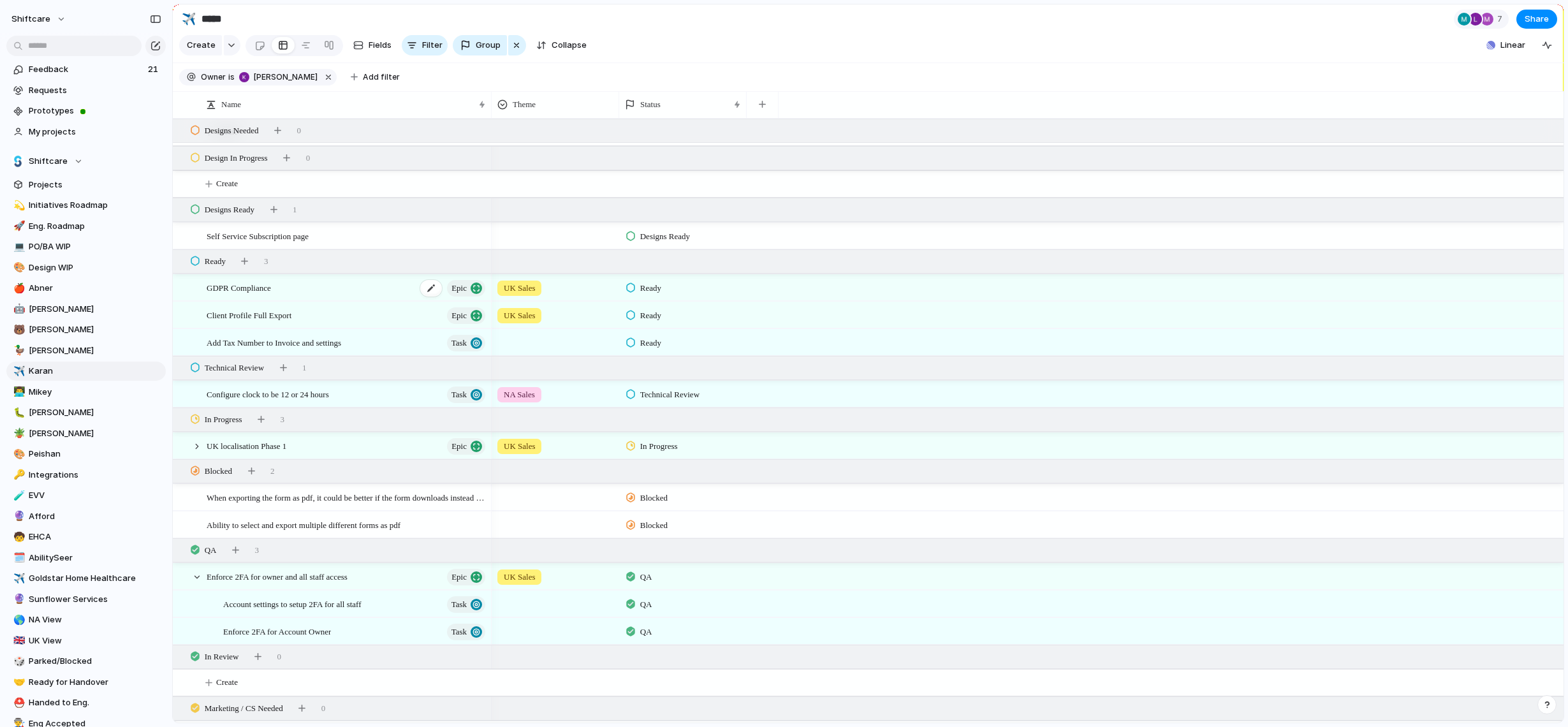
click at [308, 284] on div "GDPR Compliance Epic" at bounding box center [347, 288] width 280 height 26
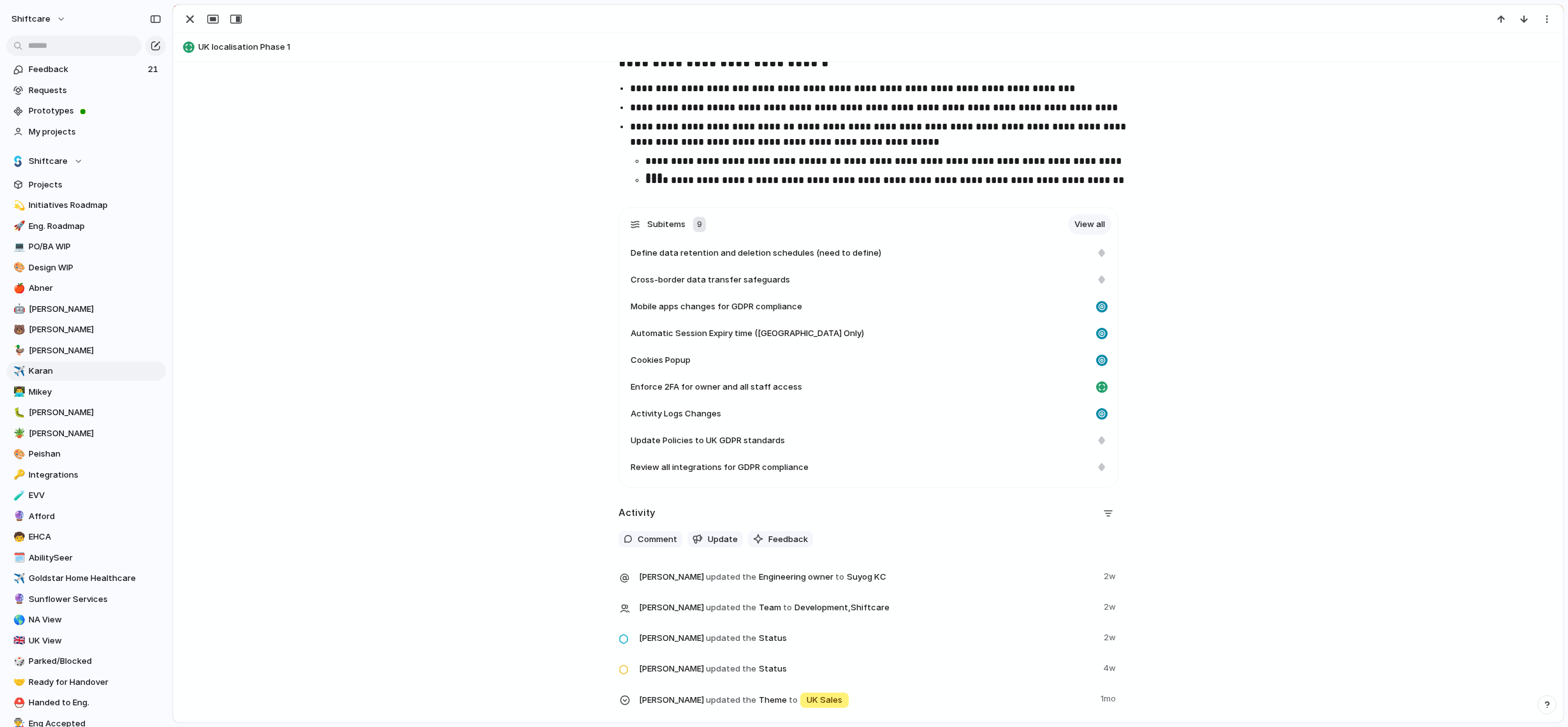
scroll to position [1423, 0]
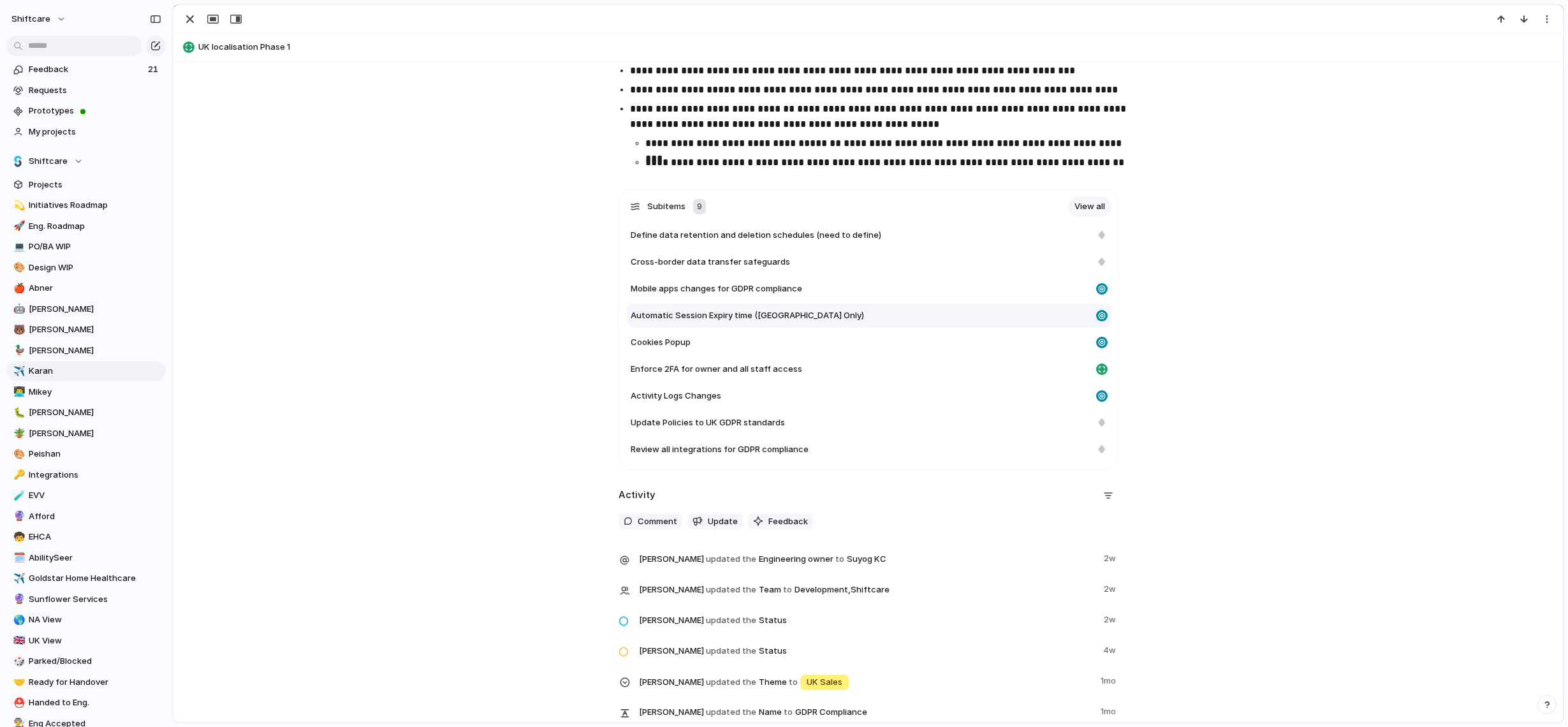
click at [998, 320] on div "Automatic Session Expiry time ([GEOGRAPHIC_DATA] Only)" at bounding box center [861, 315] width 460 height 13
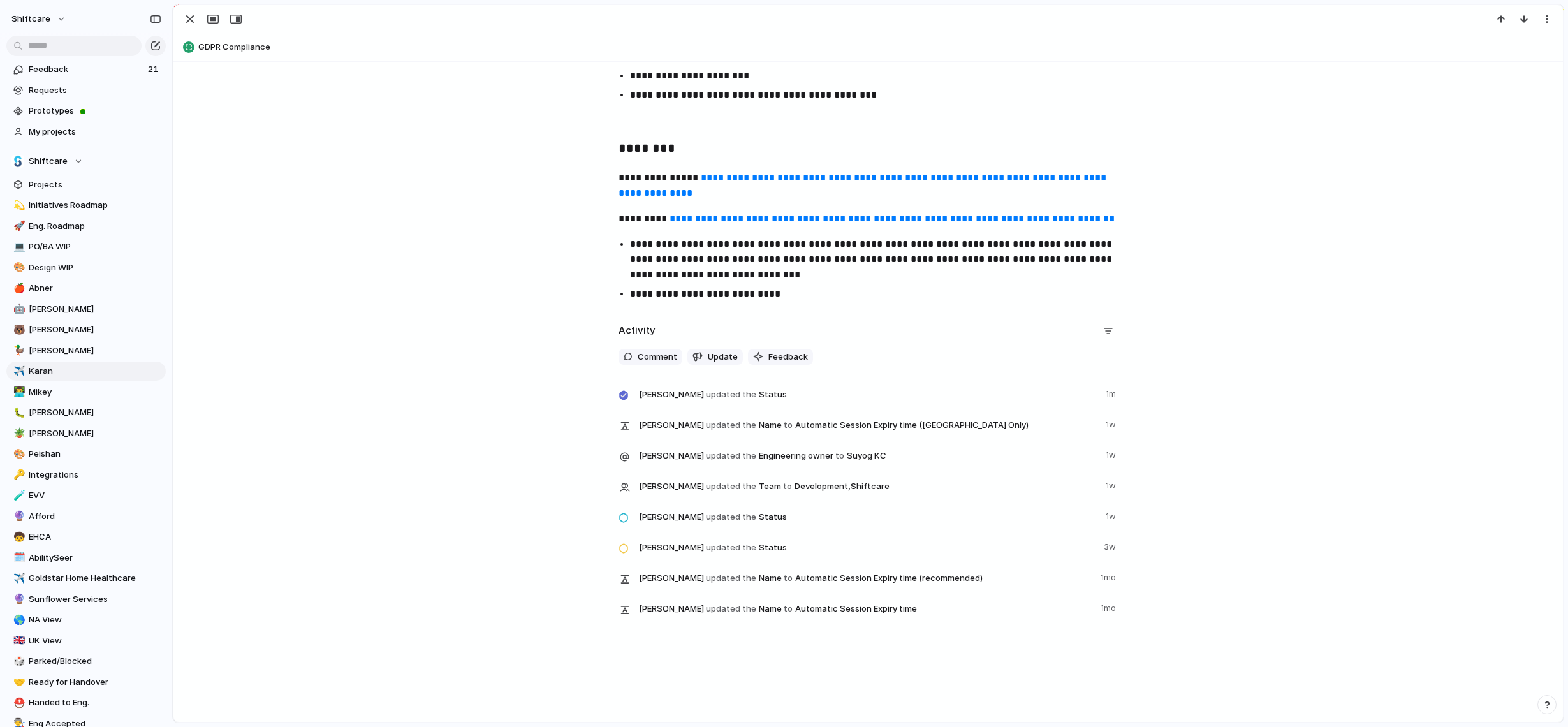
scroll to position [278, 0]
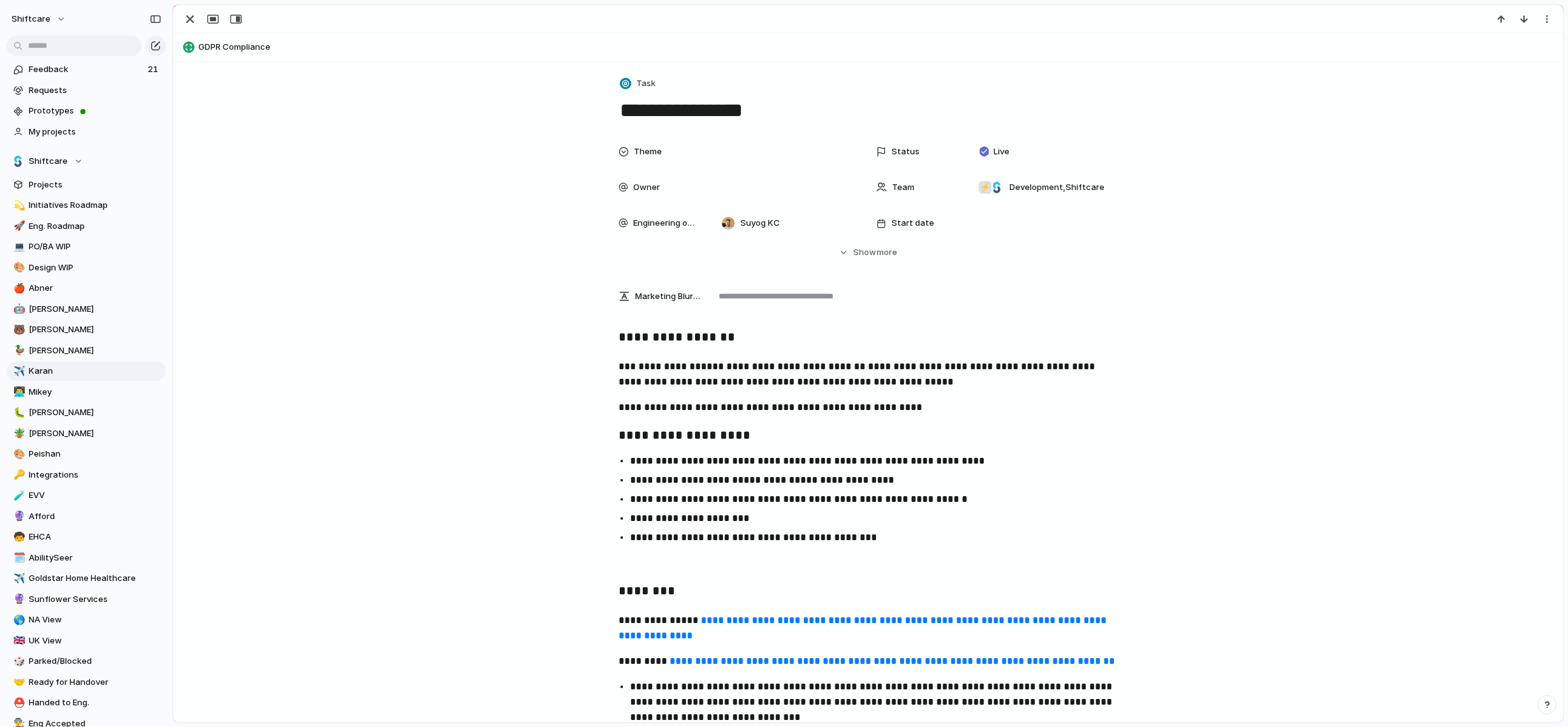
click at [206, 44] on button "GDPR Compliance" at bounding box center [868, 47] width 1378 height 21
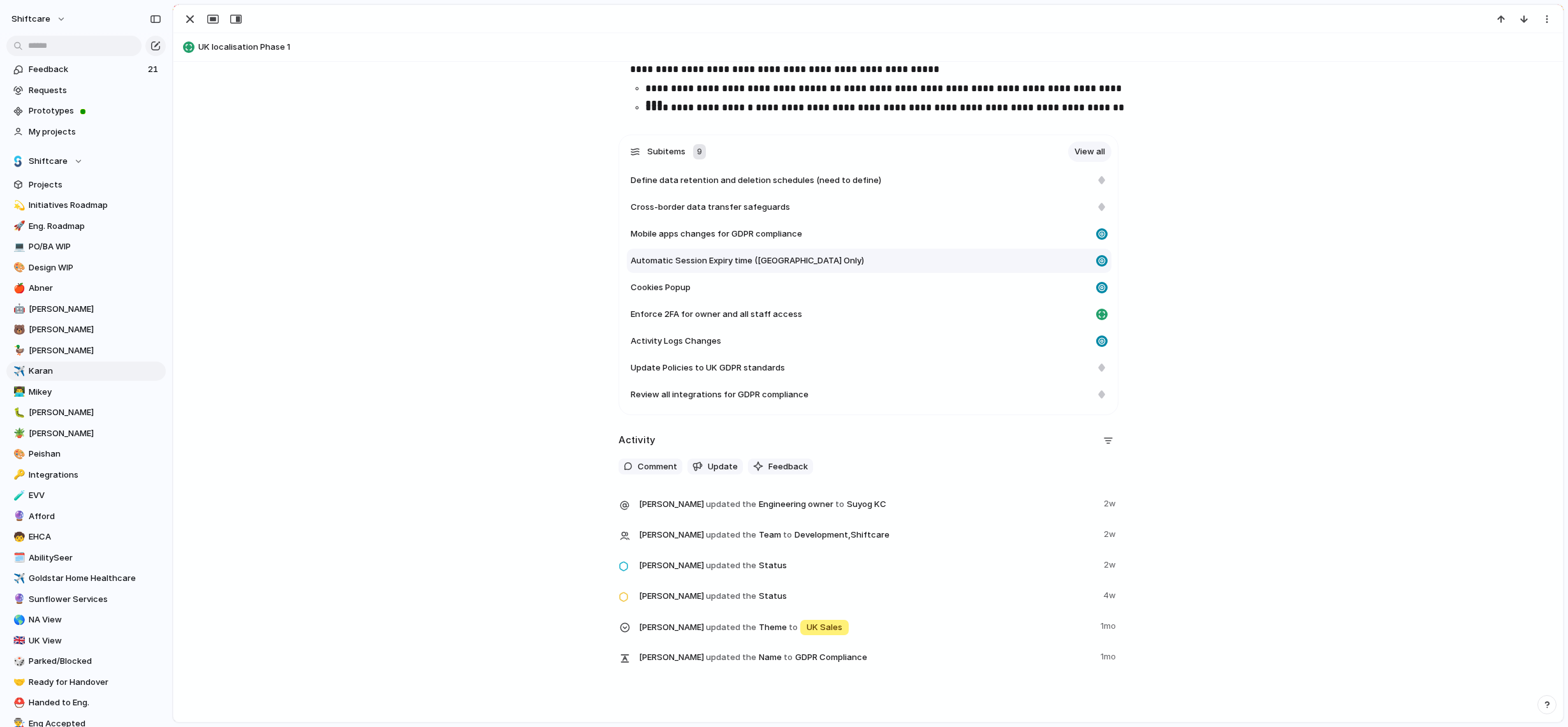
click at [859, 259] on div "Automatic Session Expiry time ([GEOGRAPHIC_DATA] Only)" at bounding box center [861, 260] width 460 height 13
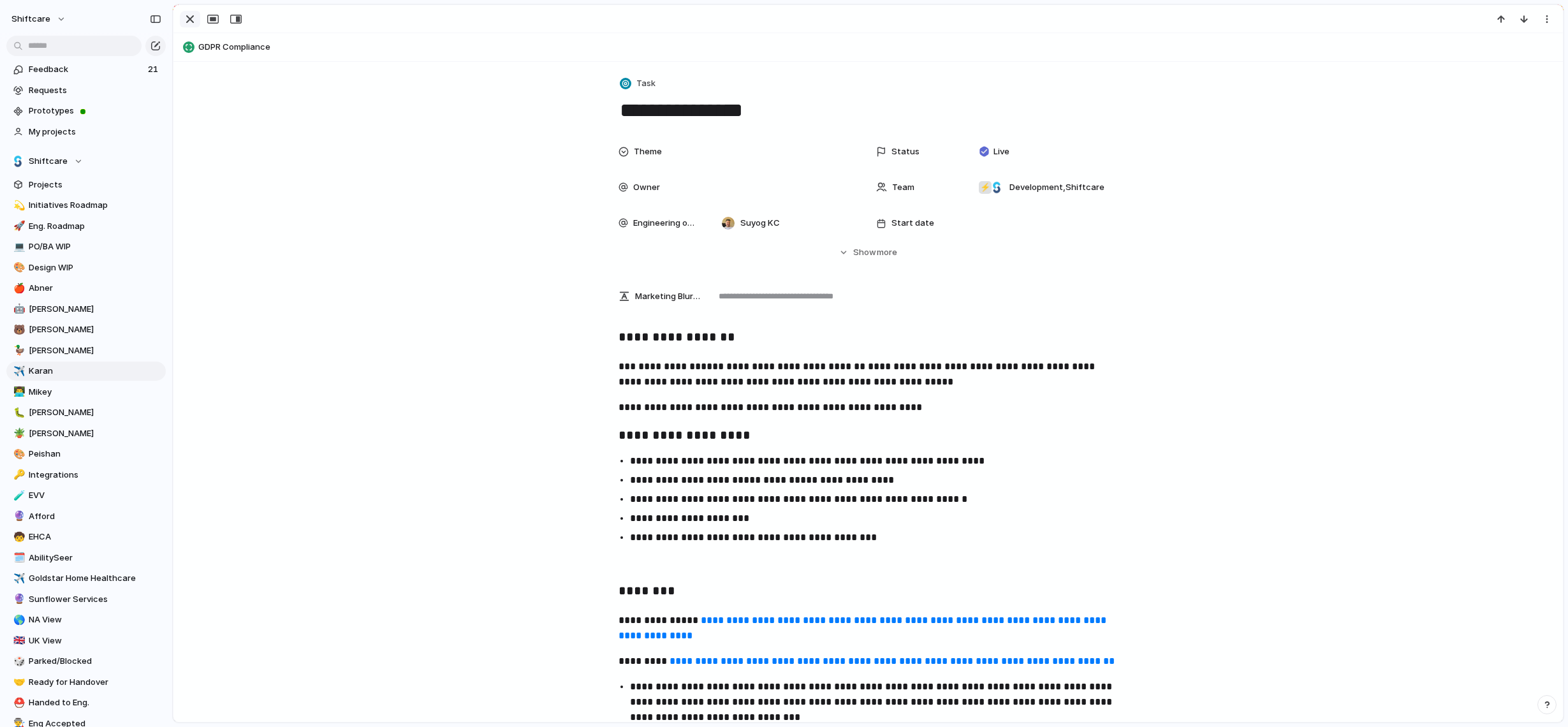
click at [198, 22] on button "button" at bounding box center [189, 19] width 21 height 17
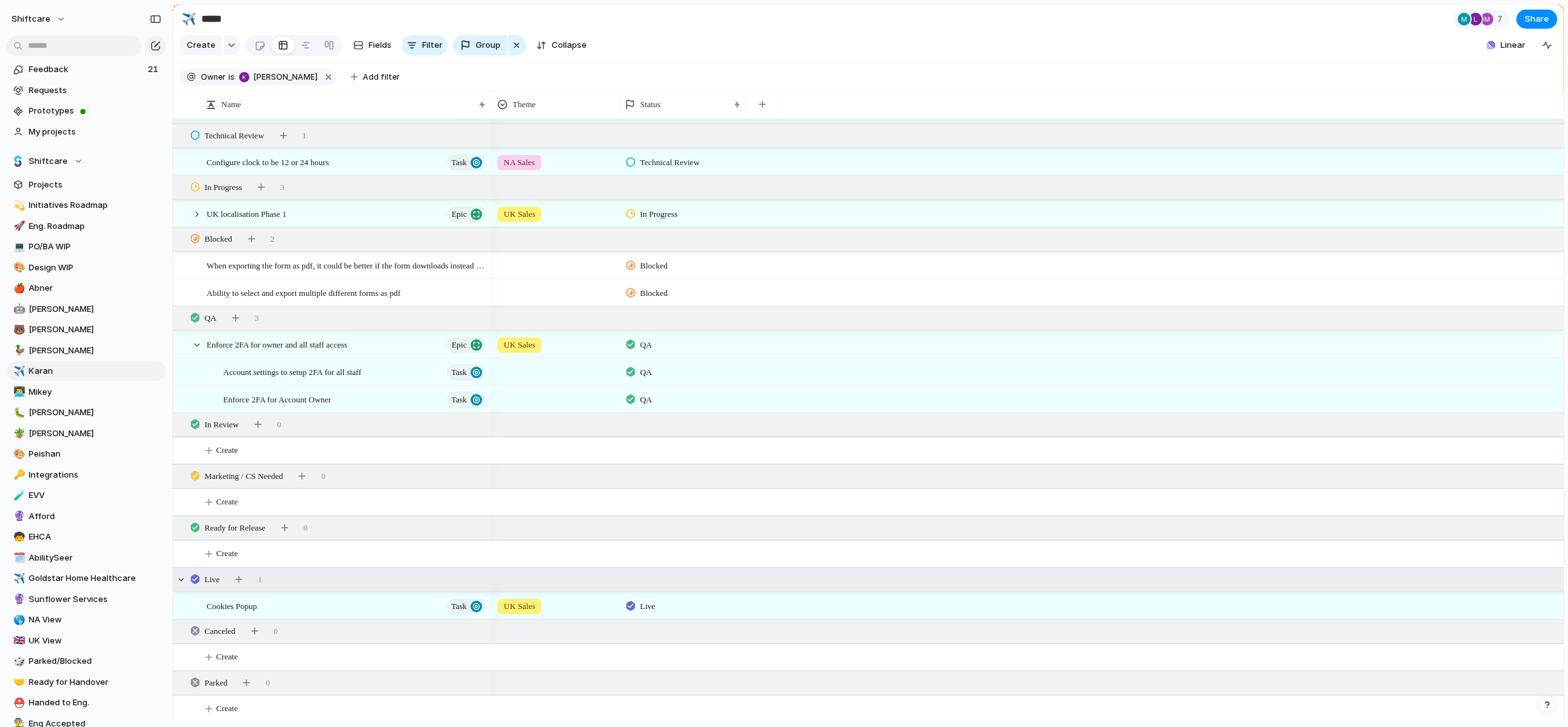
click at [277, 583] on div "Live 1" at bounding box center [869, 579] width 1393 height 23
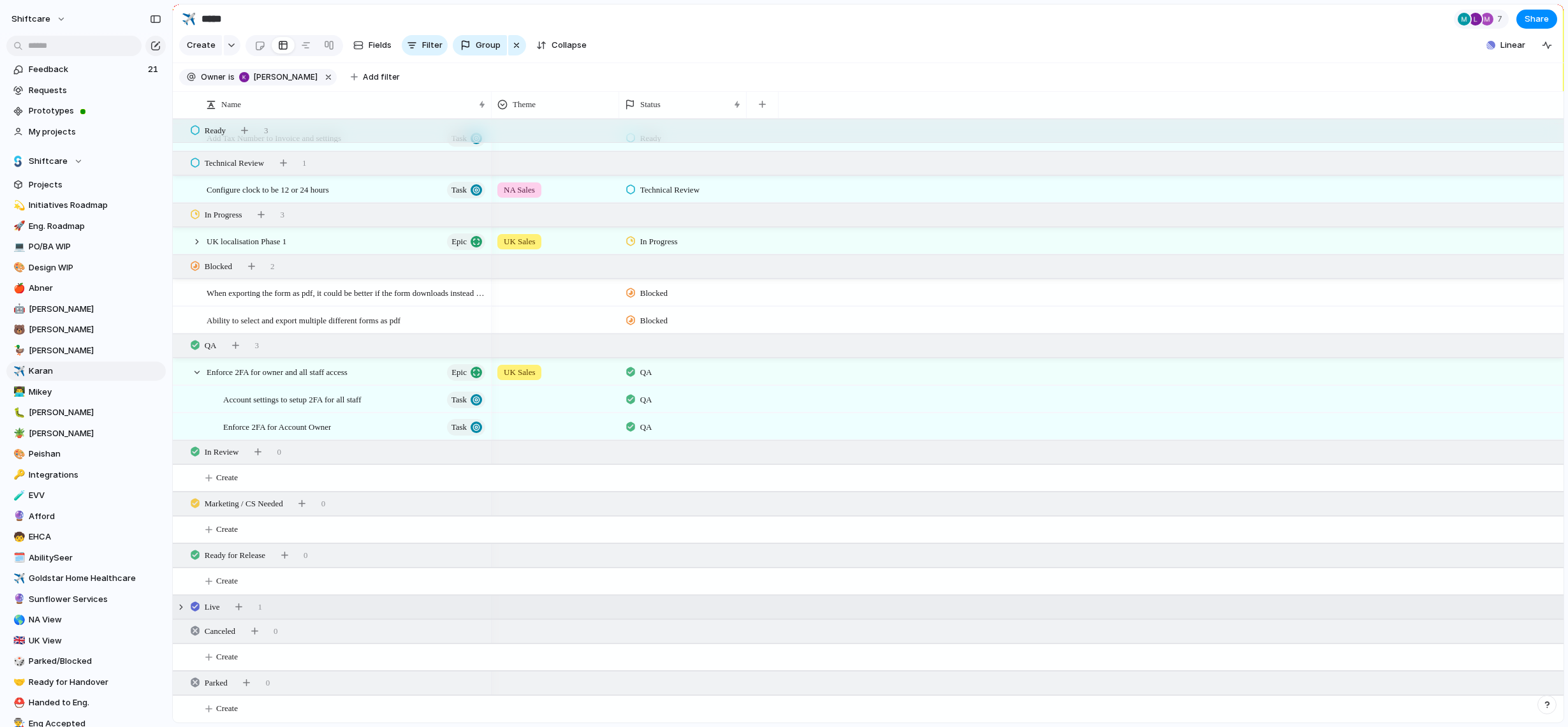
click at [278, 608] on div "Live 1" at bounding box center [869, 607] width 1393 height 23
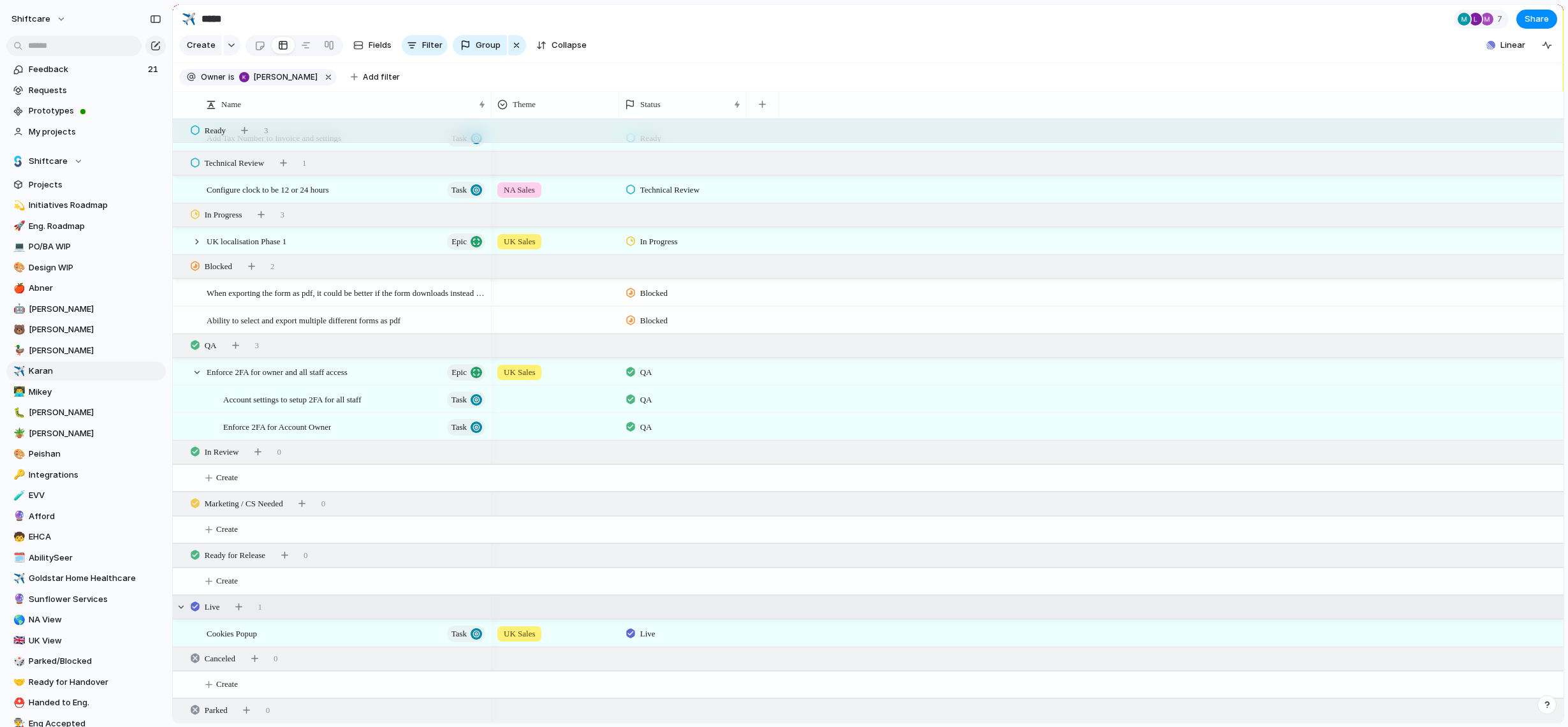
click at [279, 632] on div "Cookies Popup Task" at bounding box center [347, 634] width 280 height 26
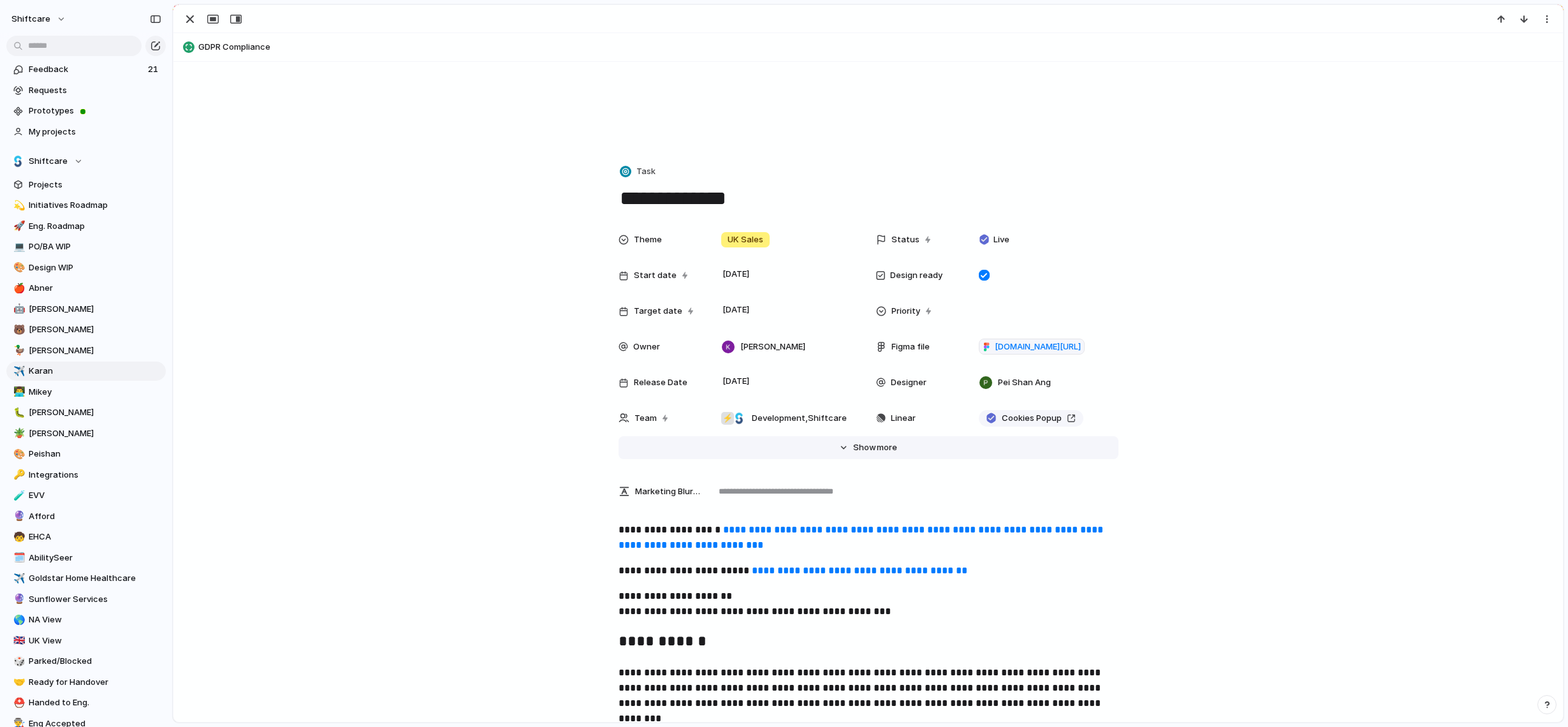
click at [879, 451] on span "more" at bounding box center [887, 447] width 21 height 13
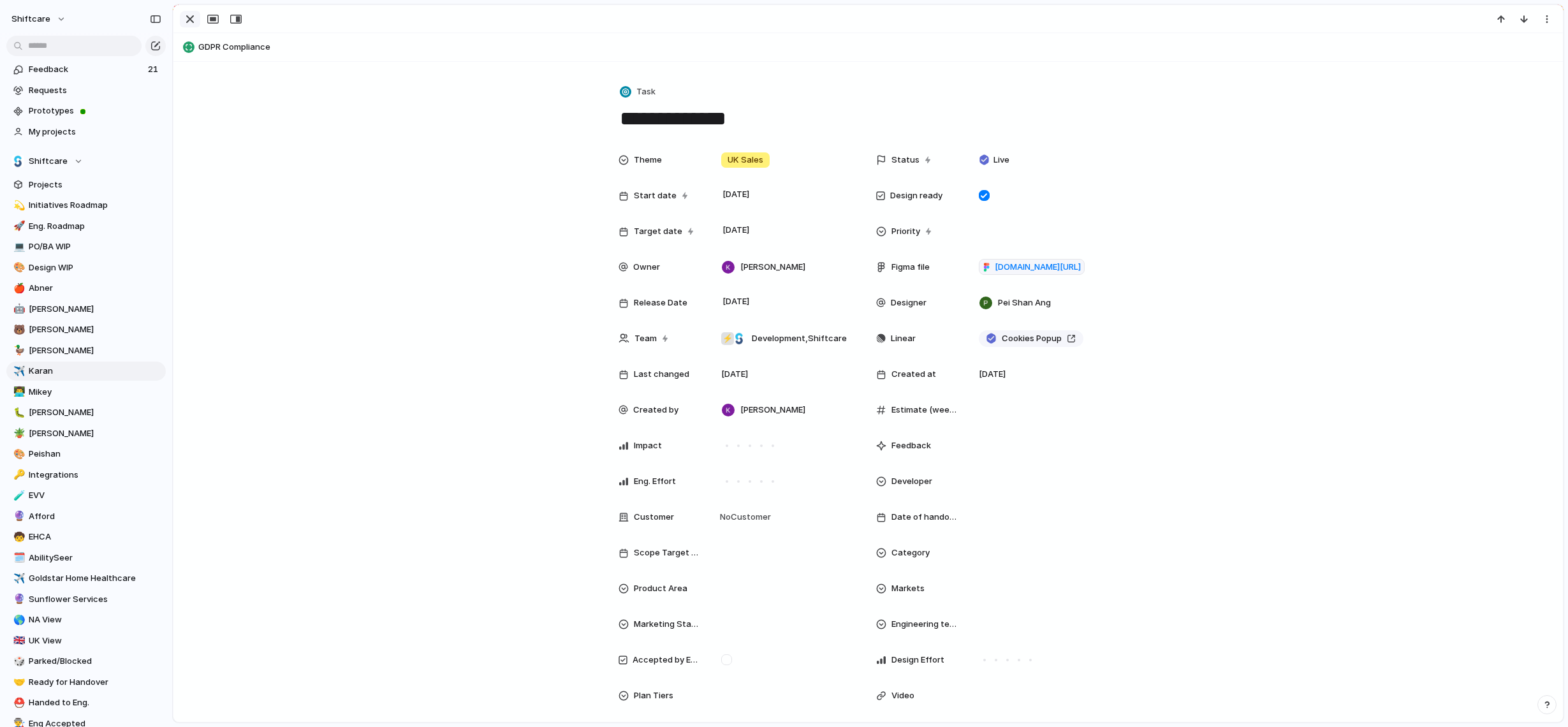
click at [190, 22] on div "button" at bounding box center [189, 19] width 15 height 15
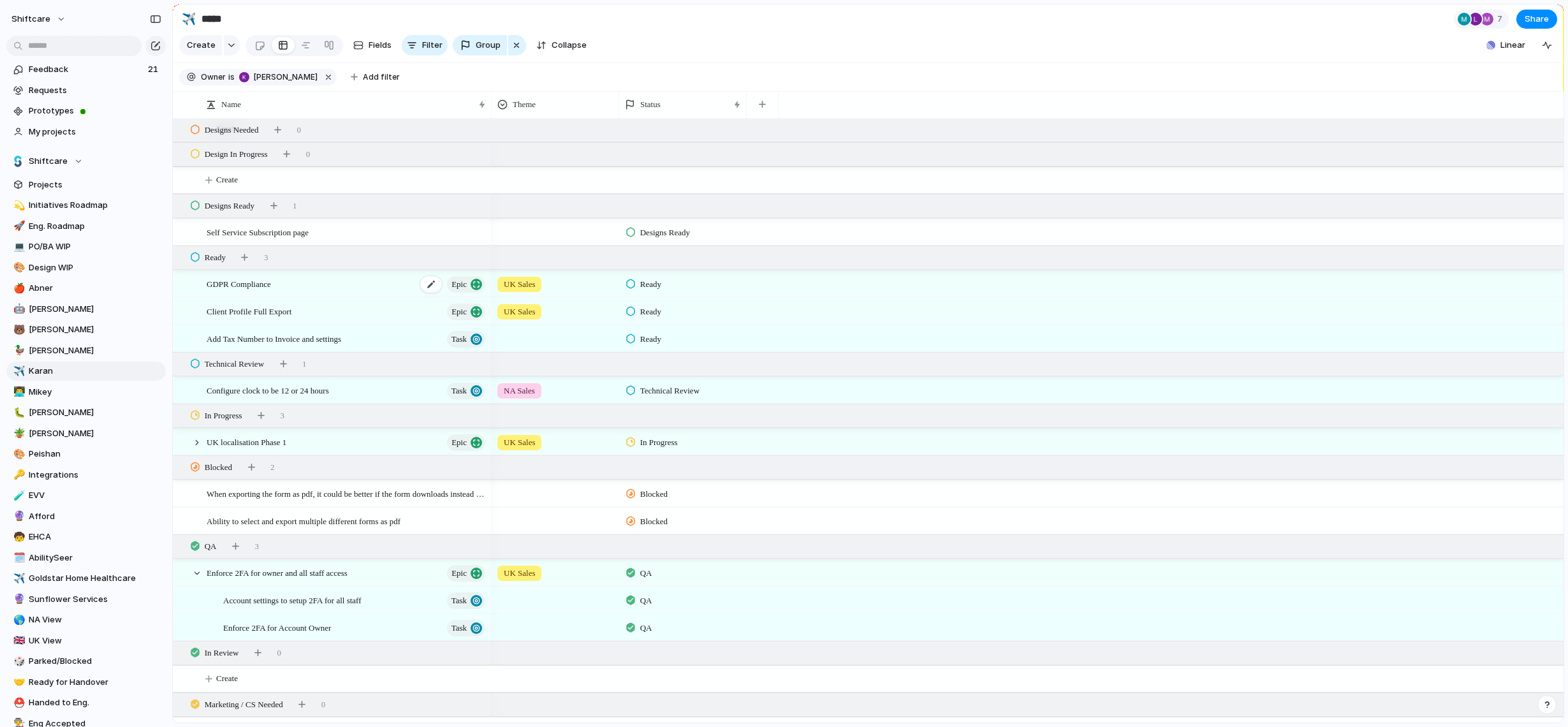
click at [296, 291] on div "GDPR Compliance Epic" at bounding box center [347, 284] width 280 height 26
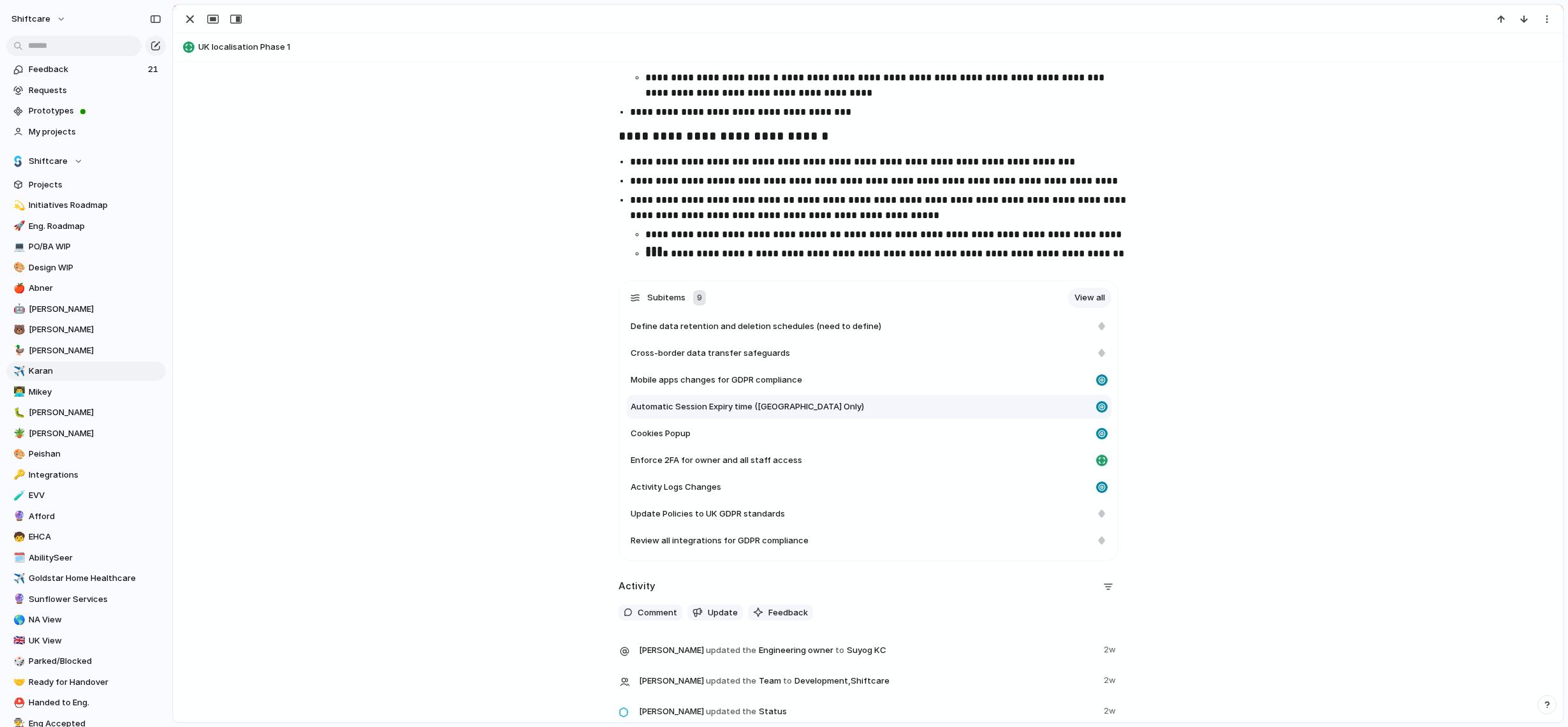
click at [815, 411] on div "Automatic Session Expiry time ([GEOGRAPHIC_DATA] Only)" at bounding box center [861, 407] width 460 height 13
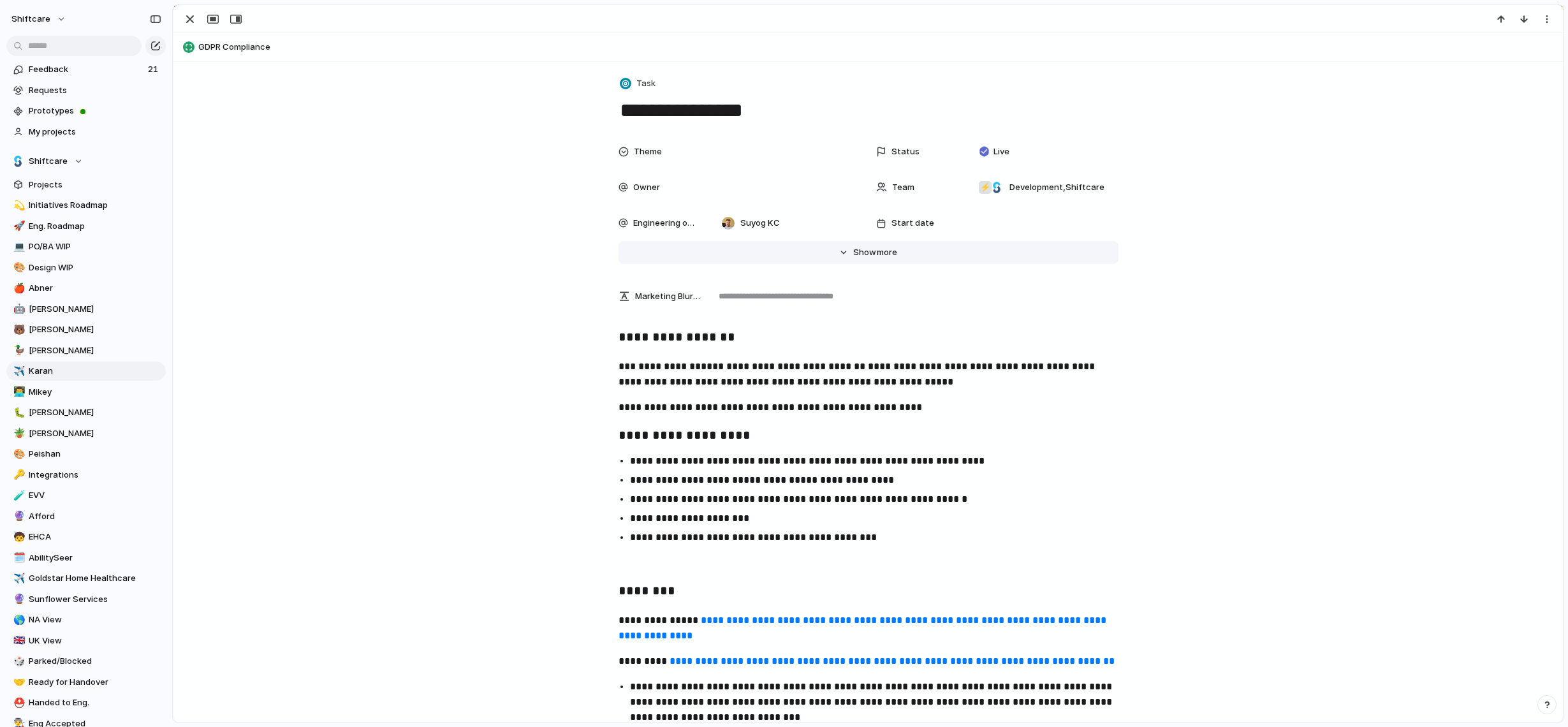
click at [881, 242] on button "Hide Show more" at bounding box center [868, 252] width 500 height 23
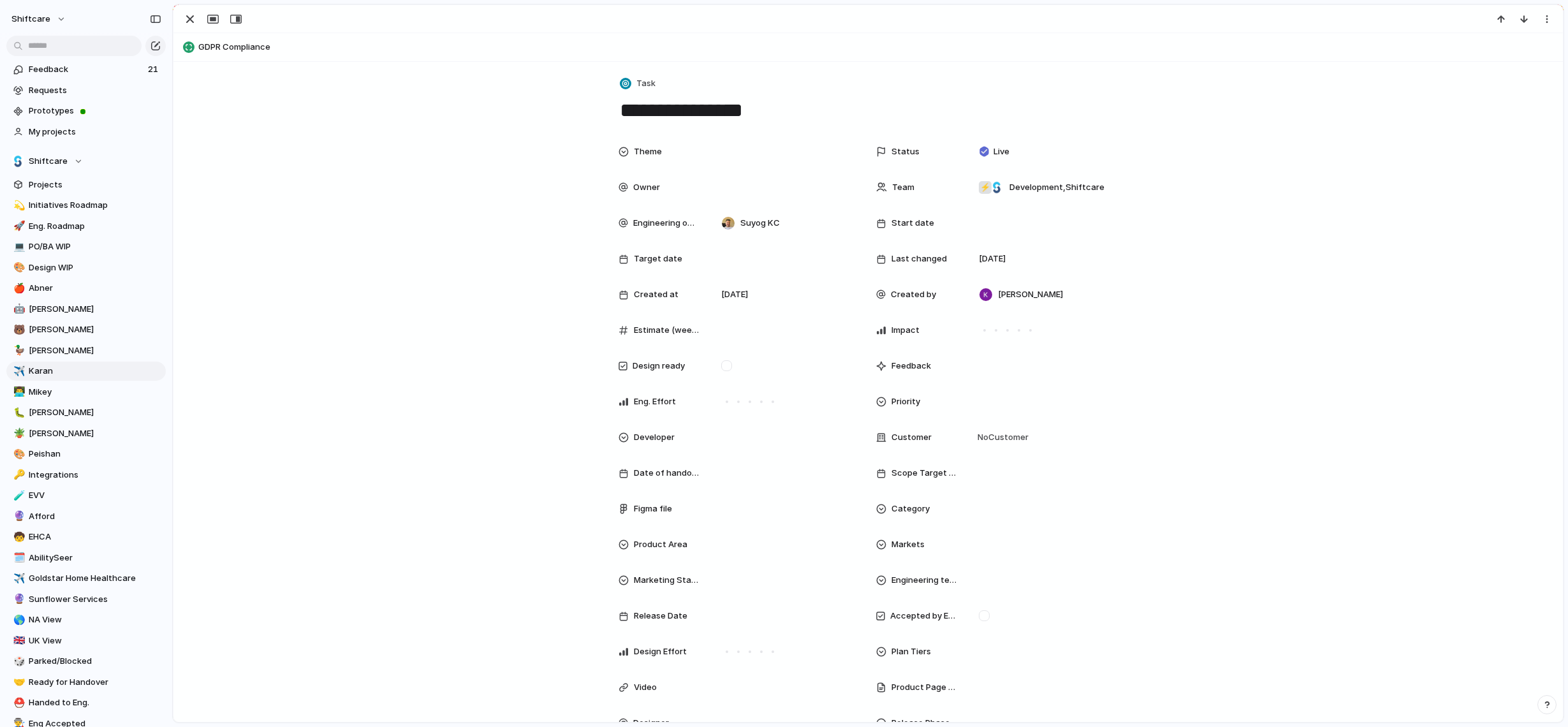
scroll to position [11, 0]
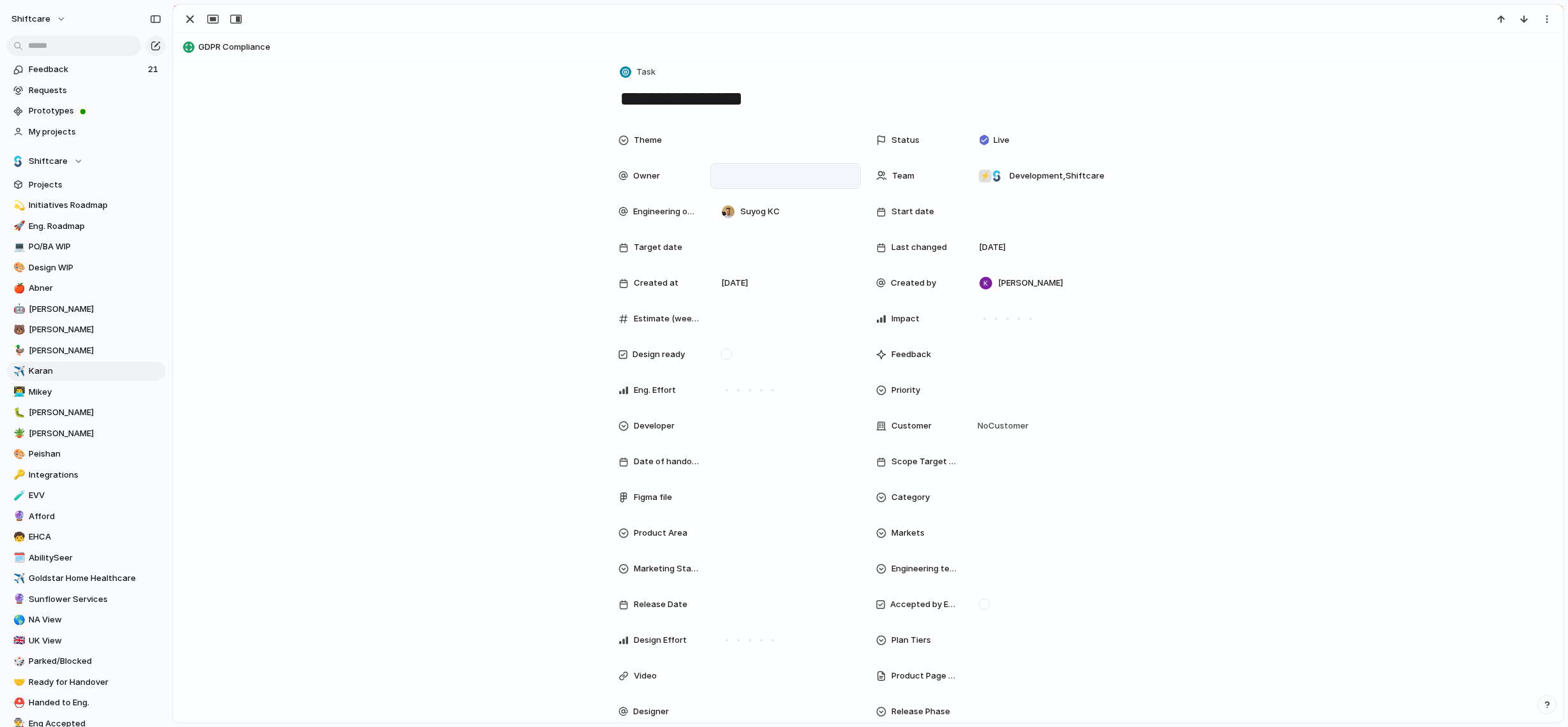
click at [776, 174] on div at bounding box center [785, 176] width 139 height 14
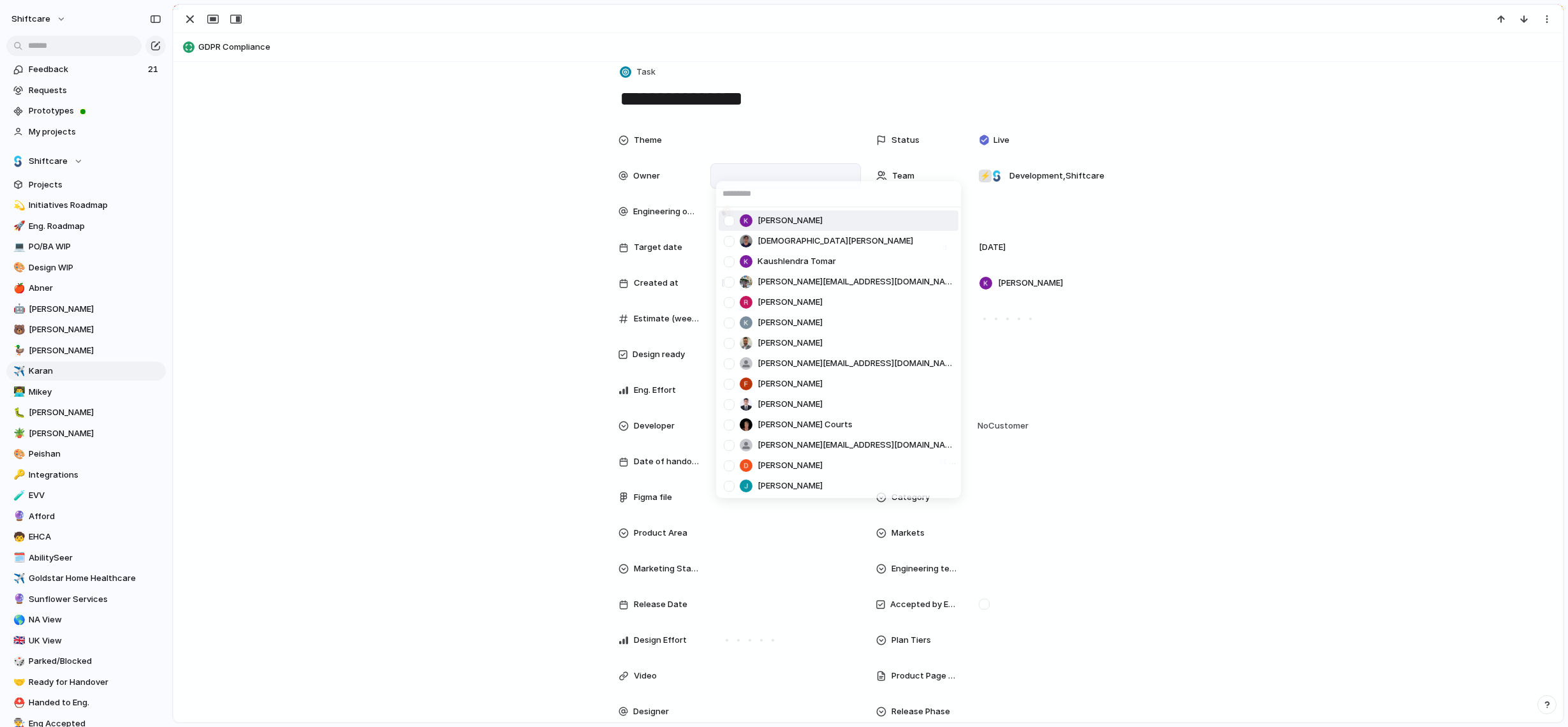
click at [781, 222] on span "[PERSON_NAME]" at bounding box center [789, 220] width 65 height 13
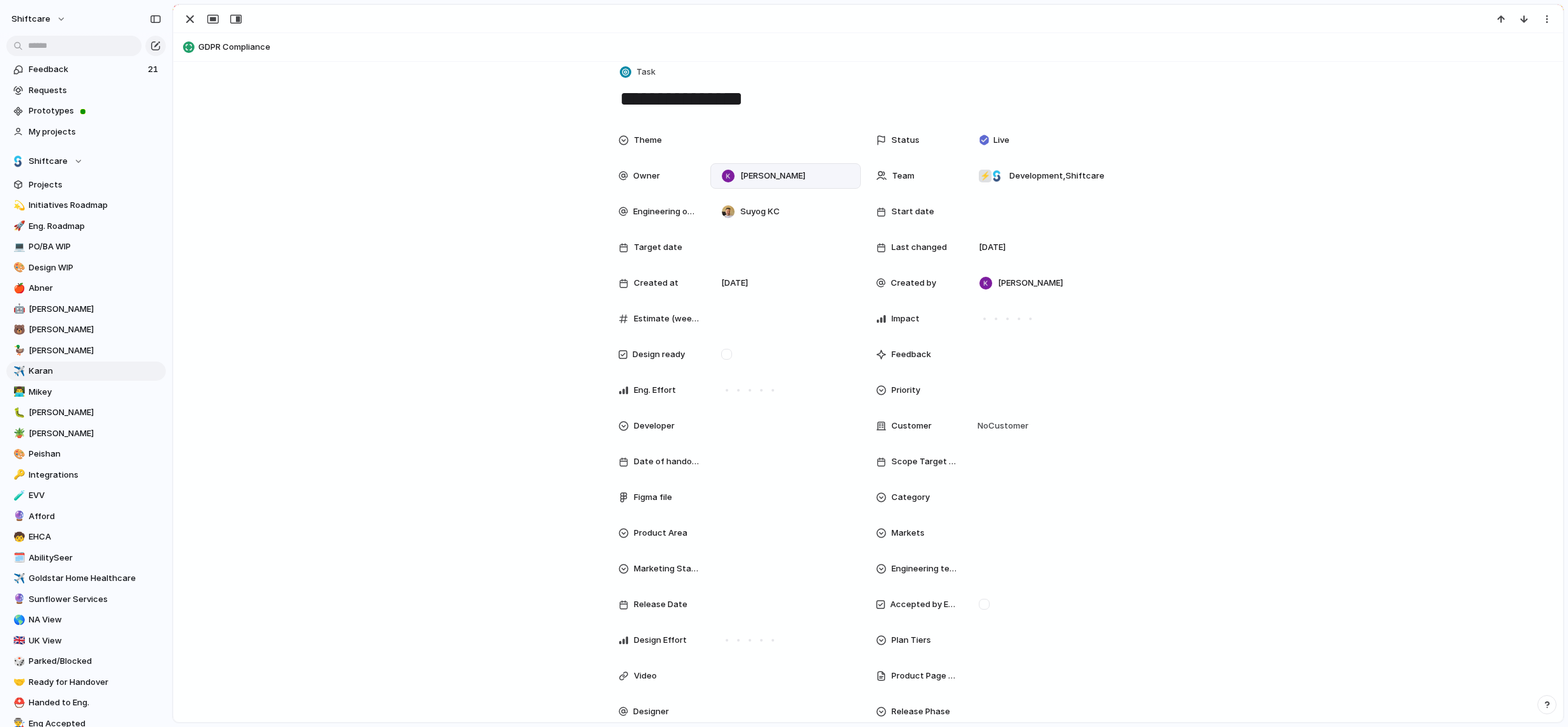
click at [1298, 266] on div "Theme Status Live Owner [PERSON_NAME] Team ⚡ Development , Shiftcare Engineerin…" at bounding box center [868, 491] width 1358 height 727
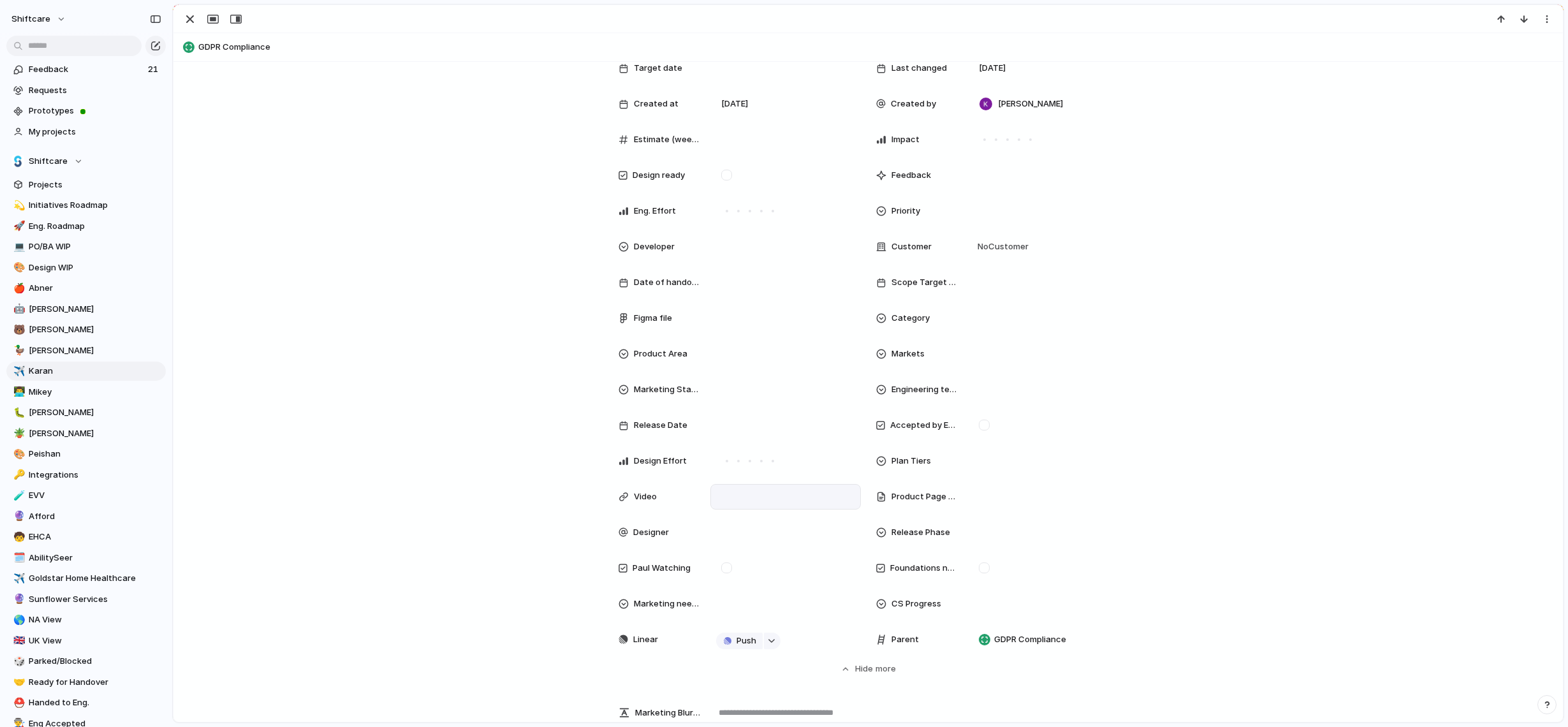
scroll to position [190, 0]
click at [776, 371] on div "Theme Status Live Owner [PERSON_NAME] Team ⚡ Development , Shiftcare Engineerin…" at bounding box center [868, 301] width 500 height 704
click at [764, 356] on div at bounding box center [785, 354] width 139 height 14
click at [519, 419] on div "Scheduling Client Profile Staff Profile Job Board Forms Quotes Reporting SILS I…" at bounding box center [784, 363] width 1568 height 727
click at [719, 393] on div at bounding box center [785, 390] width 139 height 14
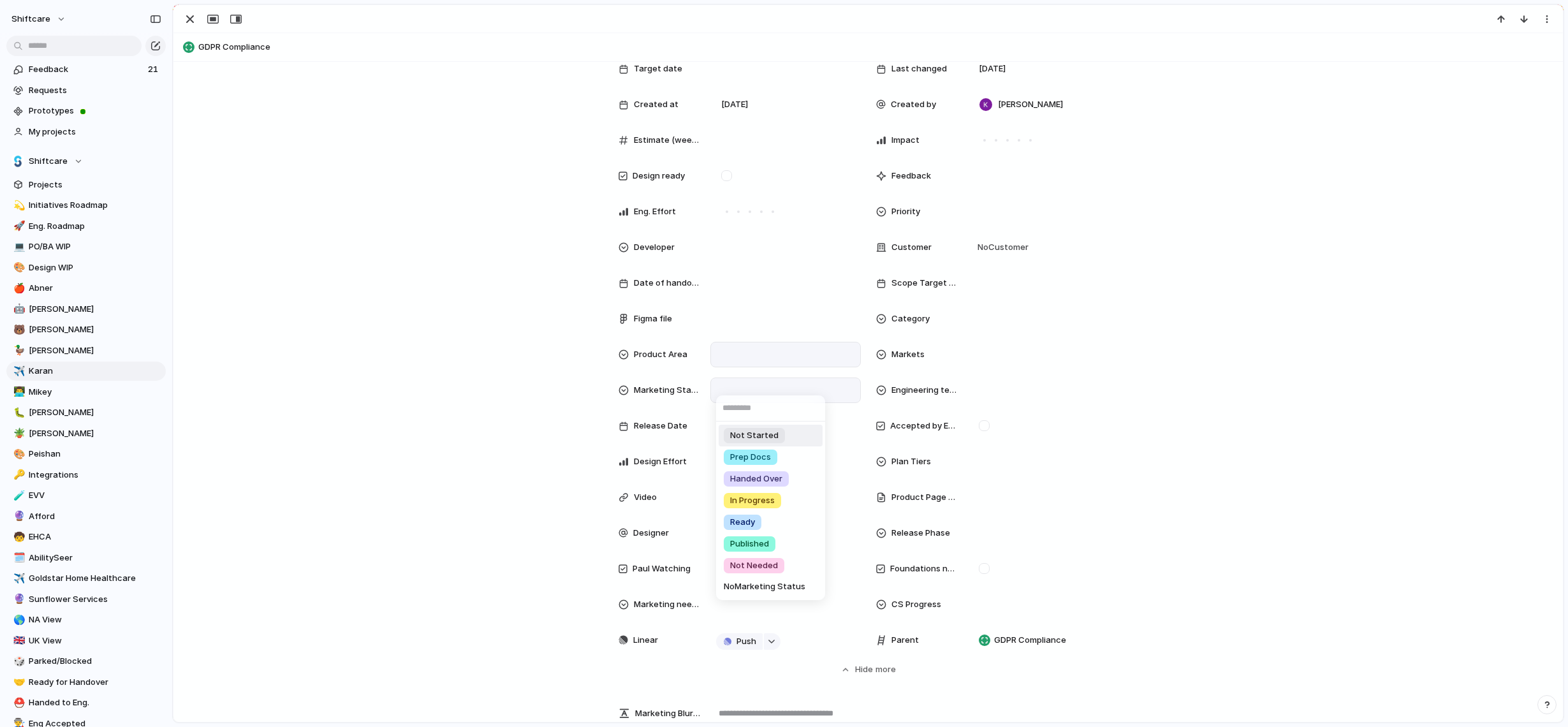
click at [528, 423] on div "Not Started Prep Docs Handed Over In Progress Ready Published Not Needed No Mar…" at bounding box center [784, 363] width 1568 height 727
click at [735, 435] on div at bounding box center [785, 426] width 151 height 25
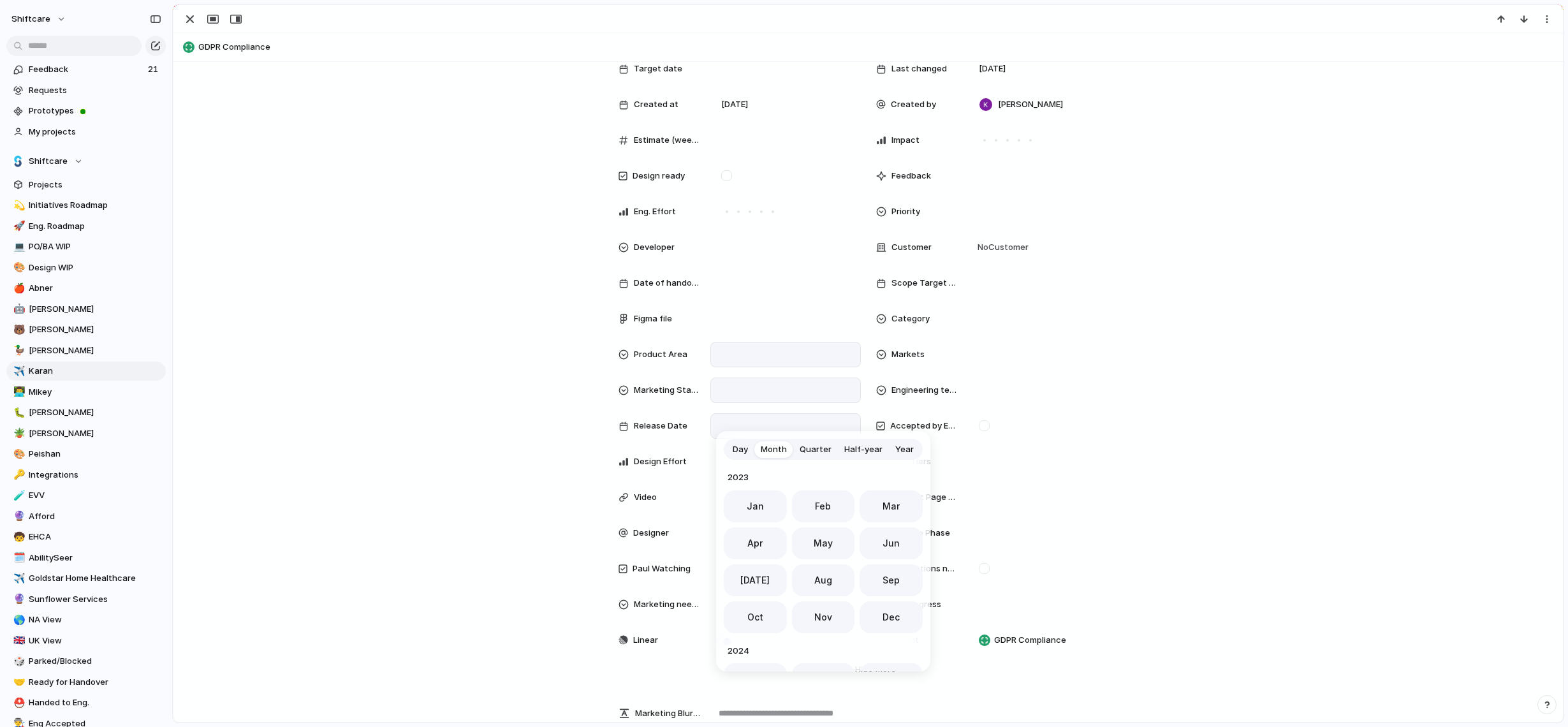
scroll to position [350, 0]
click at [768, 614] on button "Oct" at bounding box center [755, 614] width 63 height 32
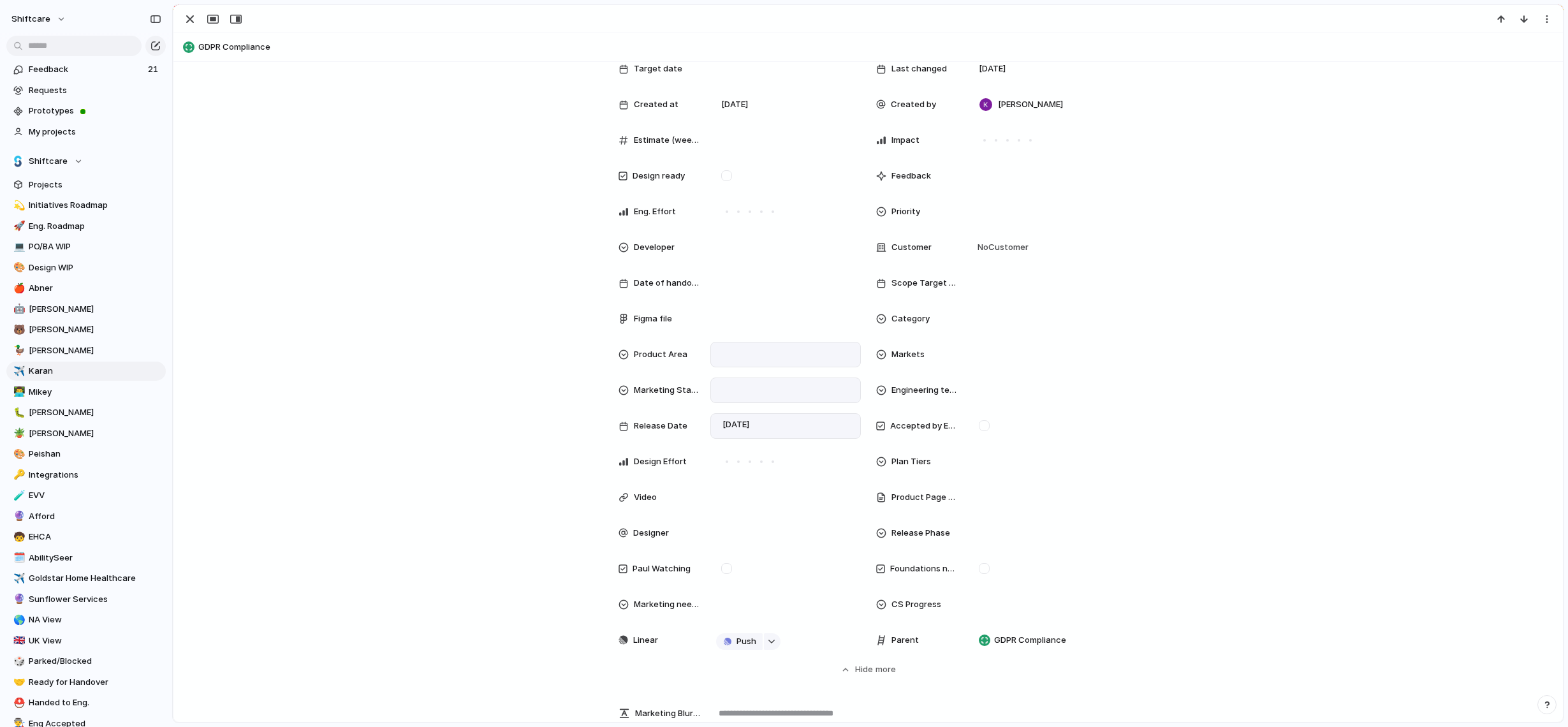
click at [758, 427] on div "[DATE]" at bounding box center [737, 426] width 42 height 13
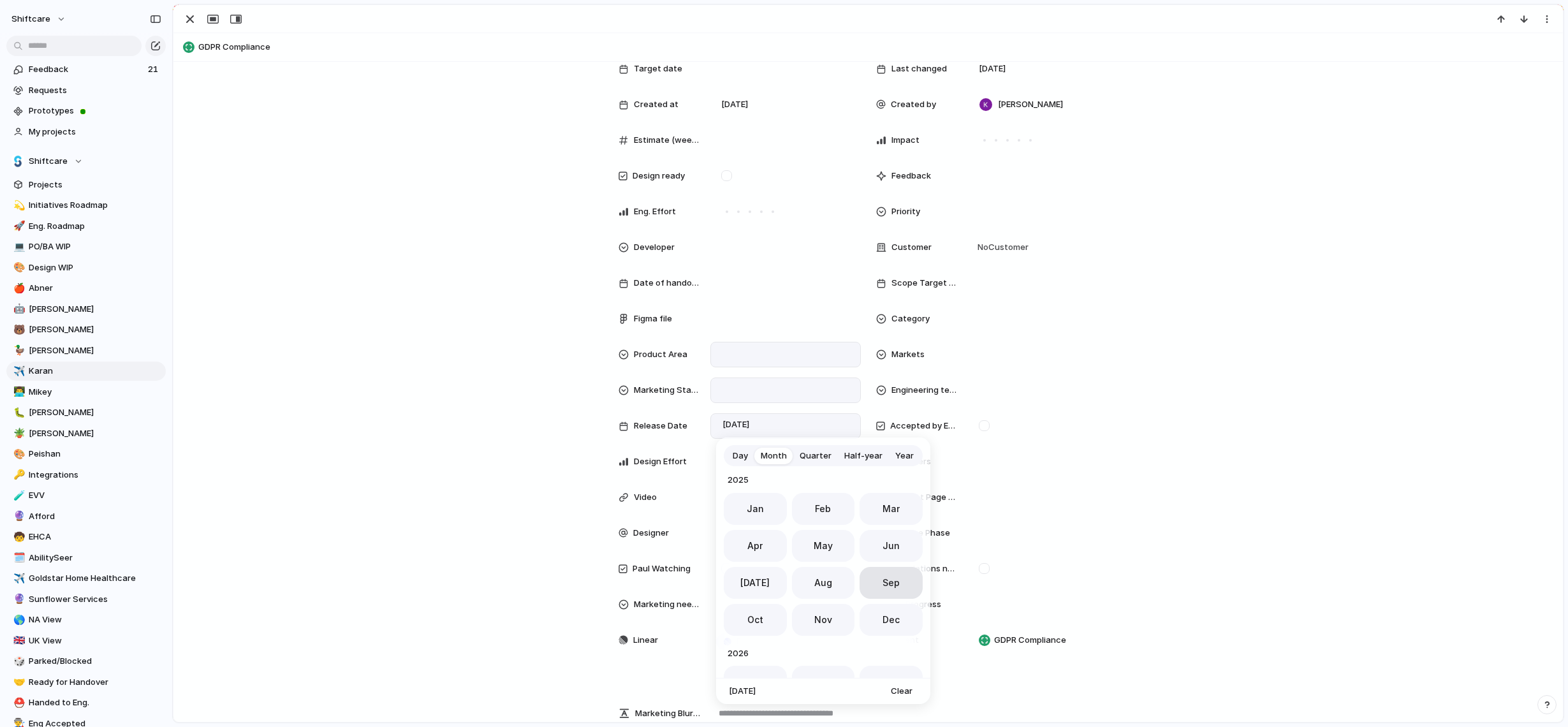
click at [887, 591] on button "Sep" at bounding box center [891, 583] width 63 height 32
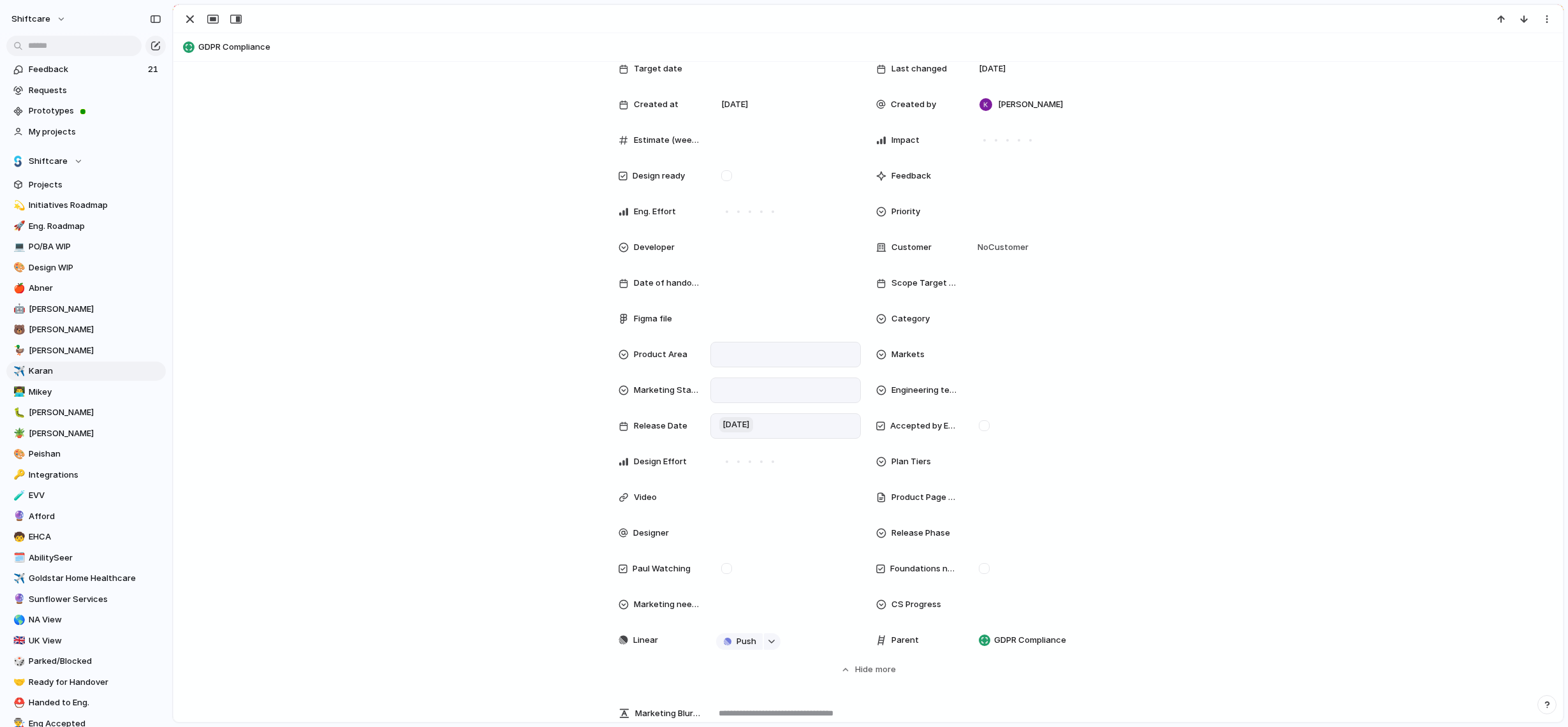
click at [751, 426] on span "[DATE]" at bounding box center [736, 425] width 34 height 15
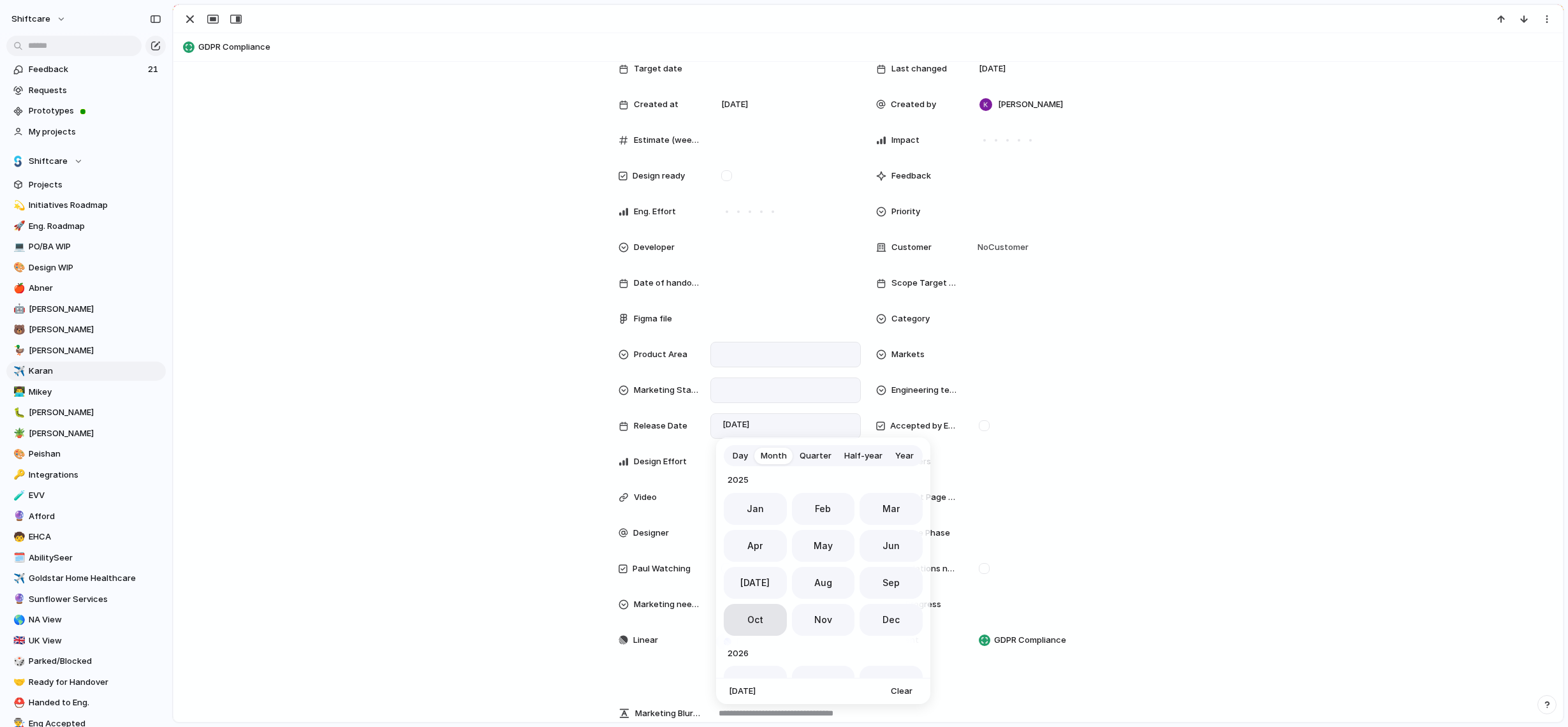
click at [757, 618] on span "Oct" at bounding box center [755, 620] width 16 height 13
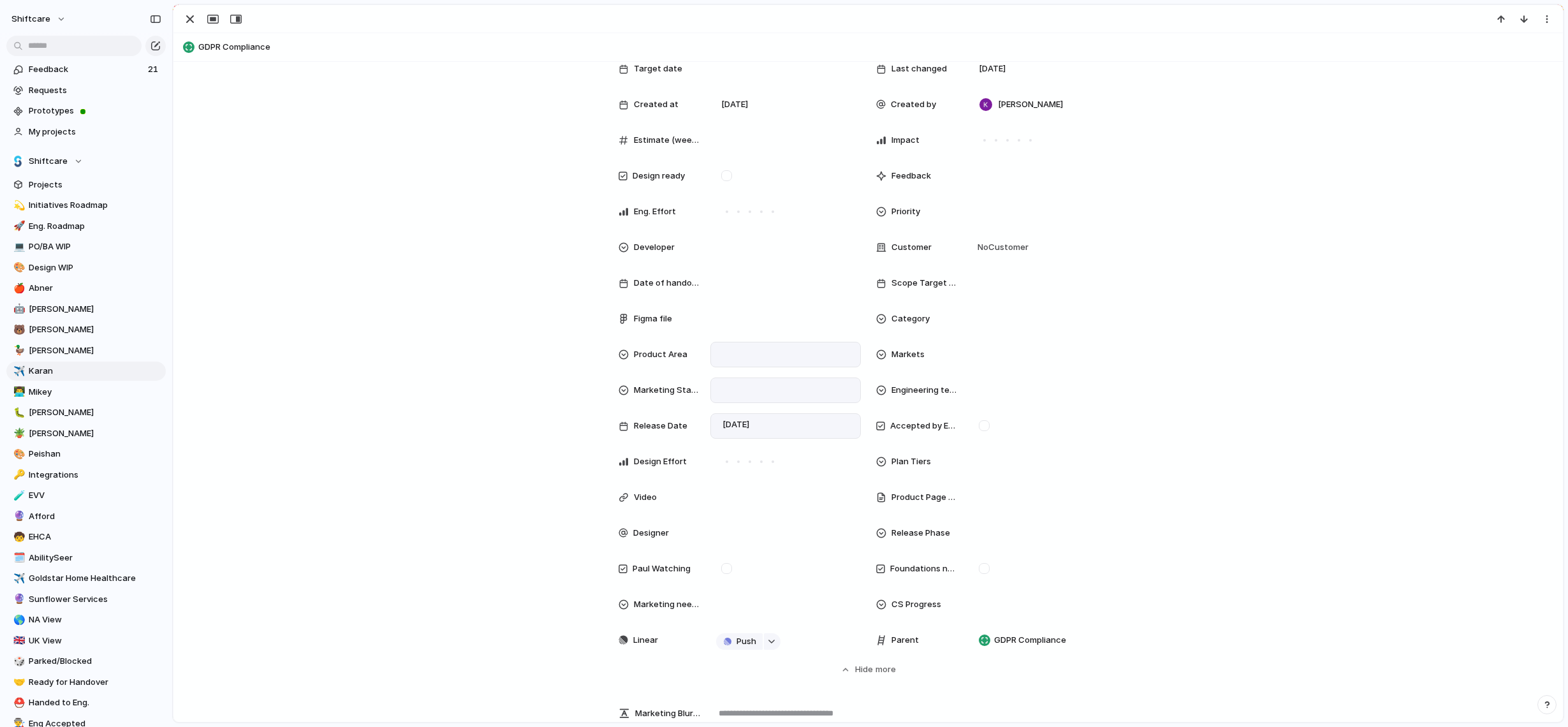
click at [883, 636] on div at bounding box center [881, 640] width 10 height 10
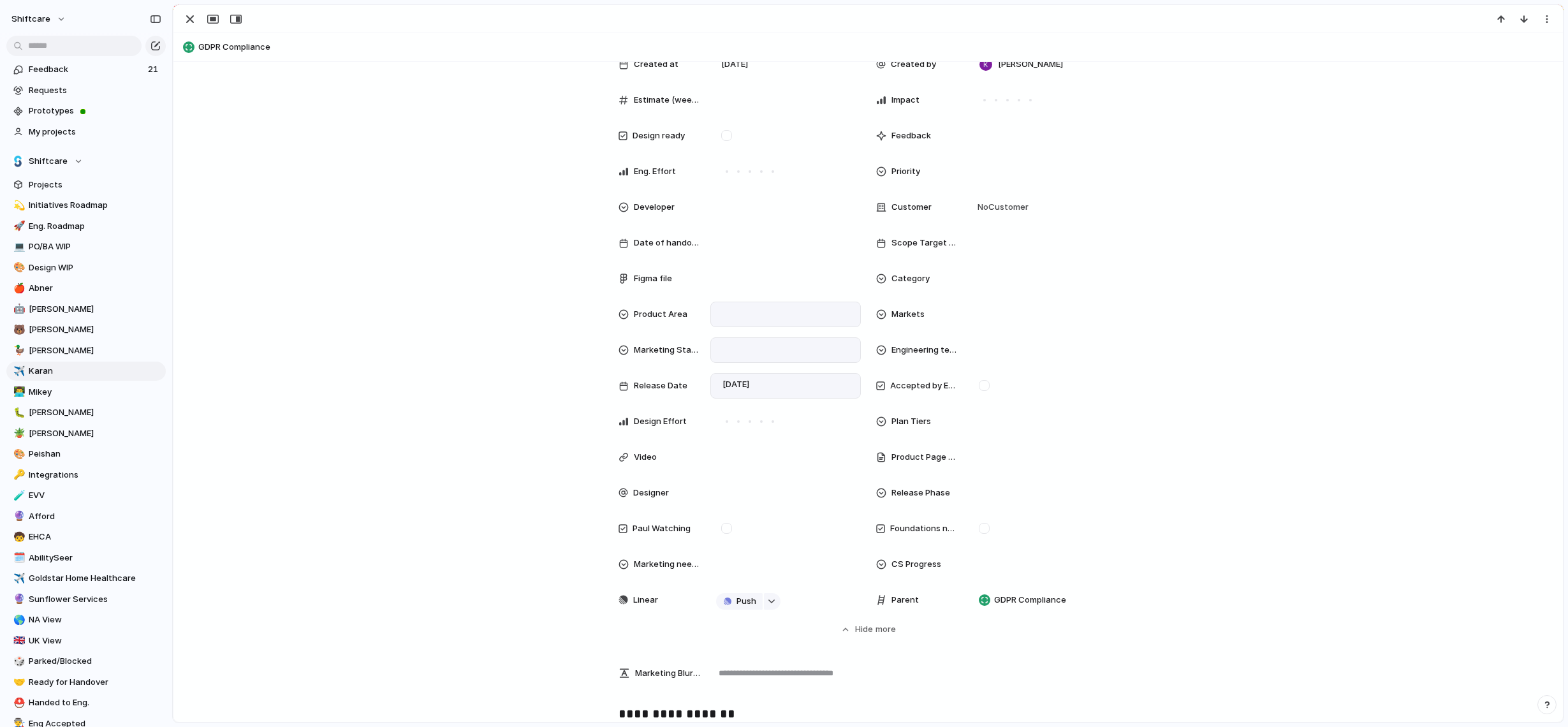
scroll to position [146, 0]
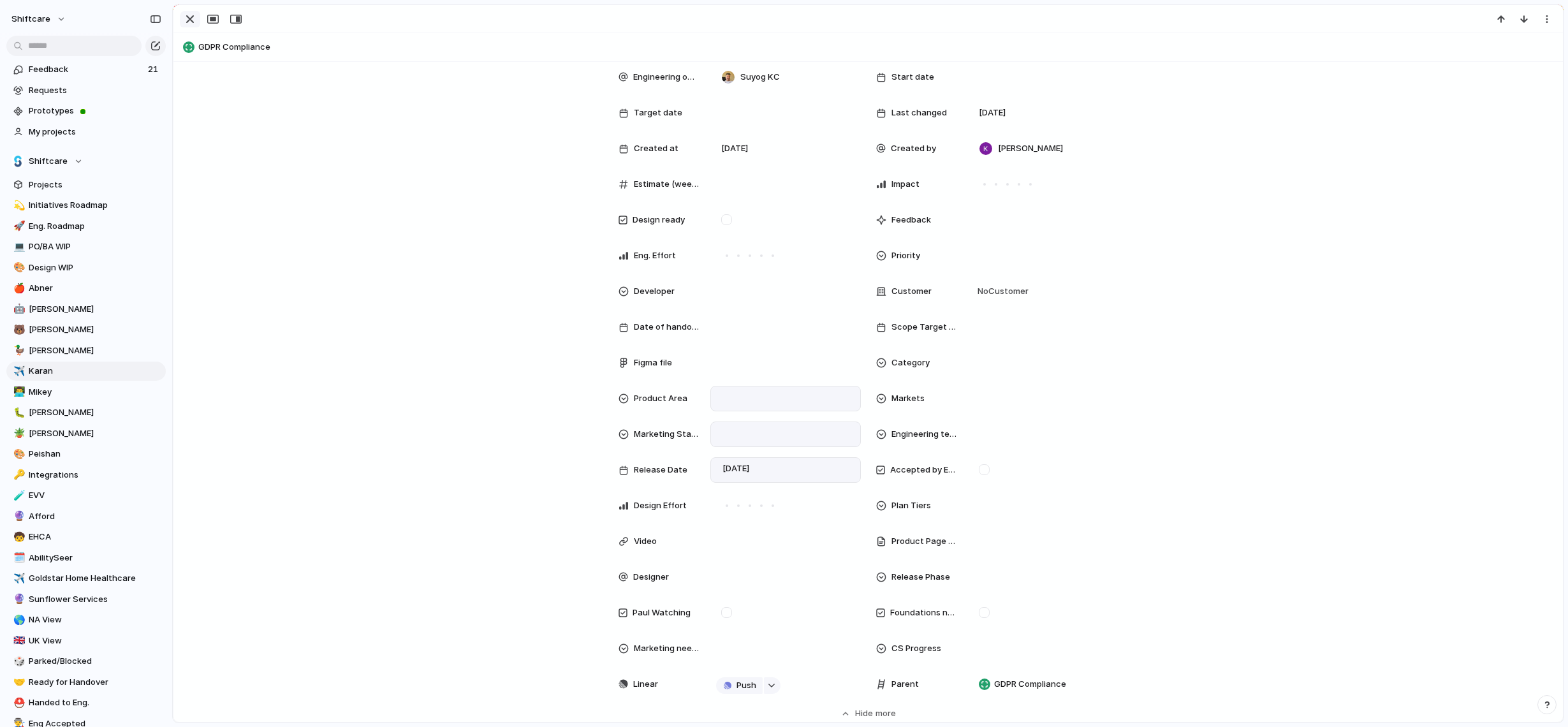
click at [193, 19] on div "button" at bounding box center [189, 19] width 15 height 15
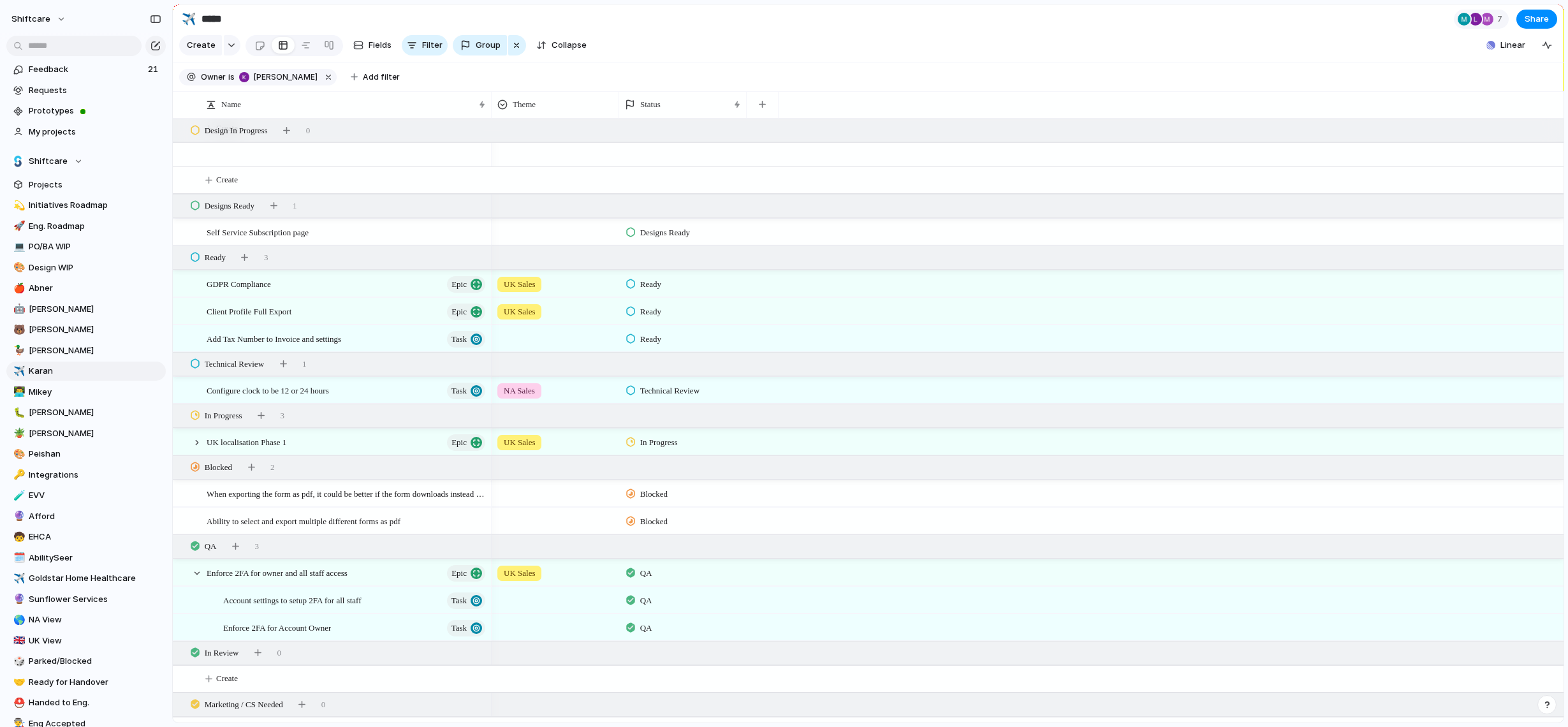
scroll to position [686, 0]
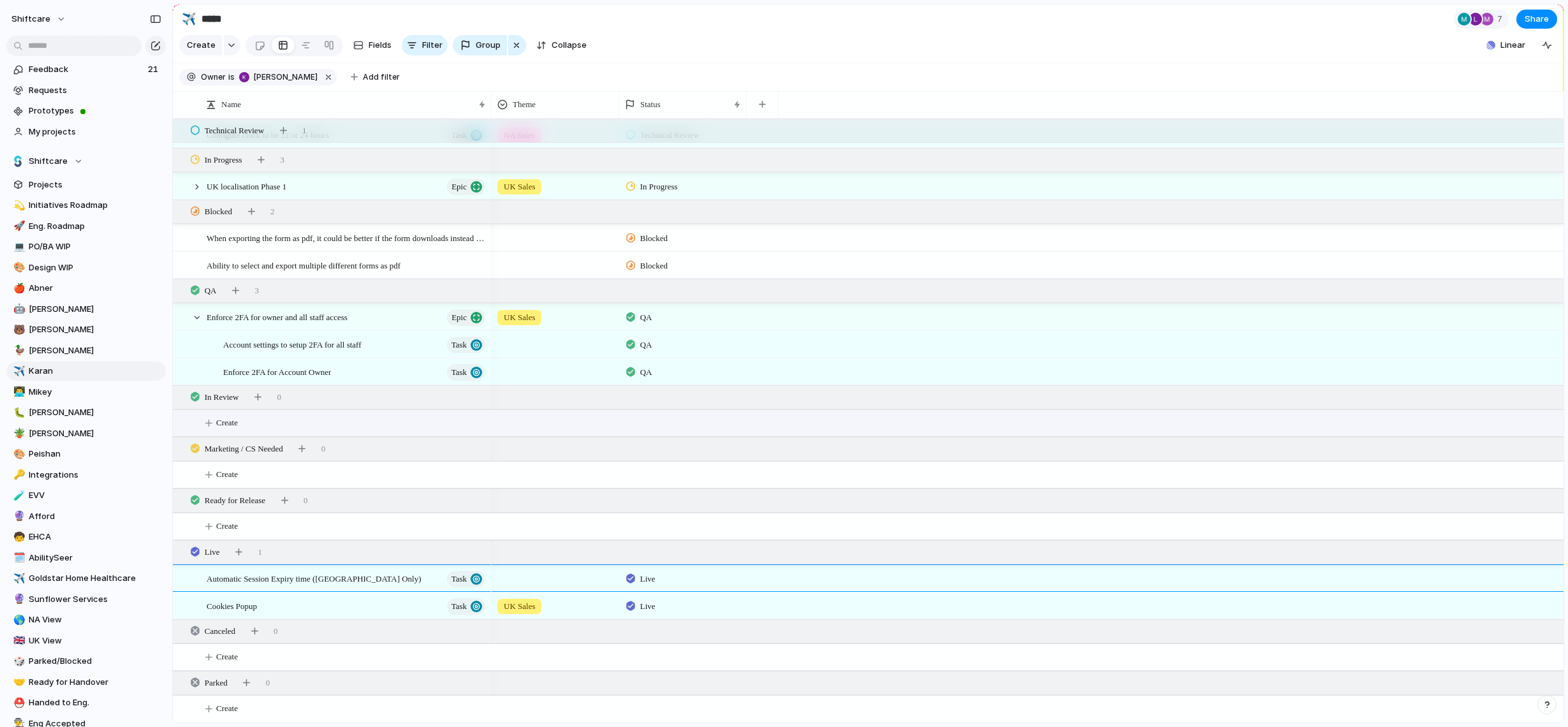
click at [538, 423] on button "Create" at bounding box center [884, 423] width 1398 height 26
click at [520, 577] on div at bounding box center [555, 577] width 126 height 21
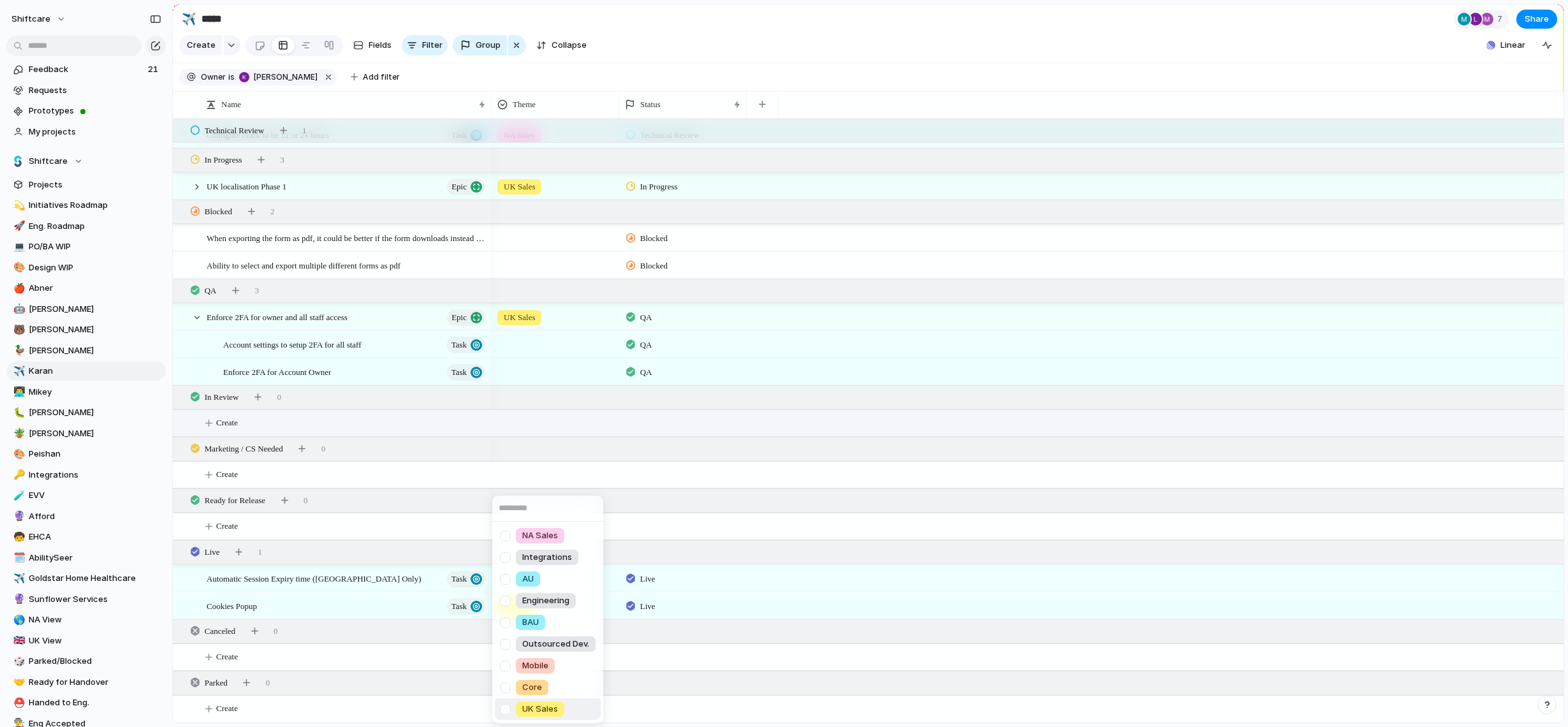
click at [530, 708] on span "UK Sales" at bounding box center [540, 709] width 36 height 13
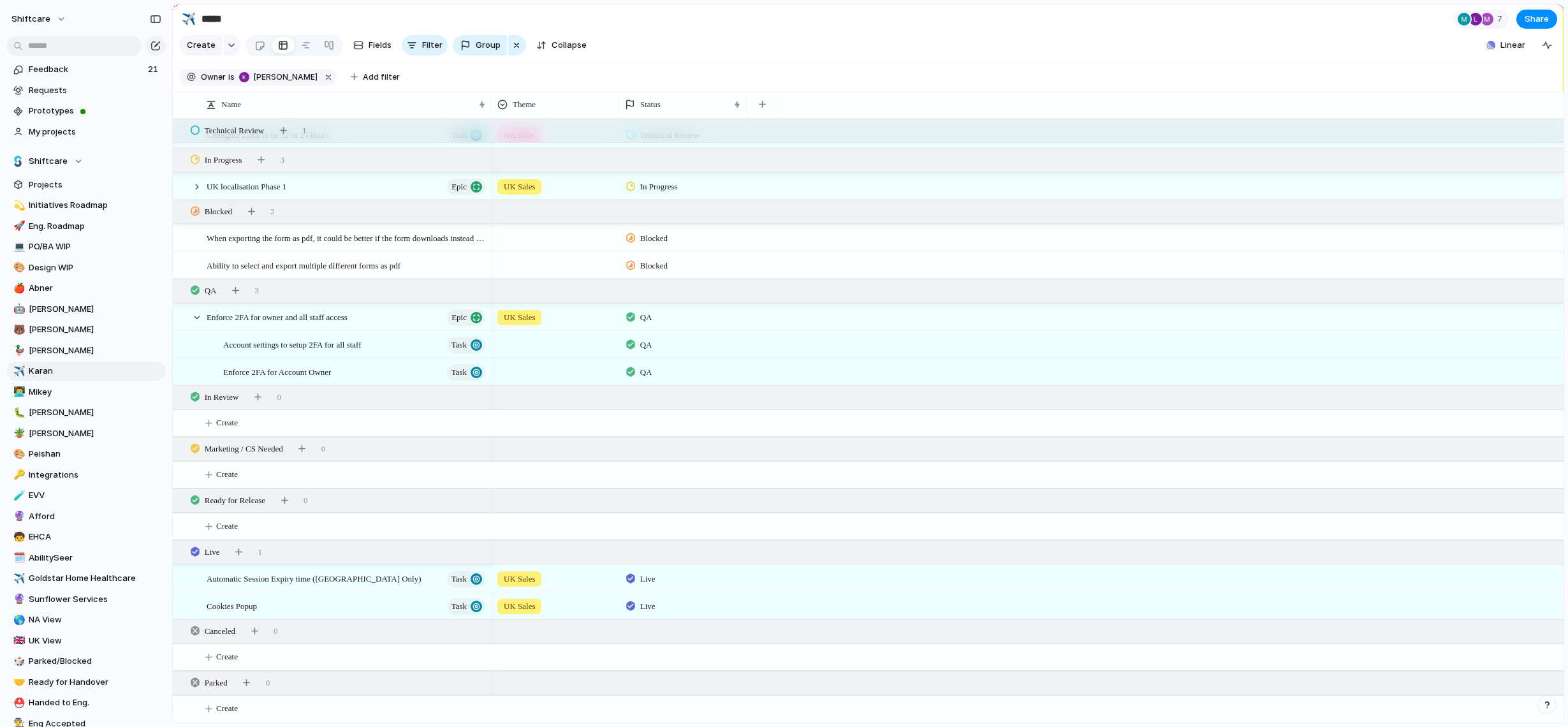
click at [541, 581] on div "UK Sales" at bounding box center [519, 579] width 44 height 15
click at [755, 420] on div "NA Sales Integrations AU Engineering BAU Outsourced Dev. Mobile Core UK Sales" at bounding box center [784, 363] width 1568 height 727
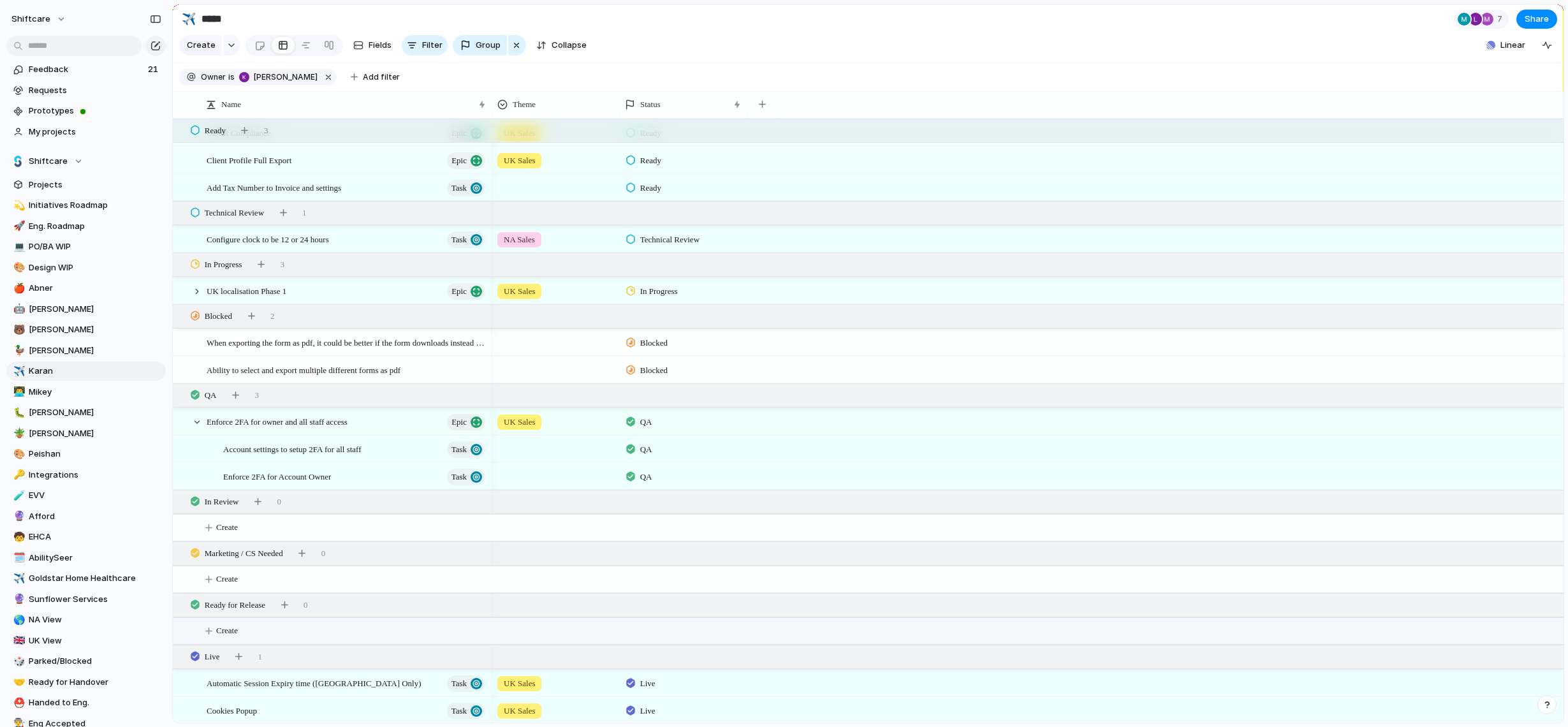
scroll to position [495, 0]
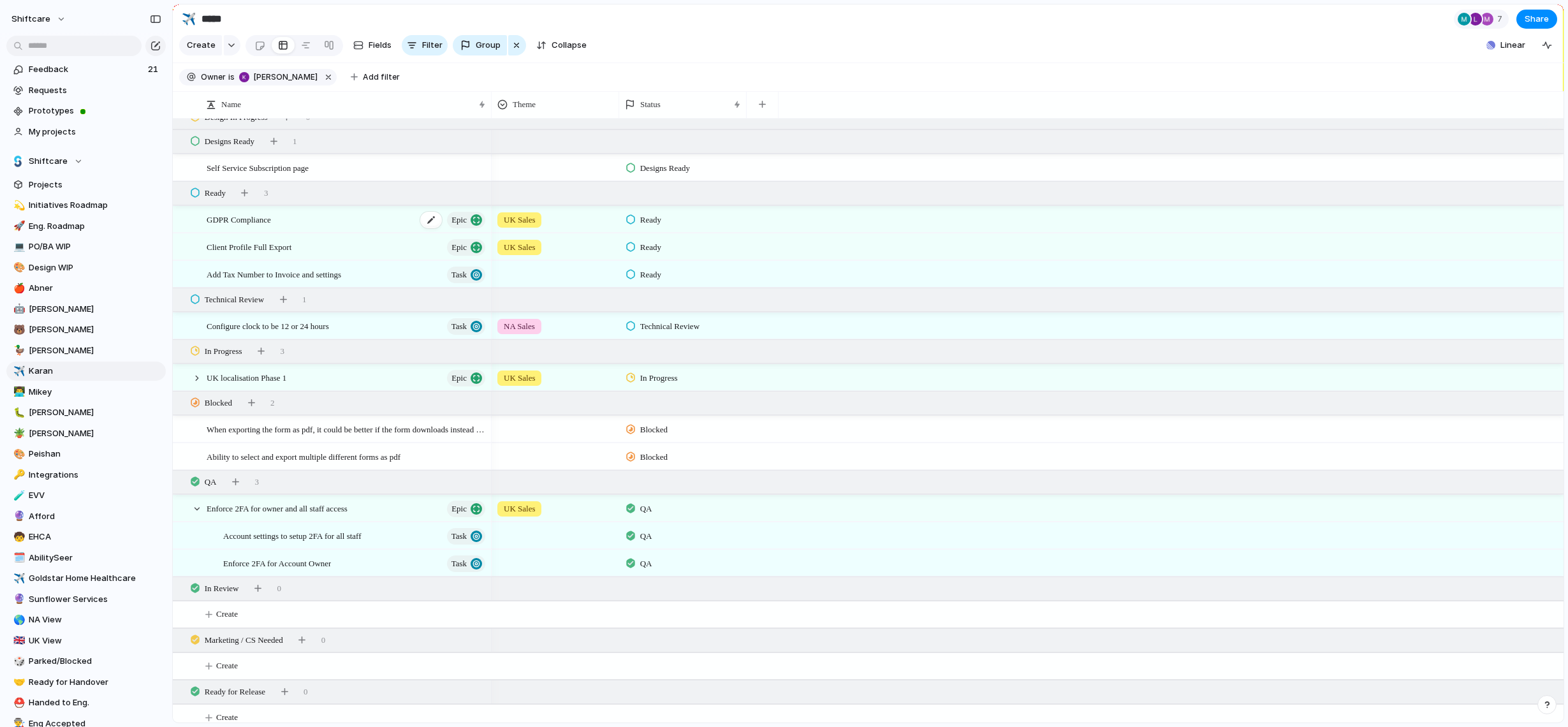
click at [337, 221] on div "GDPR Compliance Epic" at bounding box center [347, 220] width 280 height 26
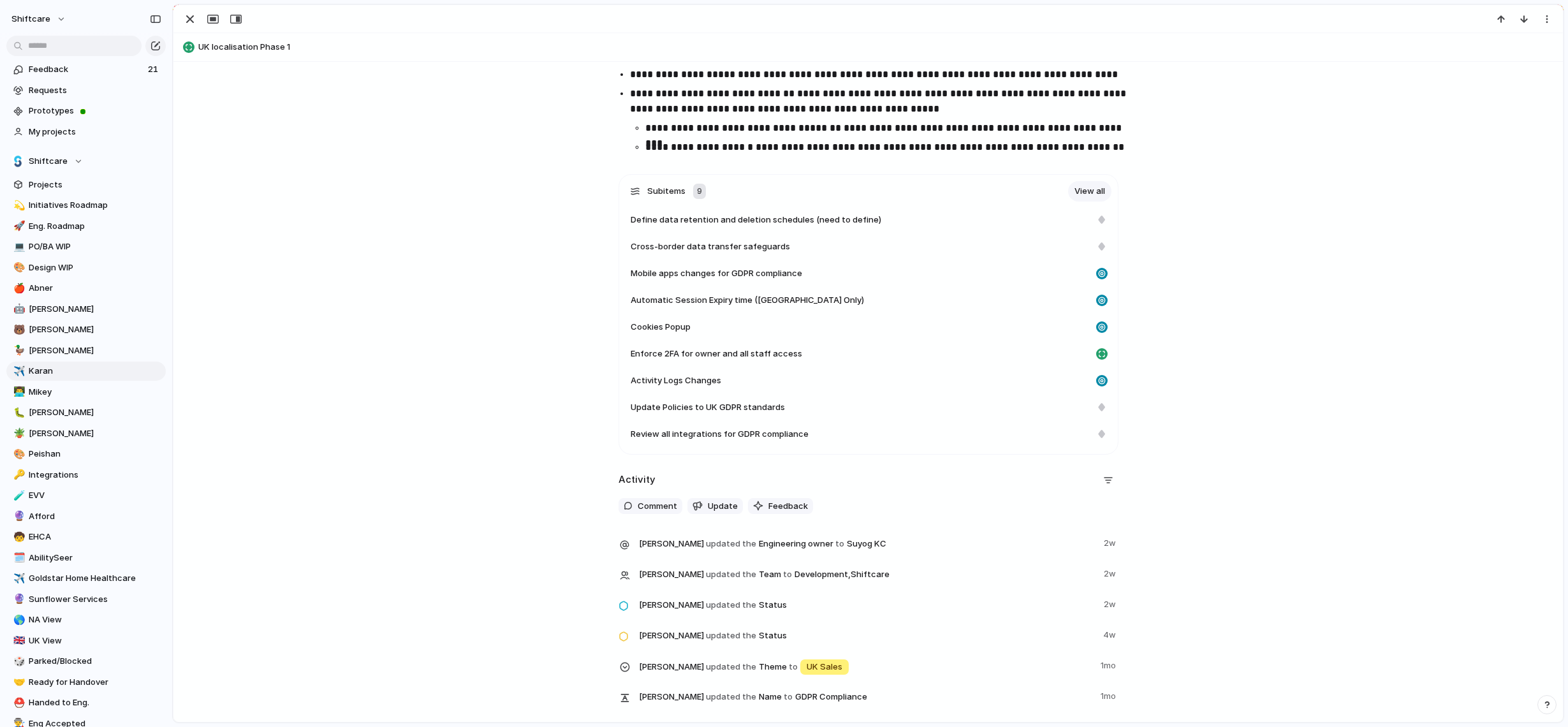
scroll to position [1475, 0]
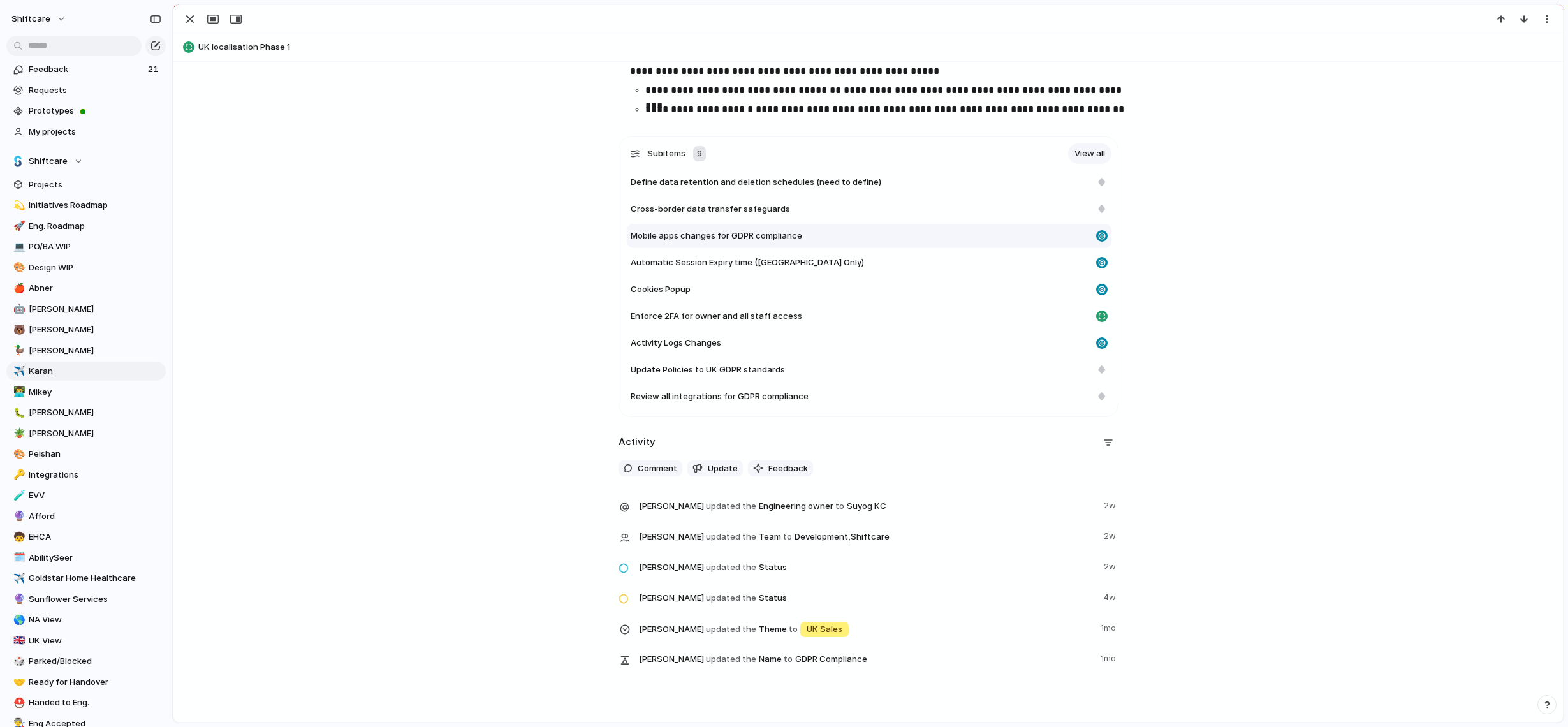
click at [946, 234] on div "Mobile apps changes for GDPR compliance" at bounding box center [861, 236] width 460 height 13
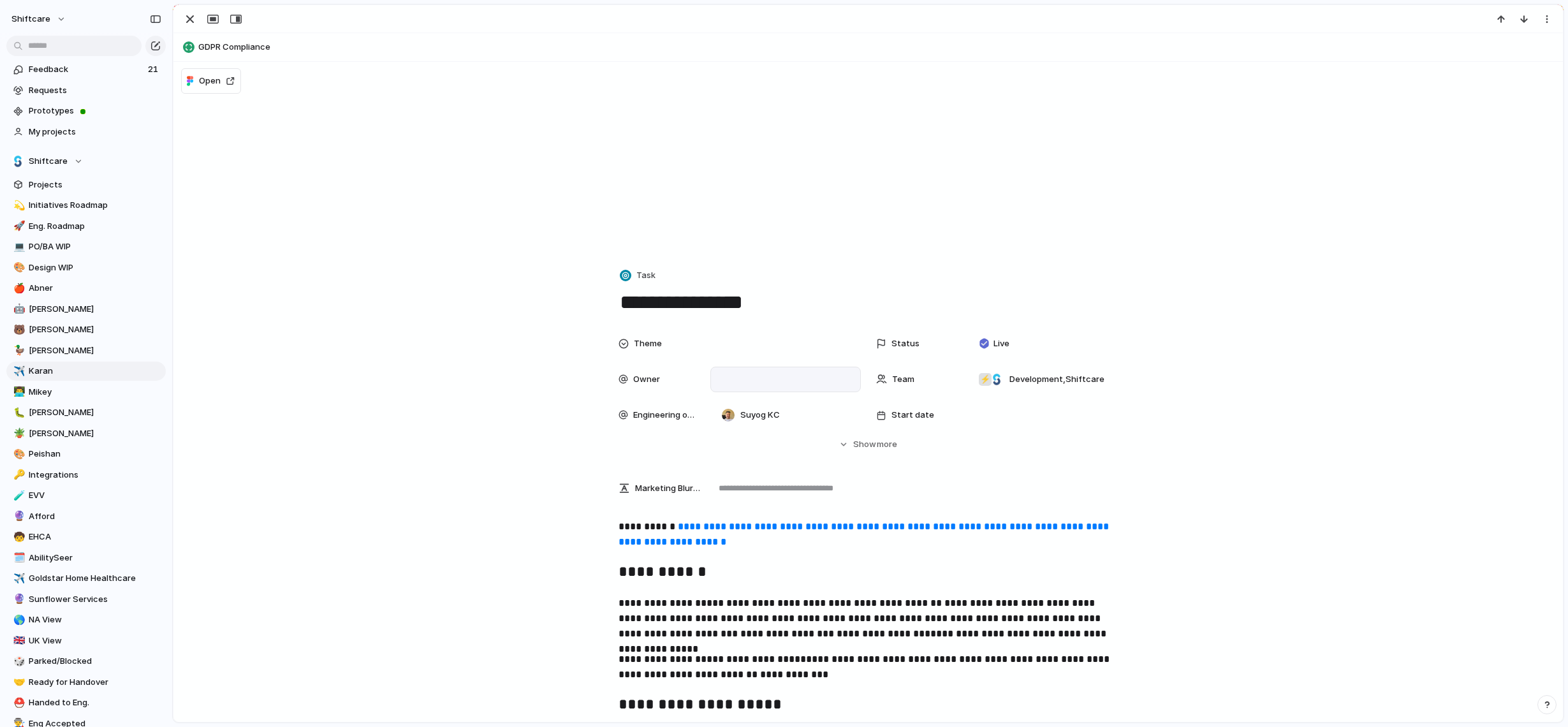
click at [749, 378] on div at bounding box center [785, 379] width 139 height 14
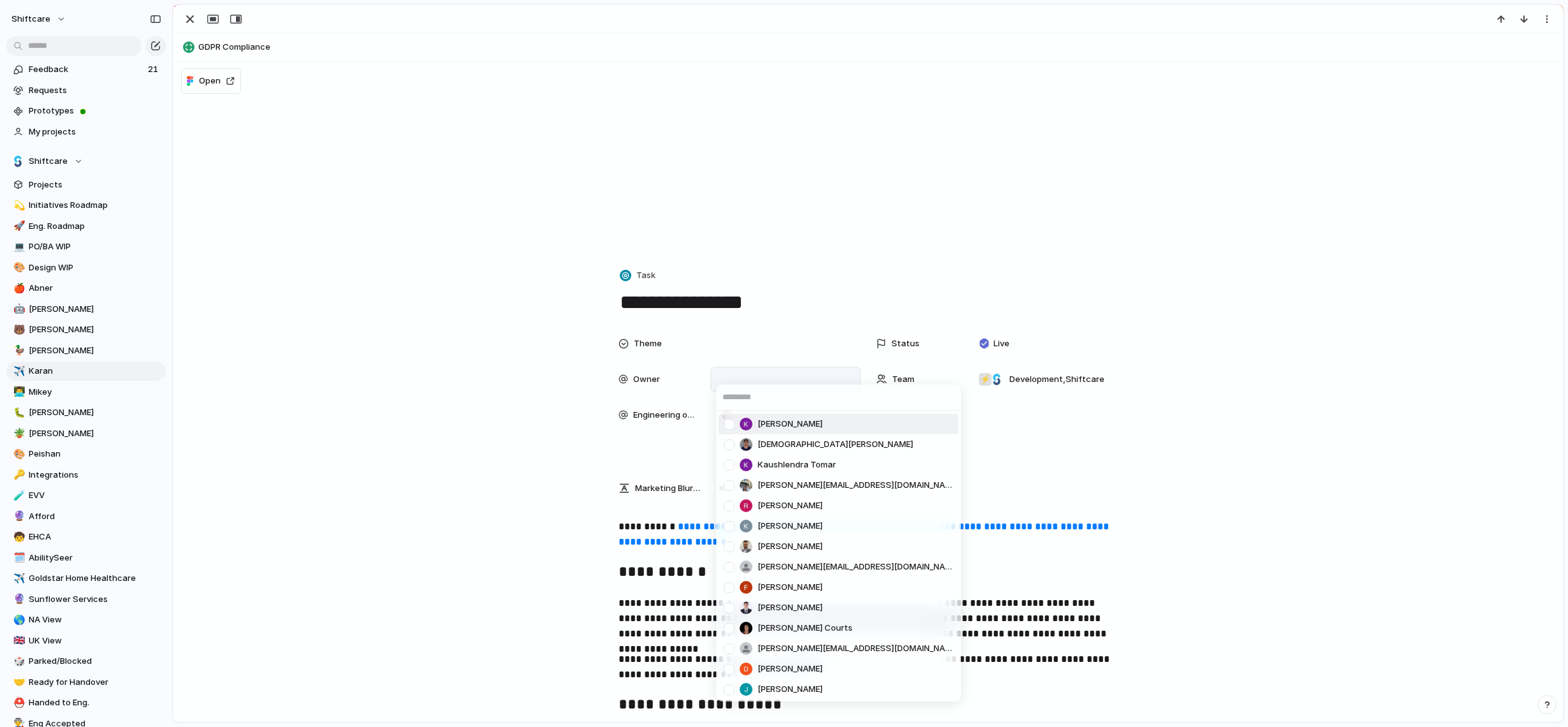
click at [760, 425] on span "[PERSON_NAME]" at bounding box center [789, 424] width 65 height 13
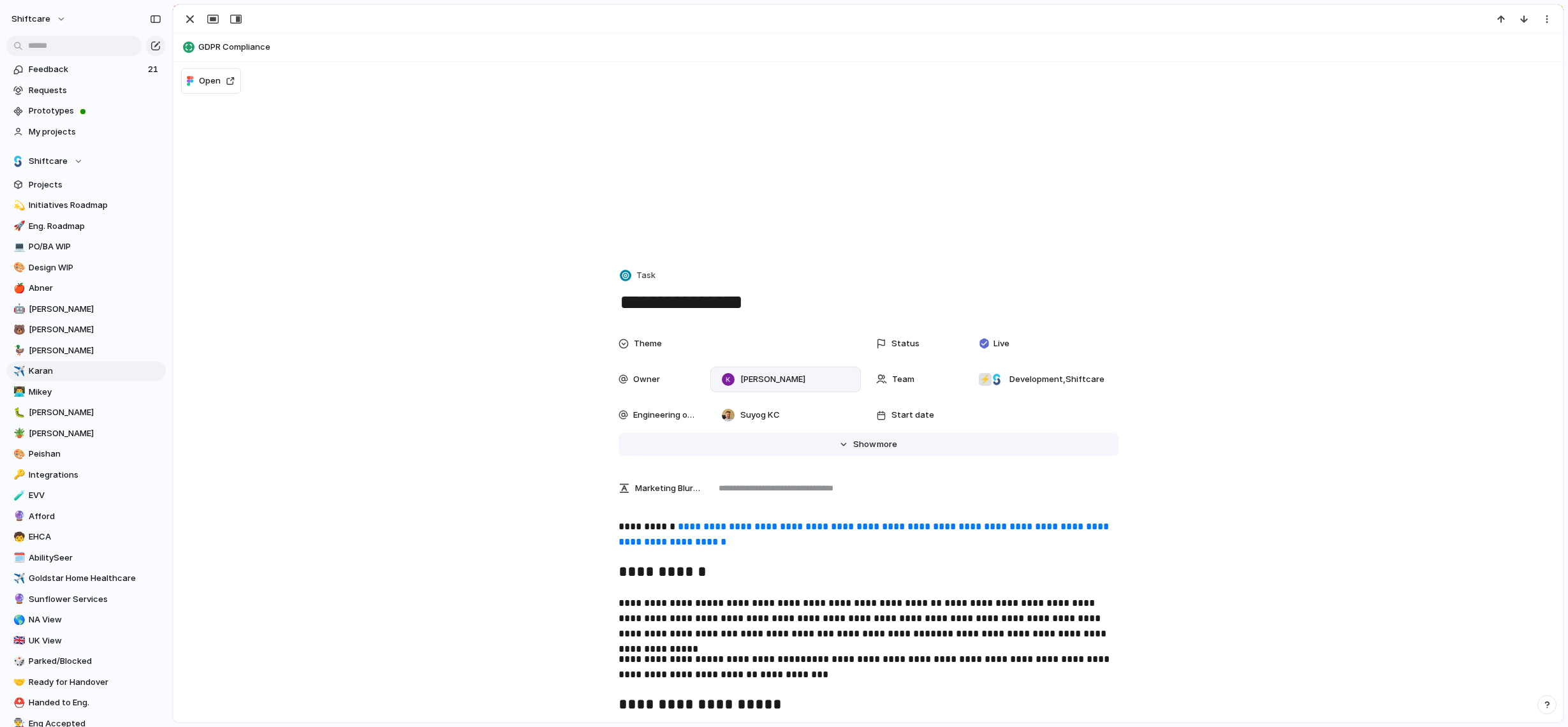
click at [874, 442] on span "Show" at bounding box center [865, 444] width 23 height 13
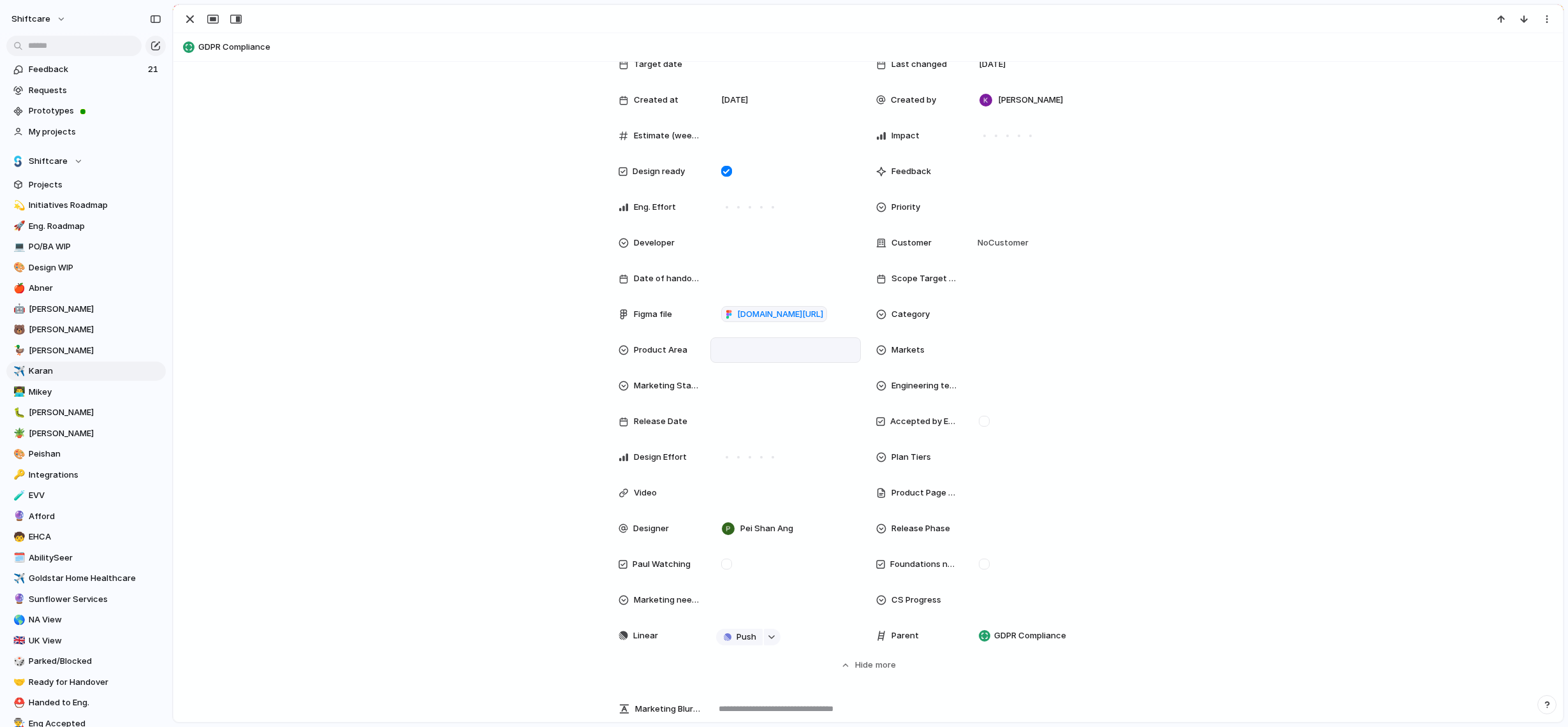
scroll to position [401, 0]
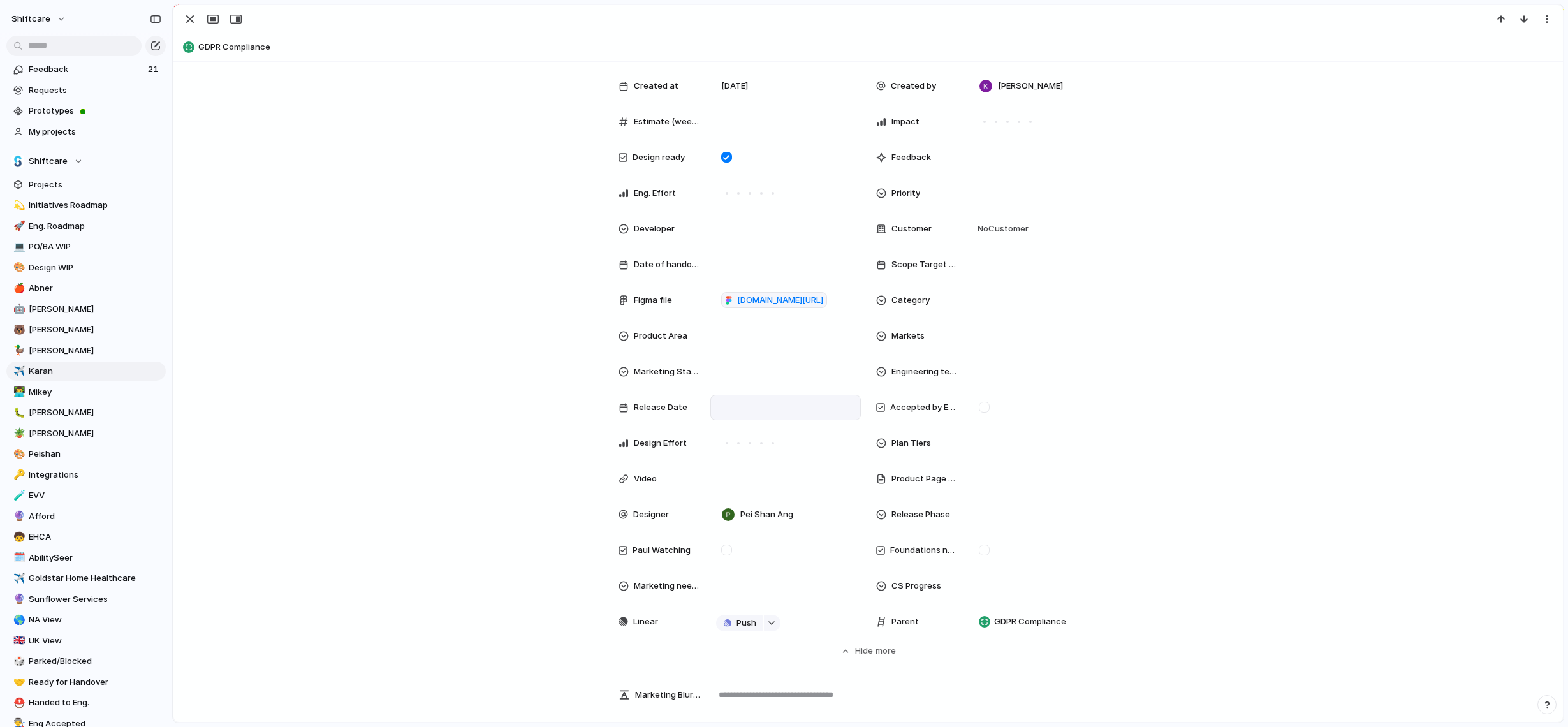
click at [765, 411] on div at bounding box center [785, 407] width 139 height 14
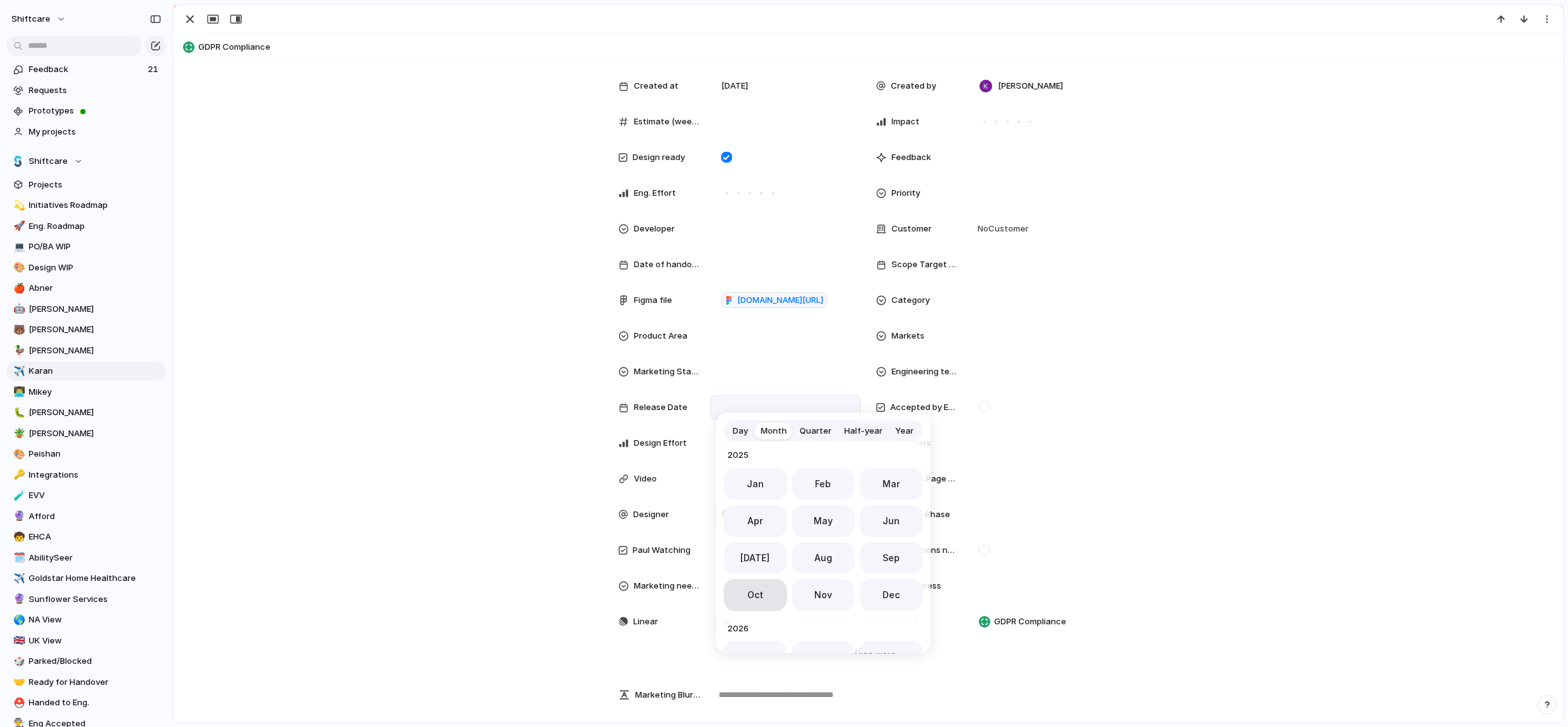
click at [750, 591] on span "Oct" at bounding box center [755, 595] width 16 height 13
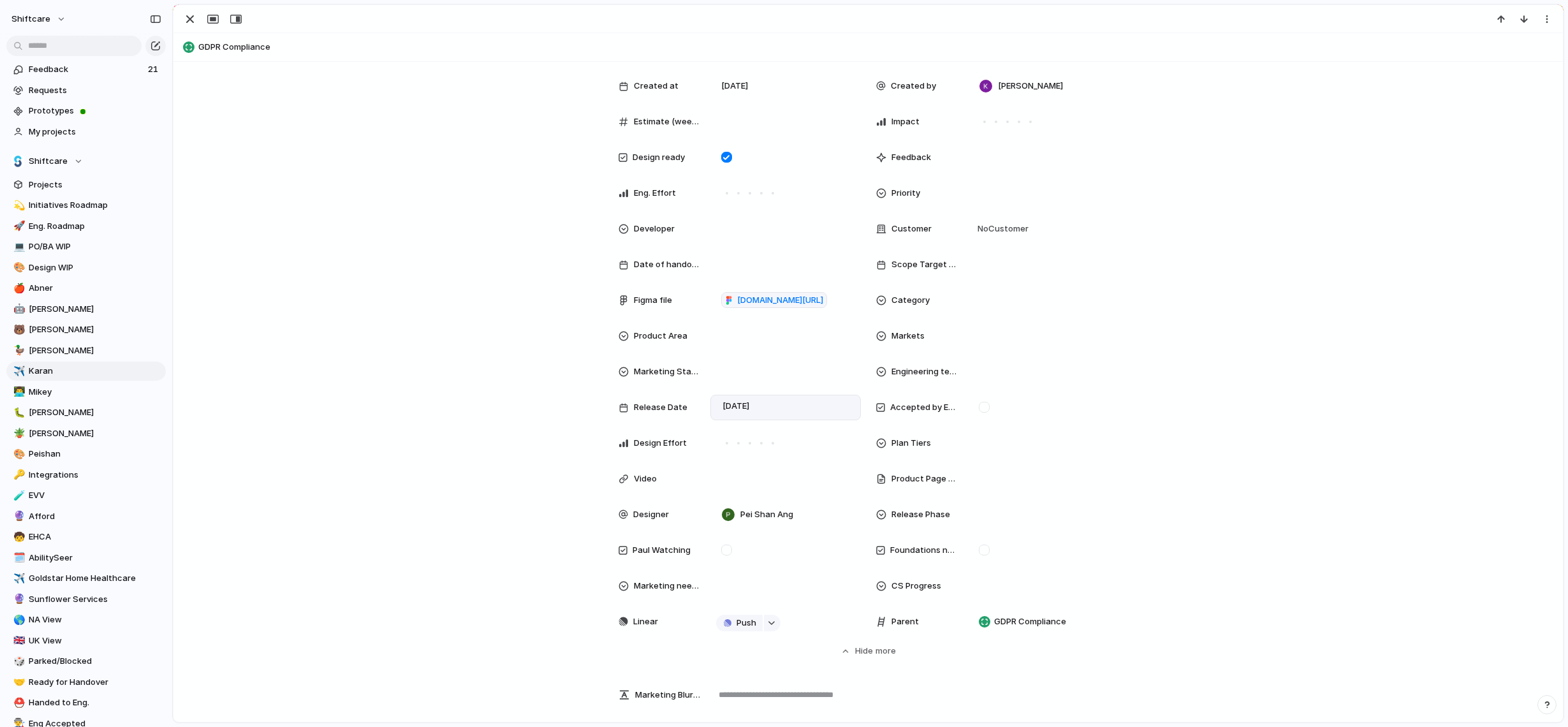
click at [500, 549] on div "Theme Status Live Owner [PERSON_NAME] Team ⚡ Development , Shiftcare Engineerin…" at bounding box center [868, 294] width 1358 height 727
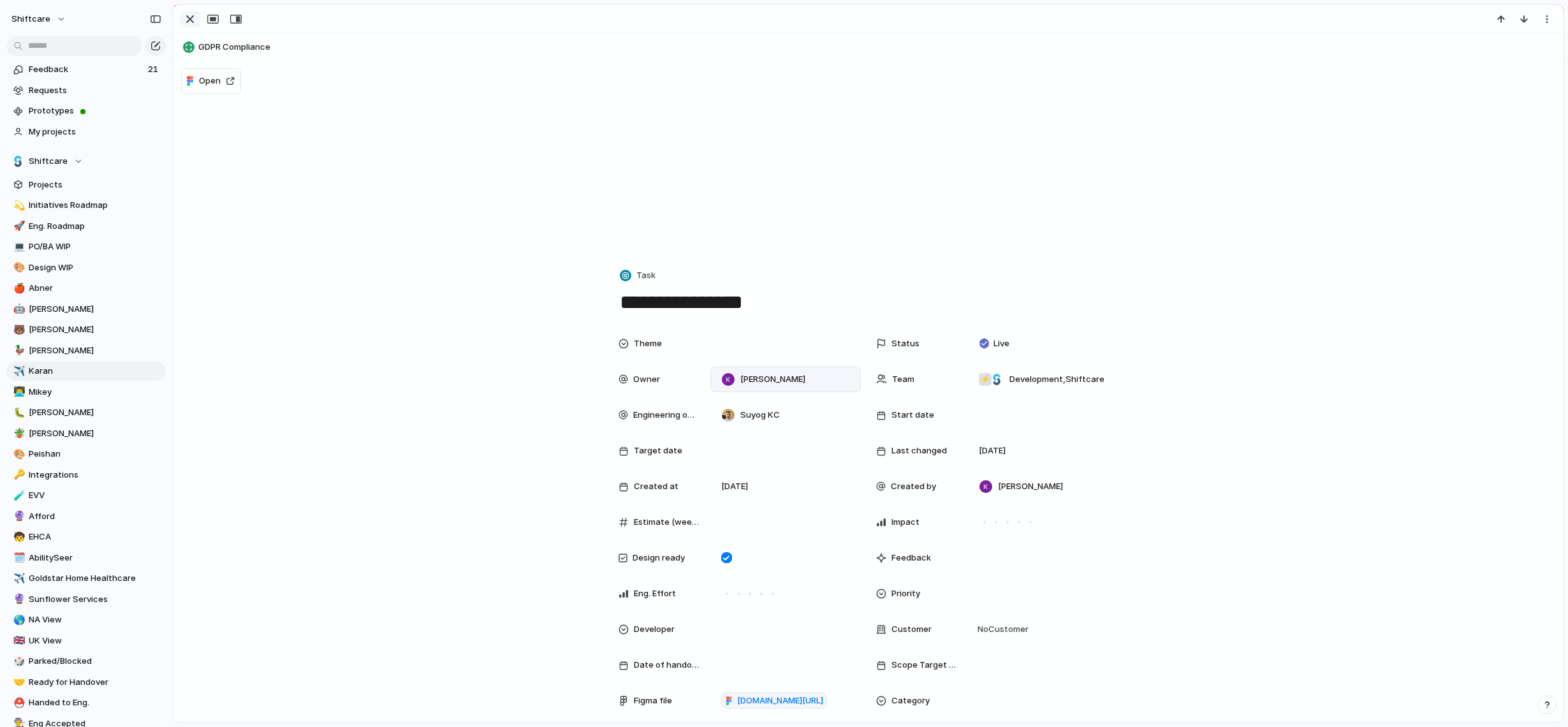
click at [187, 21] on div "button" at bounding box center [189, 19] width 15 height 15
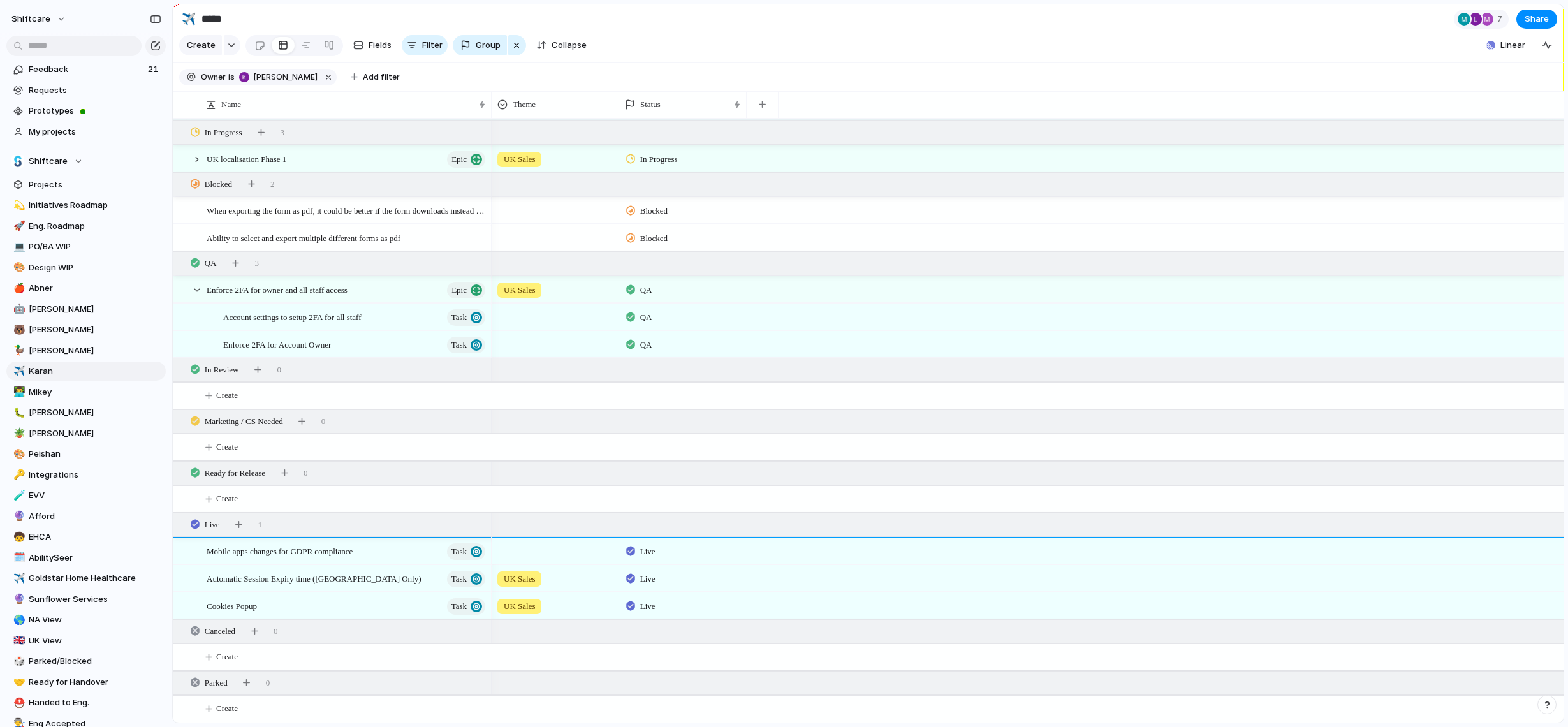
click at [516, 546] on div at bounding box center [555, 549] width 126 height 21
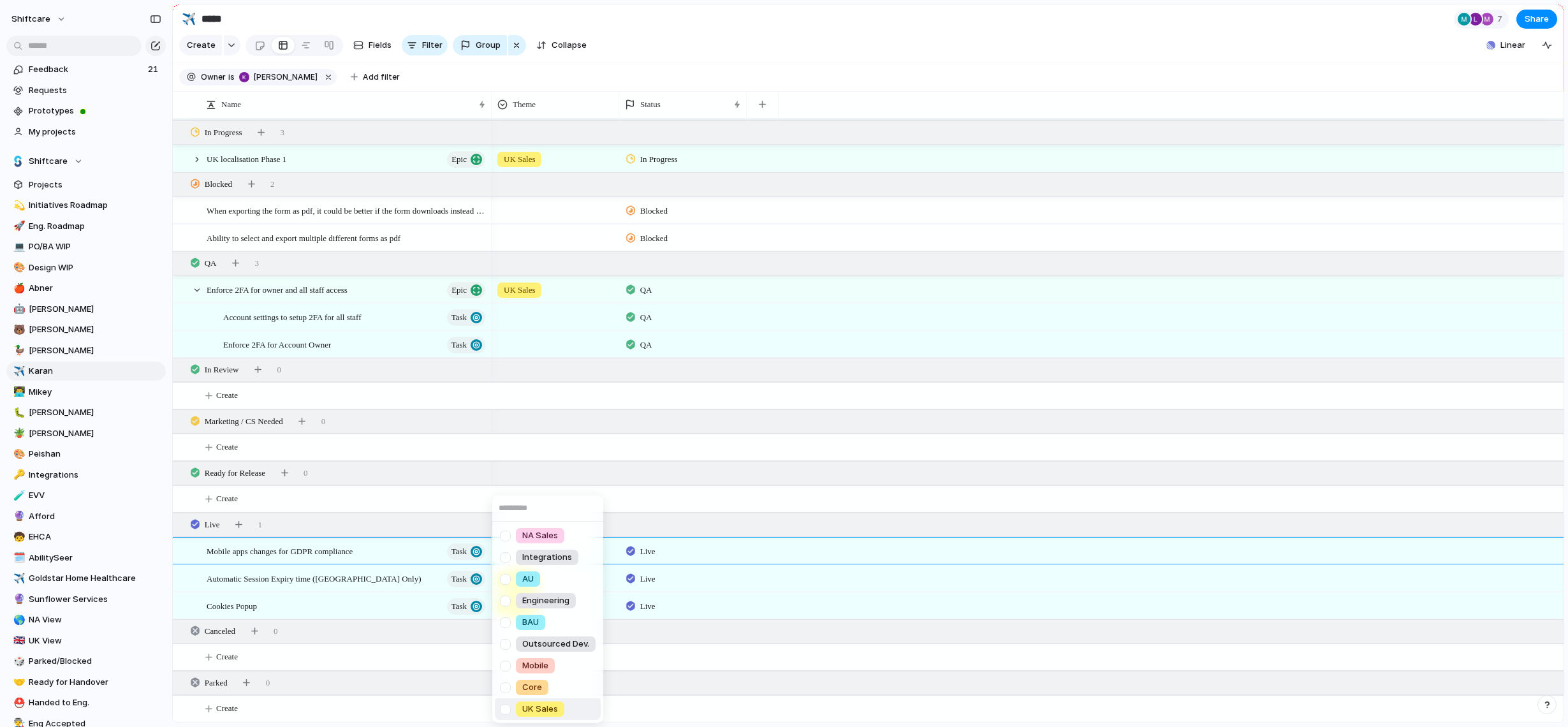
click at [542, 707] on span "UK Sales" at bounding box center [540, 709] width 36 height 13
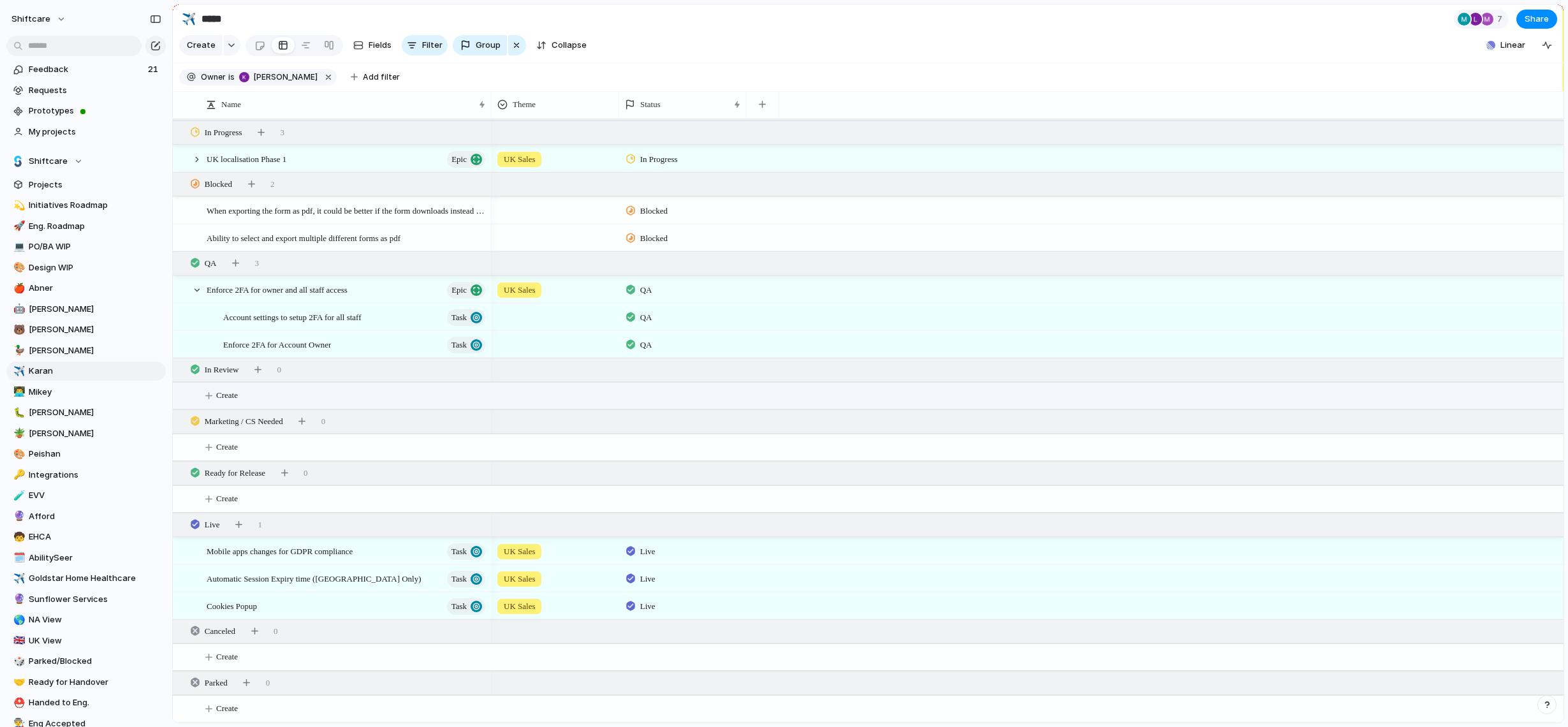
click at [603, 392] on button "Create" at bounding box center [884, 395] width 1398 height 26
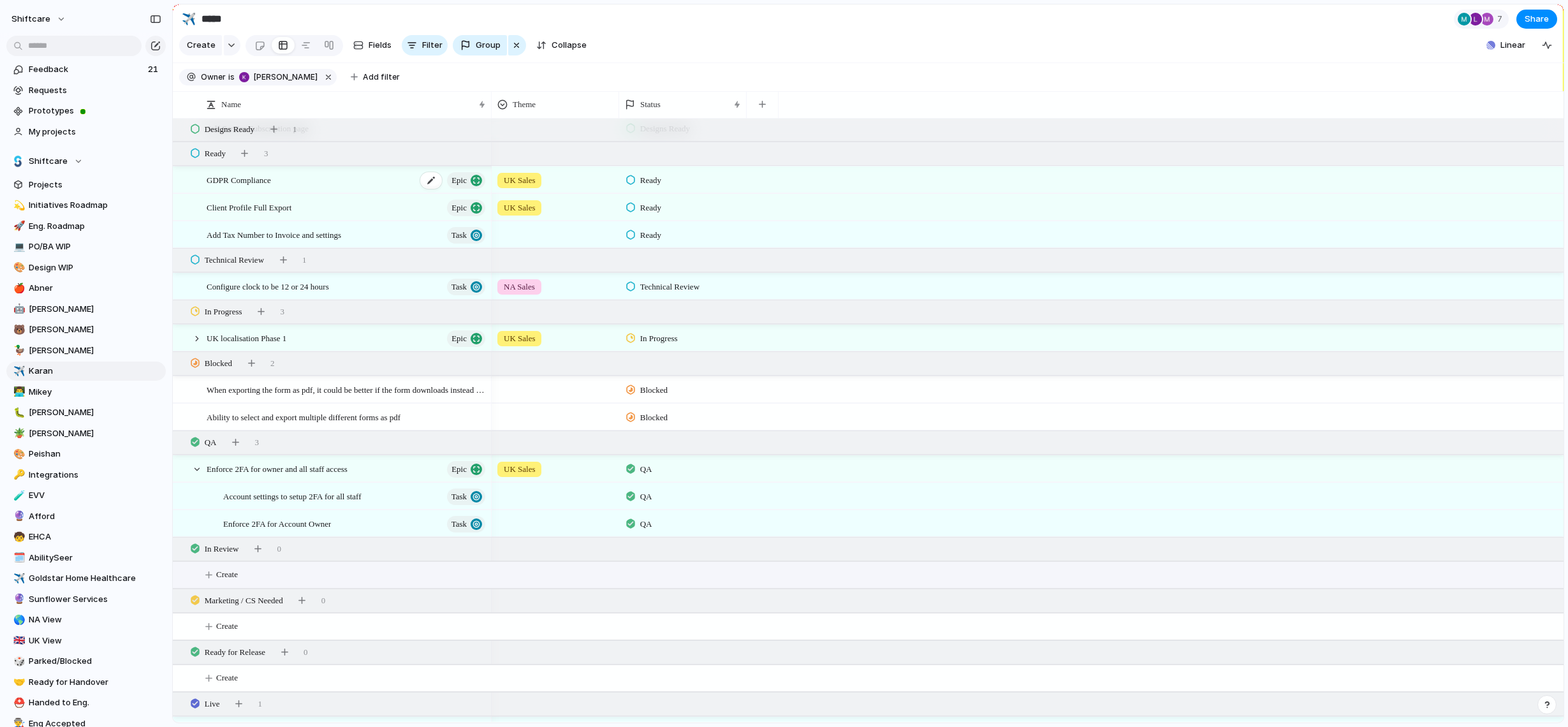
click at [318, 184] on div "GDPR Compliance Epic" at bounding box center [347, 180] width 280 height 26
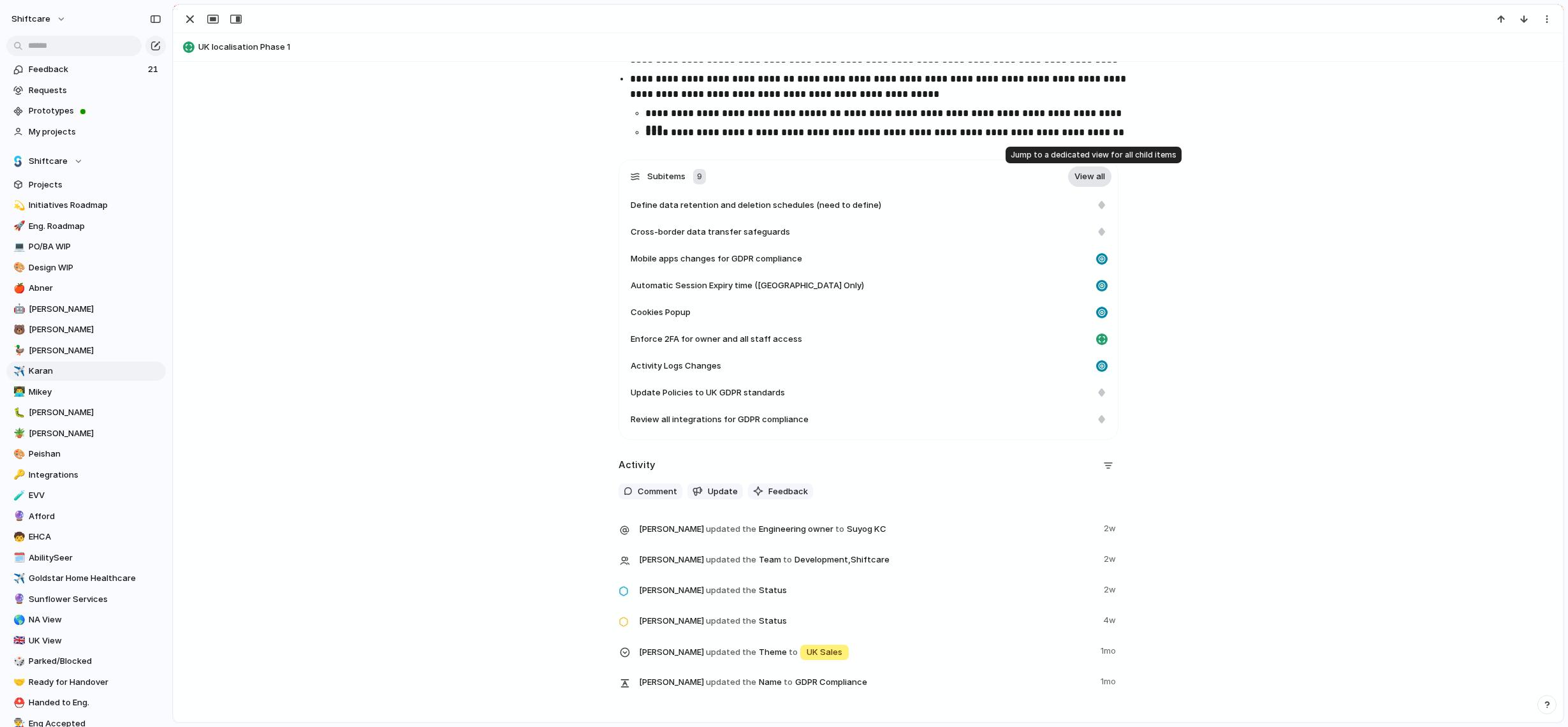
click at [1090, 178] on link "View all" at bounding box center [1090, 176] width 43 height 21
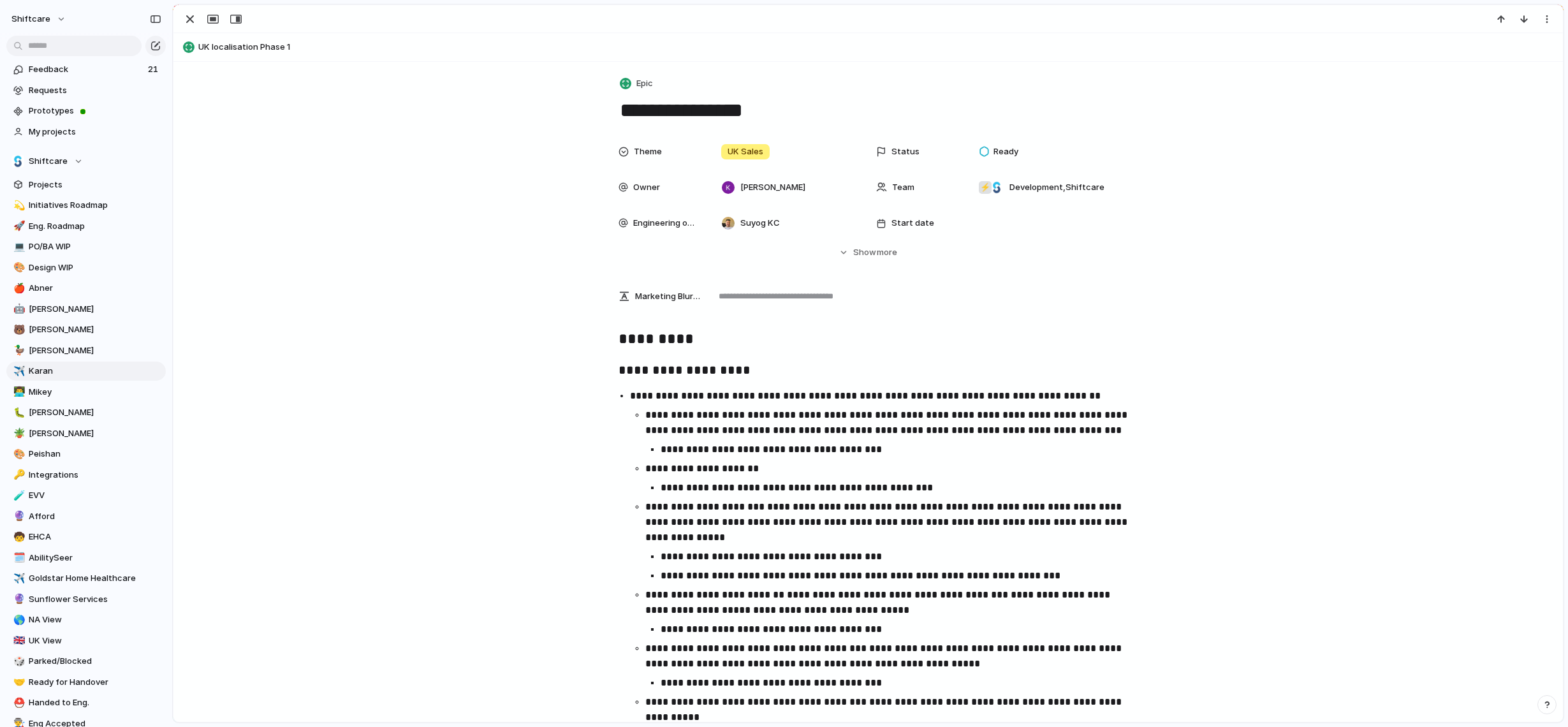
click at [220, 49] on span "UK localisation Phase 1" at bounding box center [877, 47] width 1358 height 13
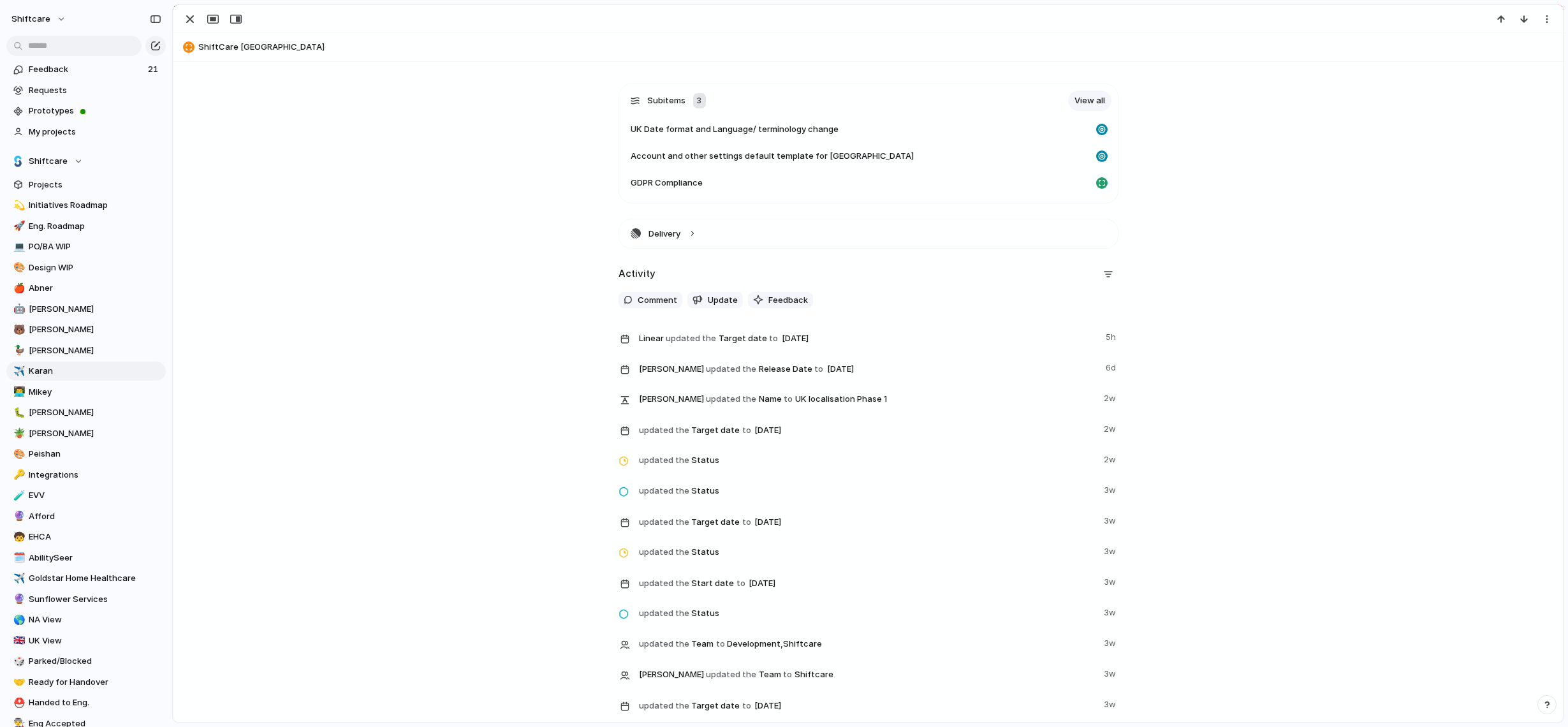
scroll to position [1035, 0]
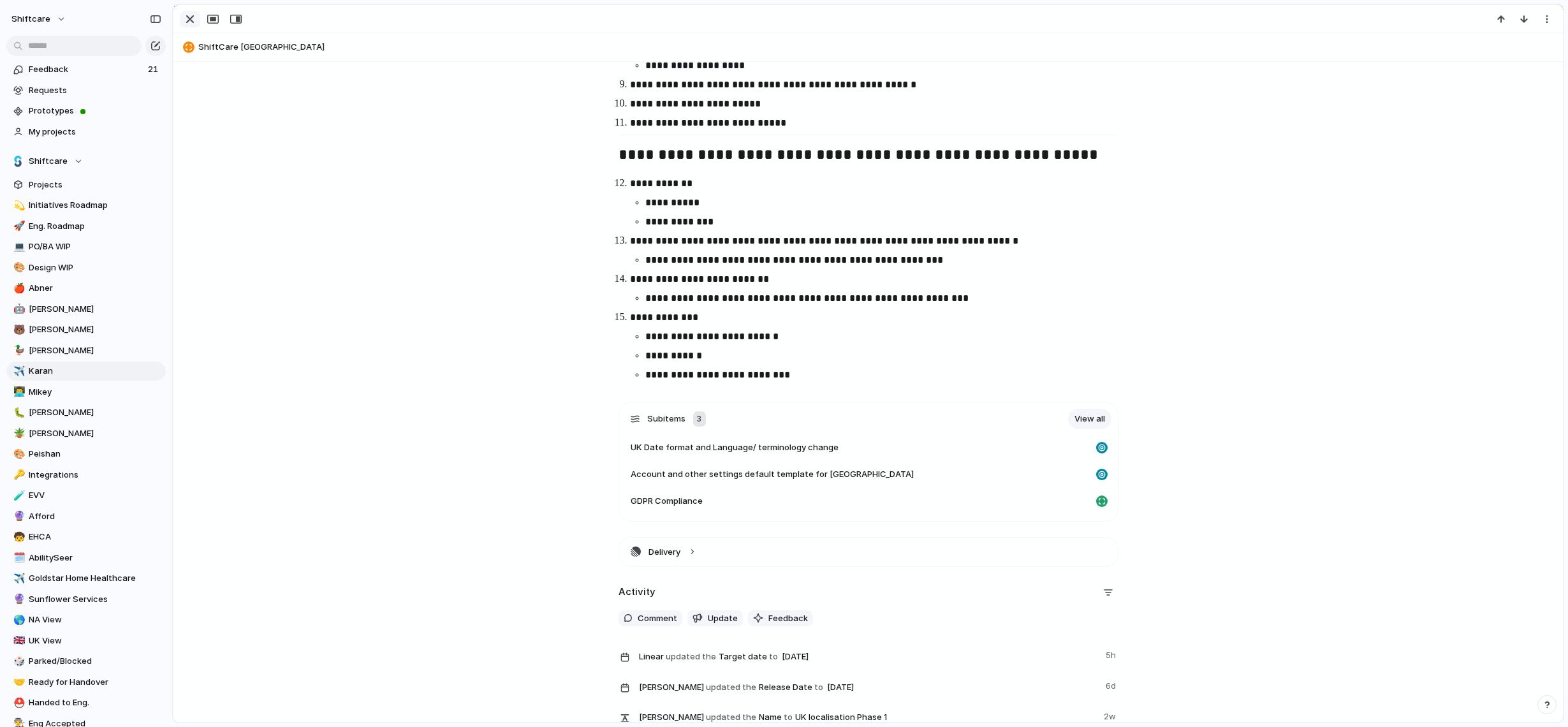
click at [192, 22] on div "button" at bounding box center [189, 19] width 15 height 15
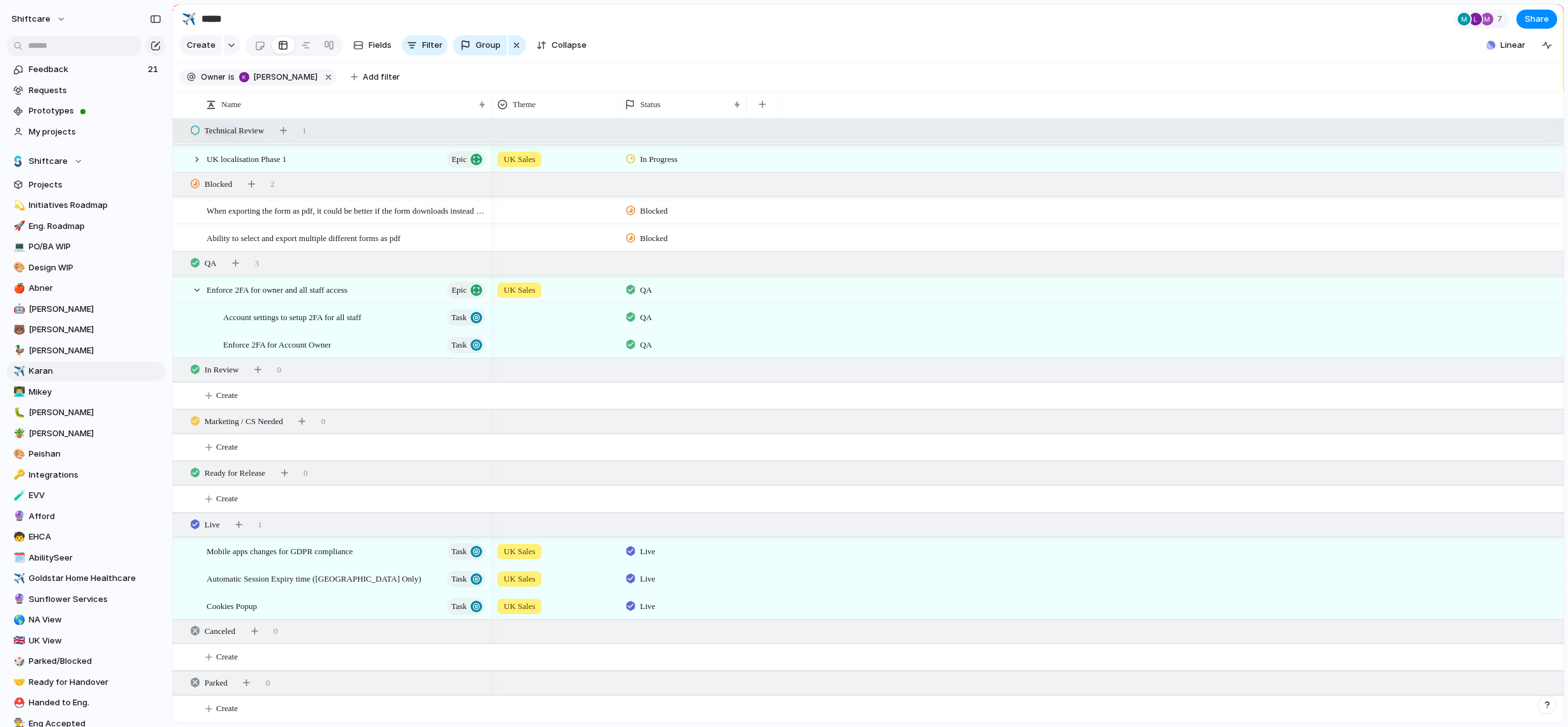
scroll to position [713, 0]
click at [362, 318] on span "Account settings to setup 2FA for all staff" at bounding box center [292, 316] width 138 height 15
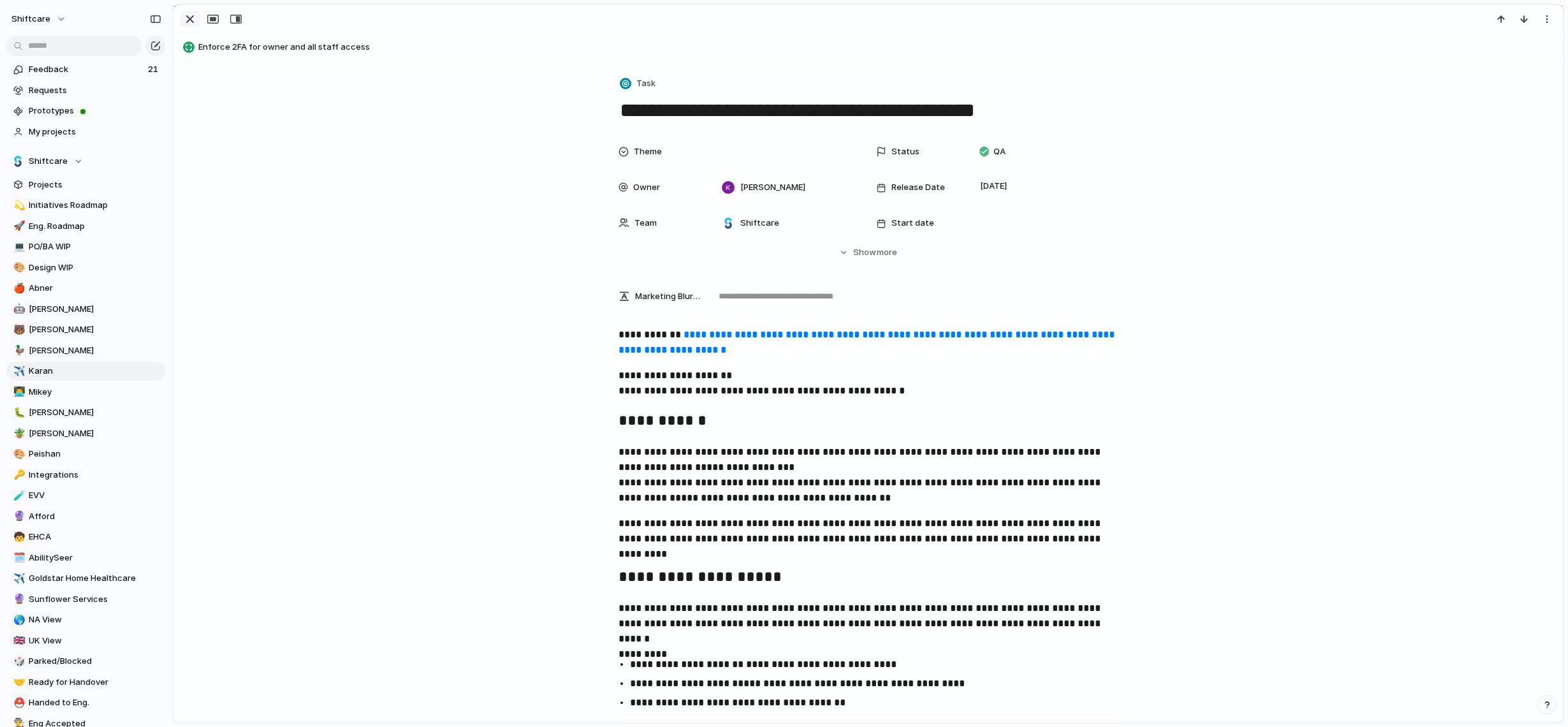
click at [189, 21] on div "button" at bounding box center [189, 19] width 15 height 15
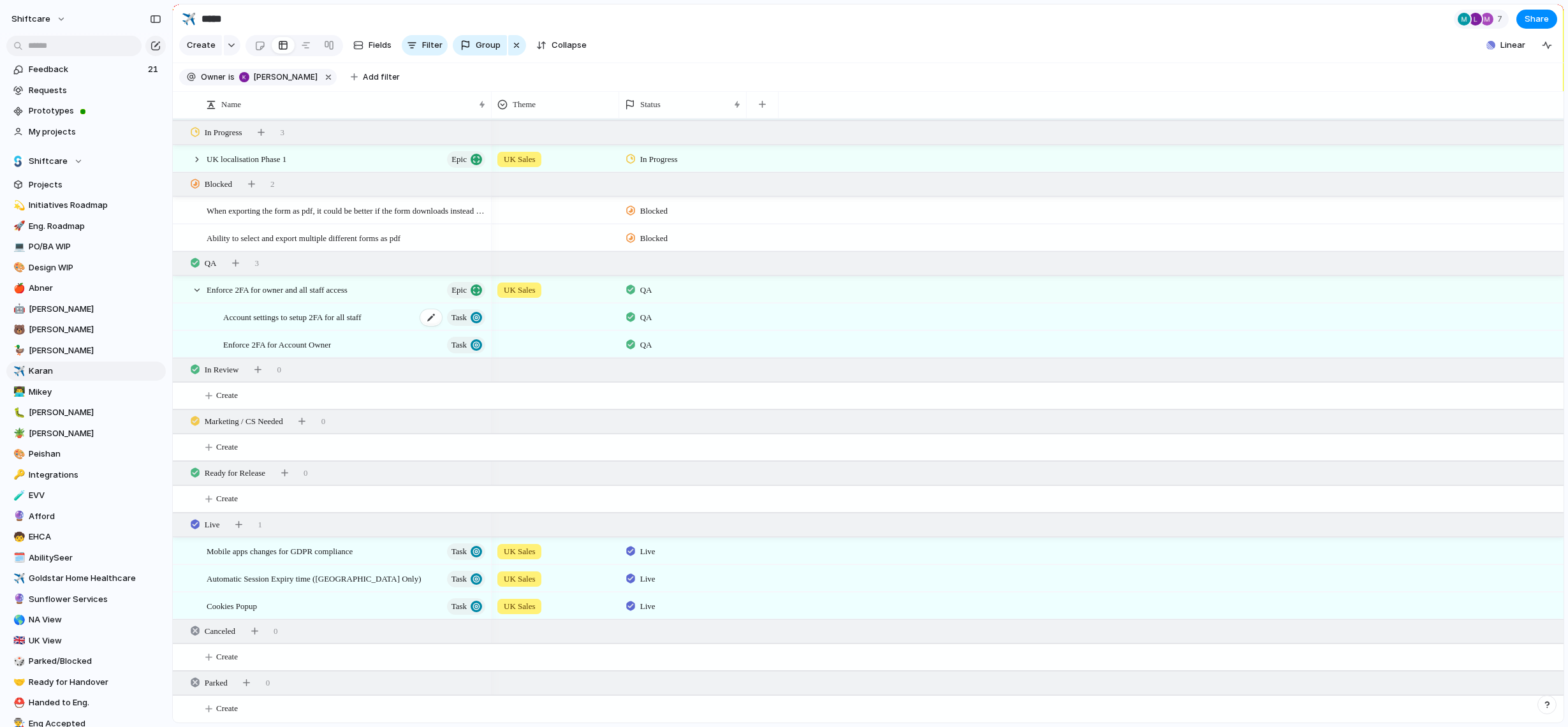
click at [331, 322] on span "Account settings to setup 2FA for all staff" at bounding box center [292, 316] width 138 height 15
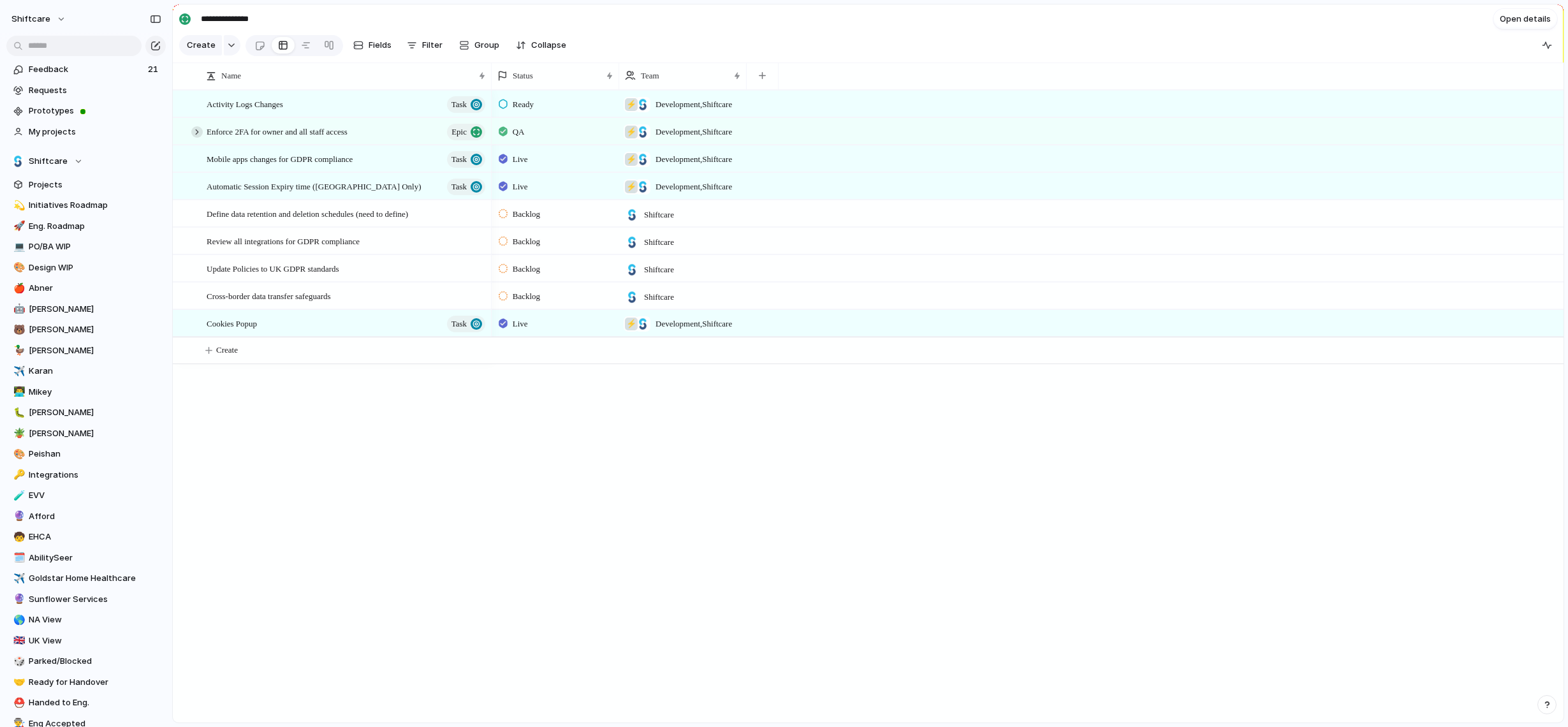
click at [200, 134] on div at bounding box center [197, 132] width 11 height 11
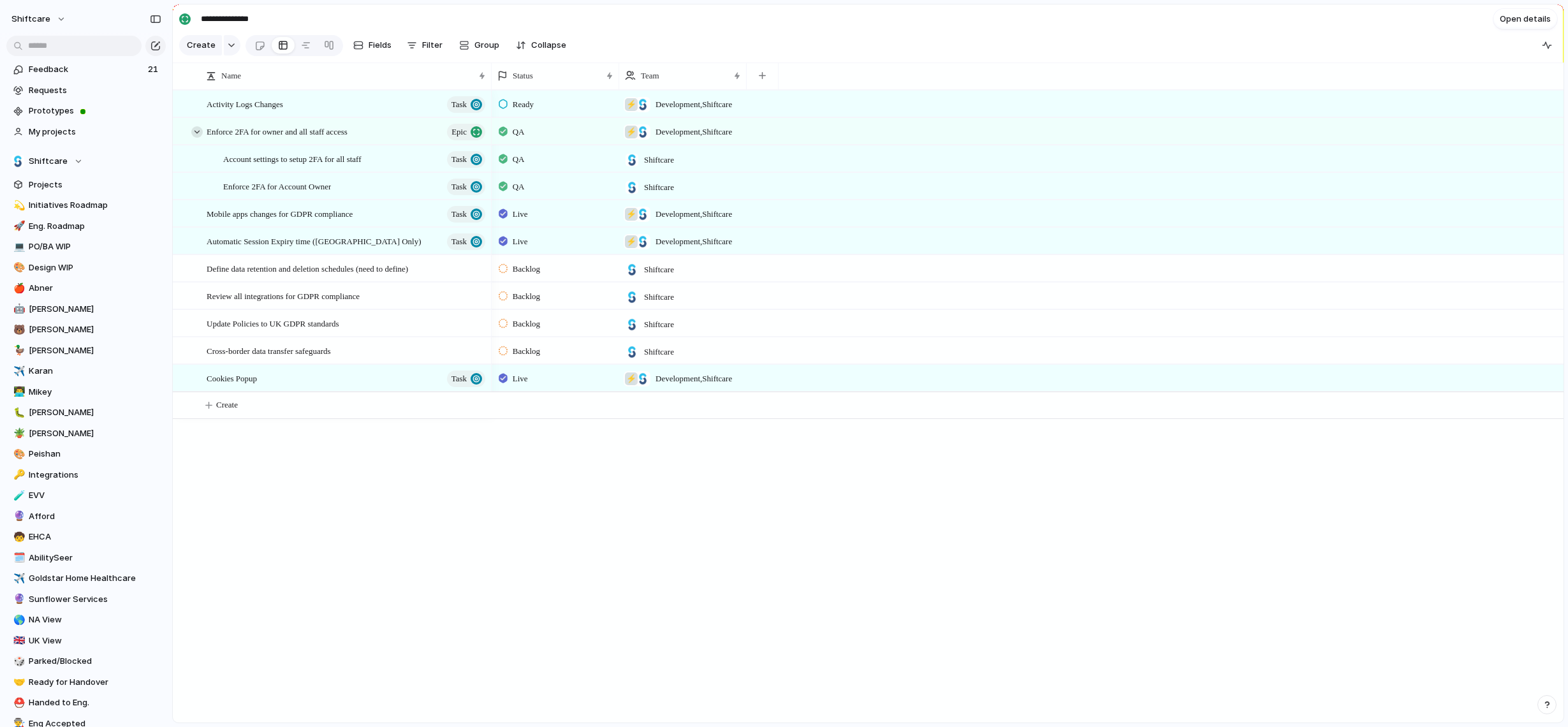
click at [198, 134] on div at bounding box center [197, 132] width 11 height 11
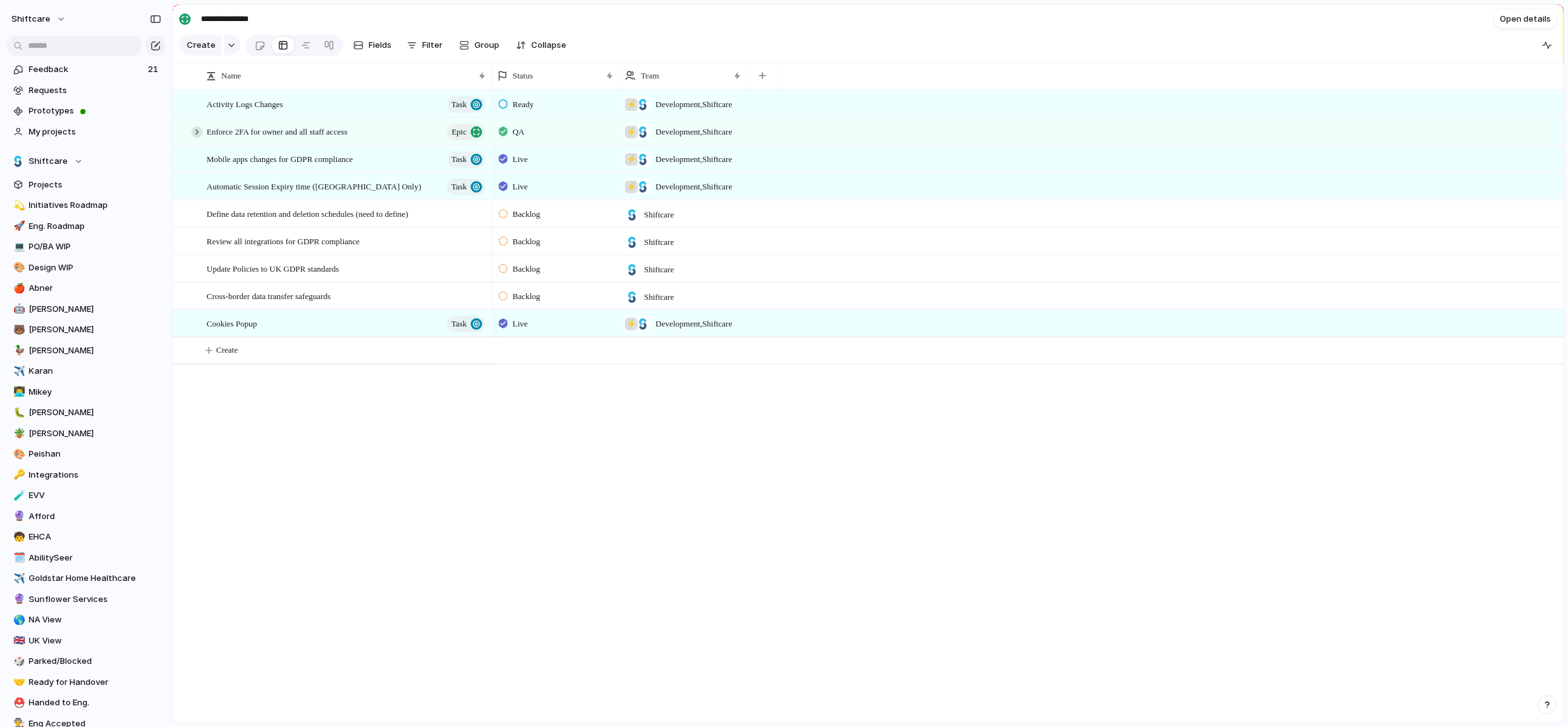
click at [198, 134] on div at bounding box center [197, 132] width 11 height 11
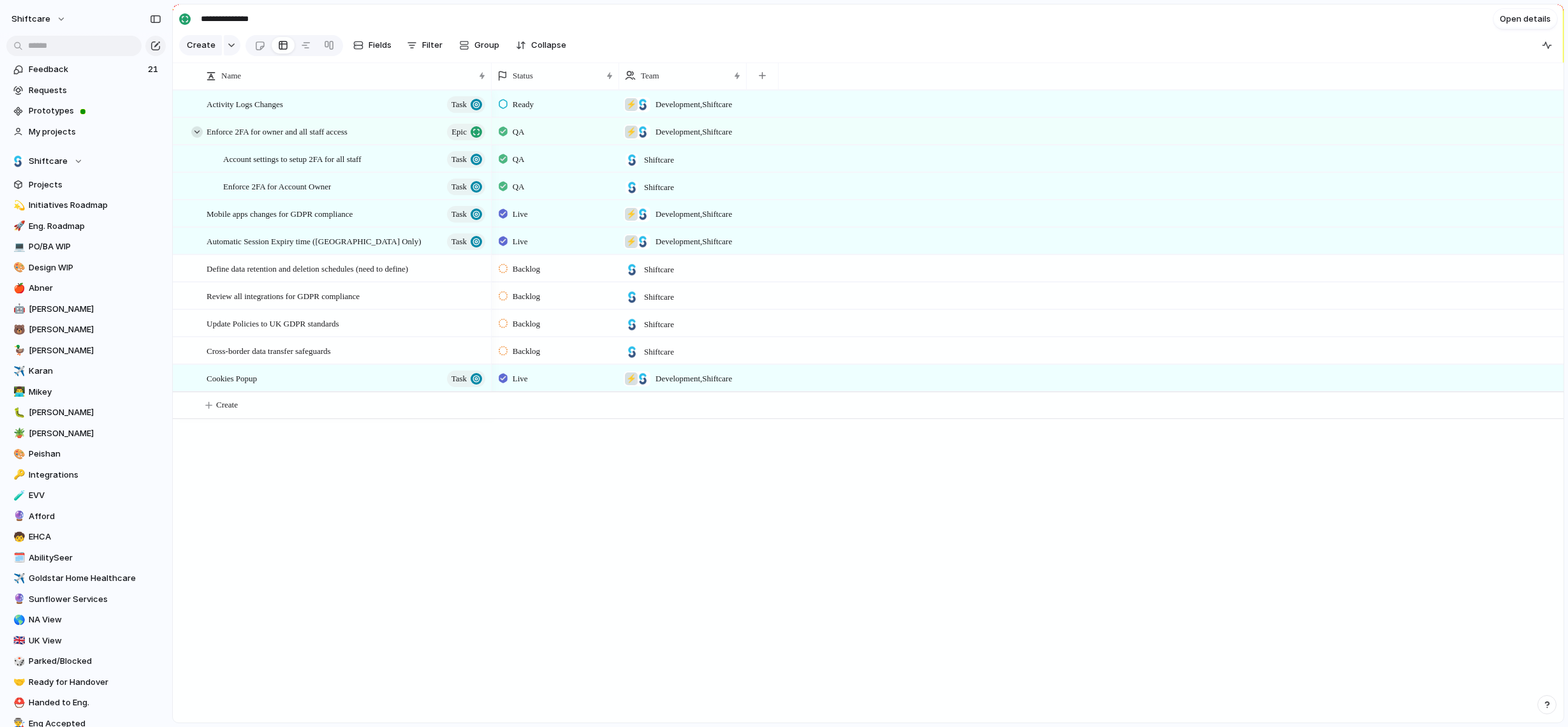
click at [198, 134] on div at bounding box center [197, 132] width 11 height 11
